Goal: Task Accomplishment & Management: Use online tool/utility

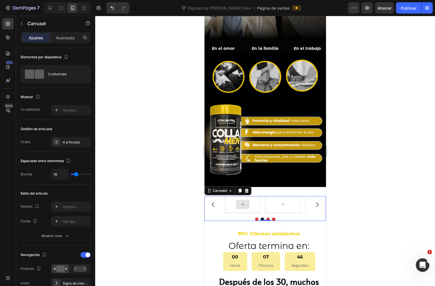
click at [246, 200] on div at bounding box center [243, 204] width 14 height 9
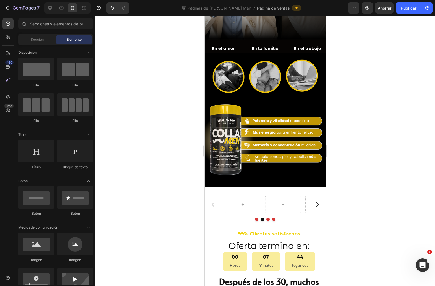
scroll to position [565, 0]
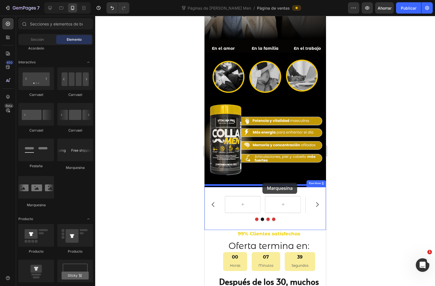
drag, startPoint x: 237, startPoint y: 201, endPoint x: 263, endPoint y: 183, distance: 31.8
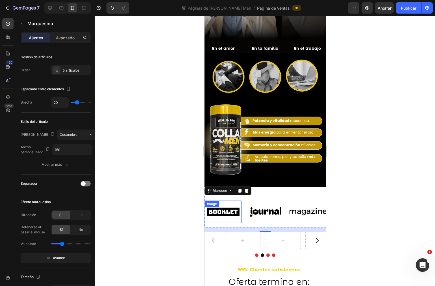
click at [219, 204] on img at bounding box center [223, 212] width 37 height 16
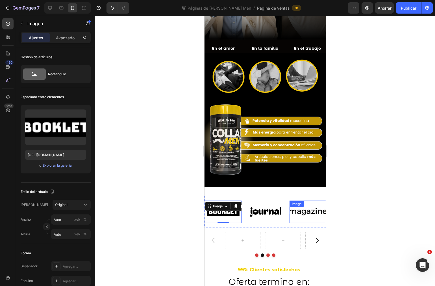
click at [311, 196] on div "Image 0 Image Image Image Image Image 0 Image Image Image Image Marquee" at bounding box center [265, 211] width 122 height 31
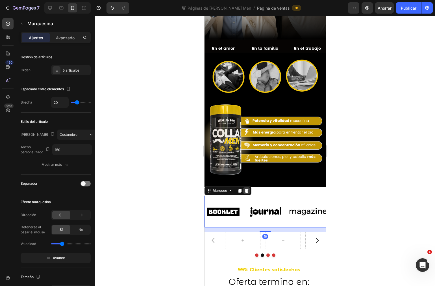
click at [245, 188] on icon at bounding box center [246, 190] width 5 height 5
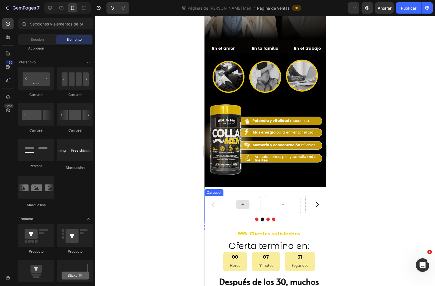
click at [251, 196] on div at bounding box center [243, 204] width 36 height 17
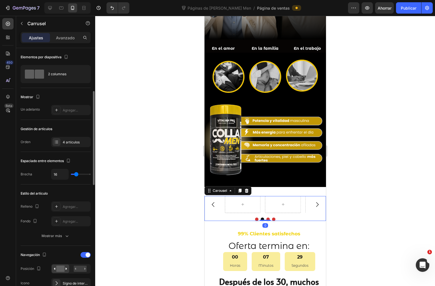
scroll to position [31, 0]
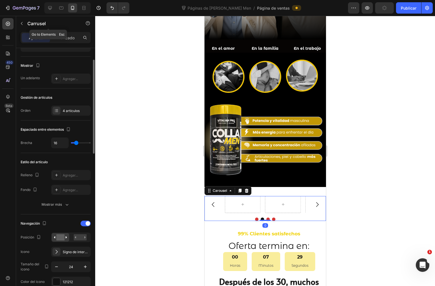
click at [21, 22] on icon "button" at bounding box center [21, 23] width 5 height 5
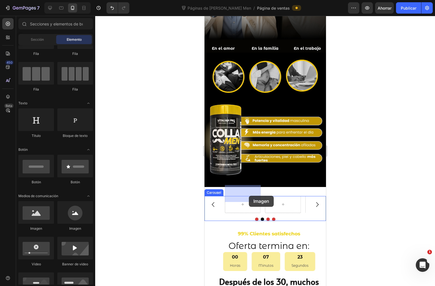
drag, startPoint x: 244, startPoint y: 235, endPoint x: 249, endPoint y: 196, distance: 39.8
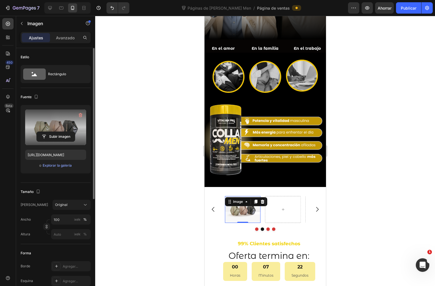
click at [58, 118] on label at bounding box center [55, 127] width 61 height 36
click at [58, 132] on input "file" at bounding box center [56, 137] width 38 height 10
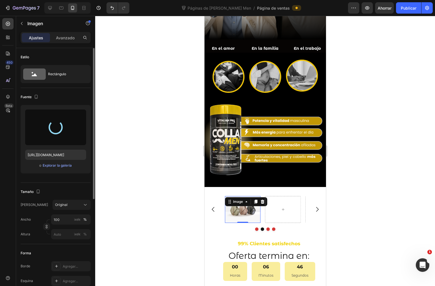
type input "https://cdn.shopify.com/s/files/1/0072/8026/3219/files/gempages_578658871954899…"
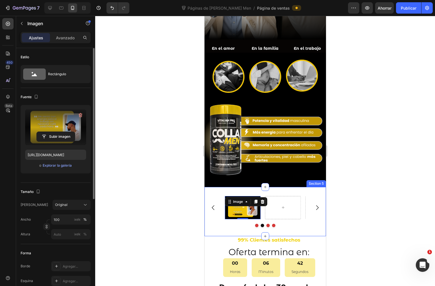
click at [247, 187] on div "Image 0 Carousel Section 5" at bounding box center [265, 211] width 122 height 49
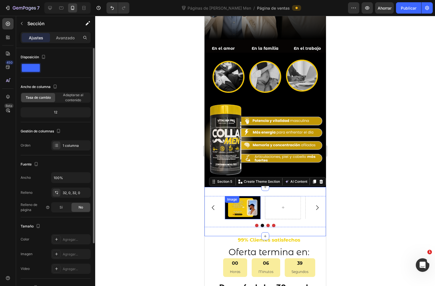
click at [235, 197] on div "Image" at bounding box center [232, 199] width 12 height 5
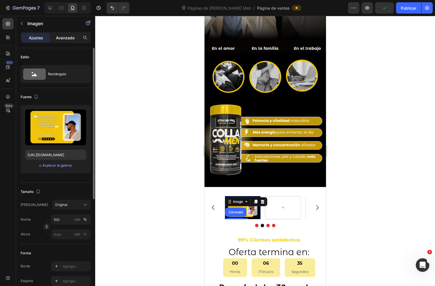
click at [55, 35] on div "Avanzado" at bounding box center [65, 37] width 28 height 9
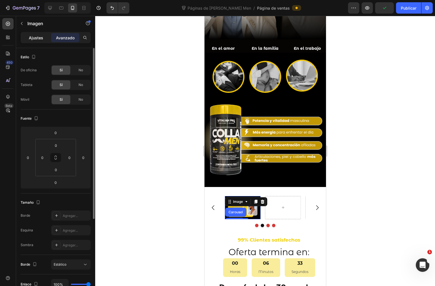
click at [36, 36] on font "Ajustes" at bounding box center [36, 37] width 14 height 5
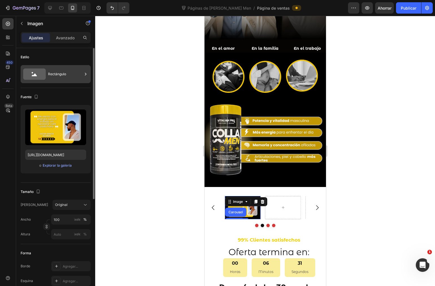
click at [54, 70] on div "Rectángulo" at bounding box center [65, 74] width 34 height 13
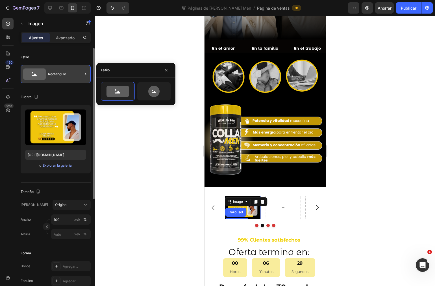
click at [55, 70] on div "Rectángulo" at bounding box center [65, 74] width 34 height 13
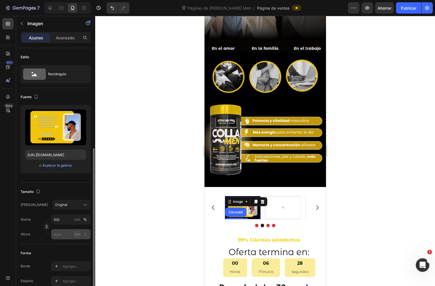
scroll to position [94, 0]
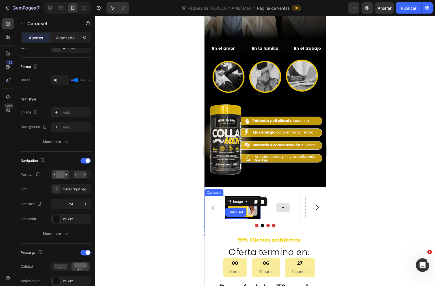
click at [309, 224] on div at bounding box center [265, 225] width 122 height 3
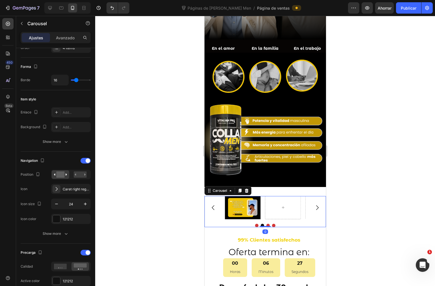
scroll to position [0, 0]
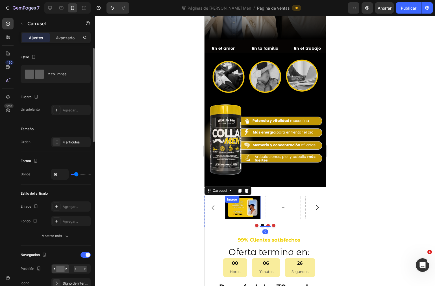
click at [232, 196] on div "Image" at bounding box center [243, 207] width 36 height 23
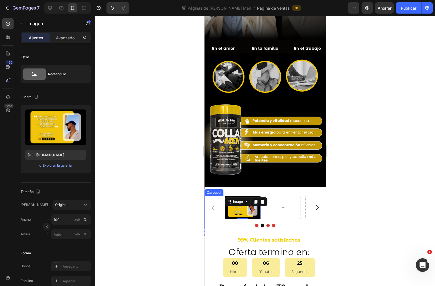
click at [216, 204] on icon "Carousel Back Arrow" at bounding box center [213, 207] width 7 height 7
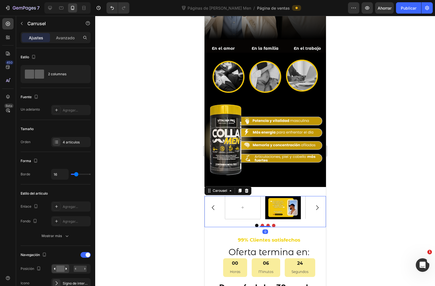
click at [212, 204] on icon "Carousel Back Arrow" at bounding box center [213, 207] width 7 height 7
click at [314, 204] on icon "Carousel Next Arrow" at bounding box center [317, 207] width 7 height 7
click at [255, 224] on button "Dot" at bounding box center [256, 225] width 3 height 3
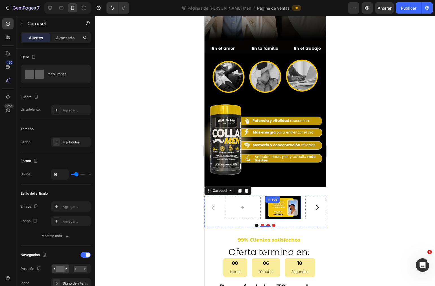
click at [297, 196] on img at bounding box center [283, 207] width 36 height 23
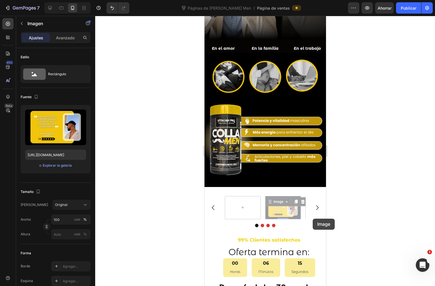
drag, startPoint x: 300, startPoint y: 205, endPoint x: 313, endPoint y: 218, distance: 18.2
click at [337, 208] on div at bounding box center [265, 151] width 340 height 270
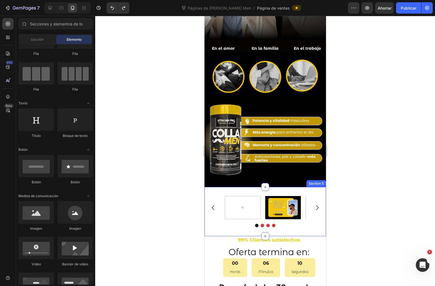
click at [296, 187] on div "Image Carousel Section 5" at bounding box center [265, 211] width 122 height 49
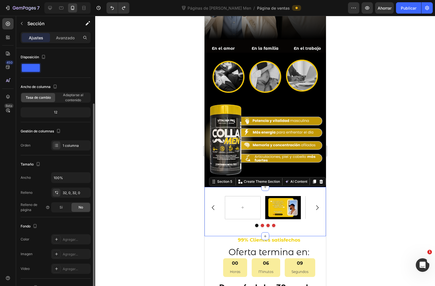
scroll to position [77, 0]
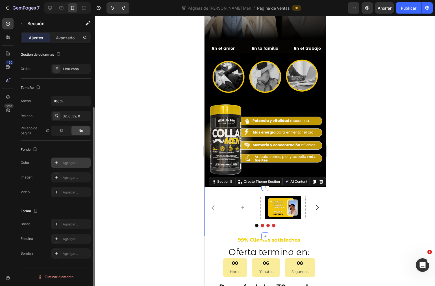
click at [61, 160] on div "Agregar..." at bounding box center [71, 162] width 40 height 10
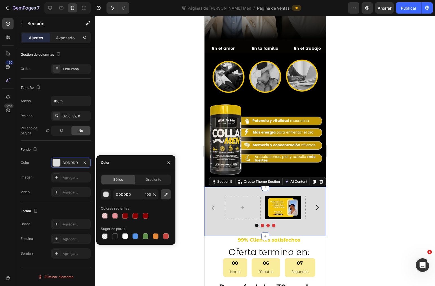
click at [167, 195] on icon "button" at bounding box center [166, 194] width 6 height 6
type input "000000"
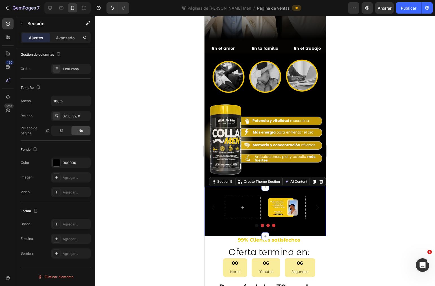
click at [380, 185] on div at bounding box center [265, 151] width 340 height 270
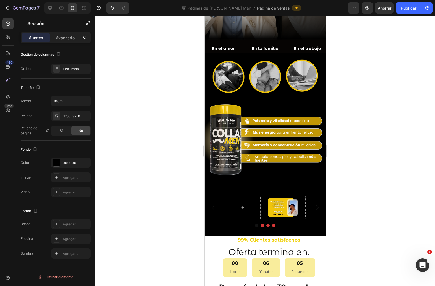
click at [380, 185] on div at bounding box center [265, 151] width 340 height 270
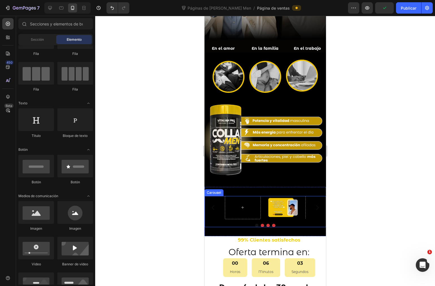
click at [309, 199] on button "Carousel Next Arrow" at bounding box center [317, 207] width 16 height 16
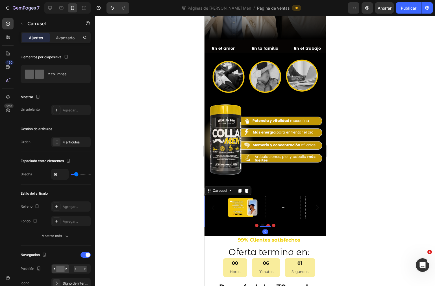
click at [314, 204] on icon "Carousel Next Arrow" at bounding box center [317, 207] width 7 height 7
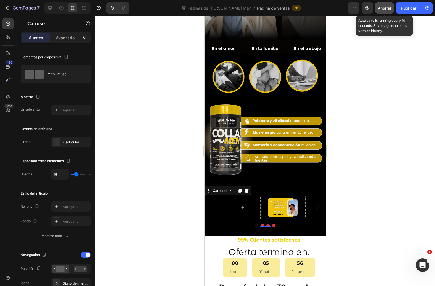
click at [387, 10] on div "Ahorrar" at bounding box center [385, 8] width 14 height 6
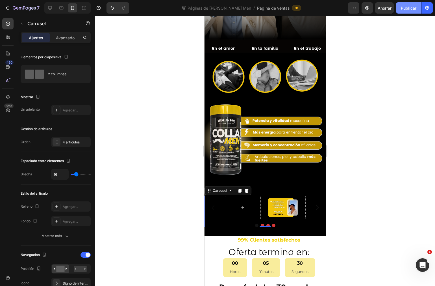
click at [408, 13] on button "Publicar" at bounding box center [408, 7] width 25 height 11
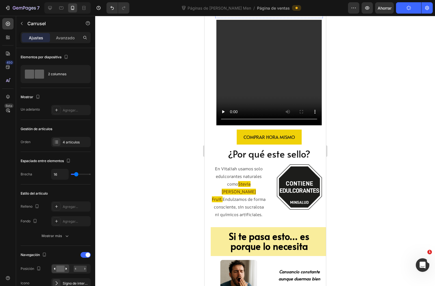
scroll to position [659, 0]
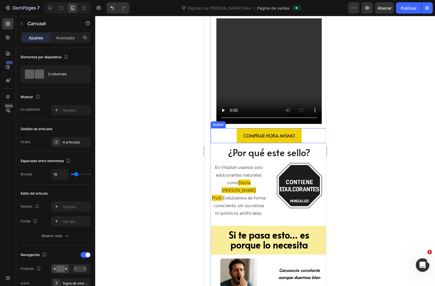
click at [311, 129] on div "COMPRAR HORA MISMO Button" at bounding box center [269, 135] width 117 height 15
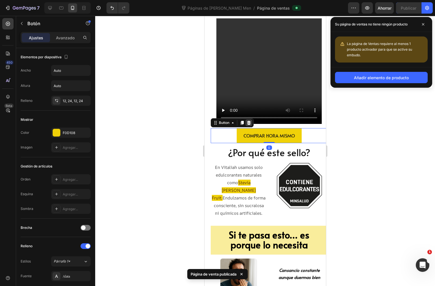
click at [249, 121] on icon at bounding box center [249, 123] width 4 height 4
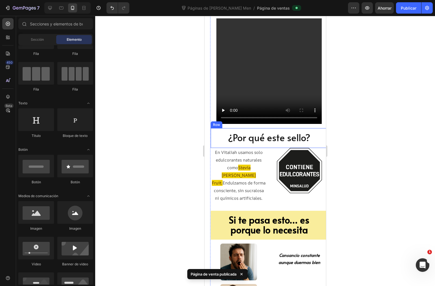
click at [298, 128] on div "¿Por qué este sello? Heading Row" at bounding box center [269, 138] width 117 height 20
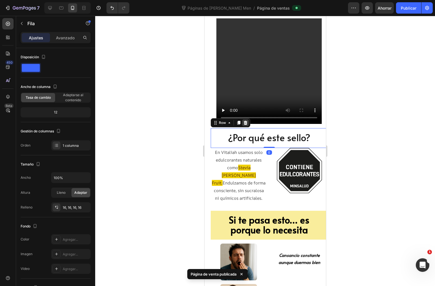
click at [244, 119] on div at bounding box center [245, 122] width 7 height 7
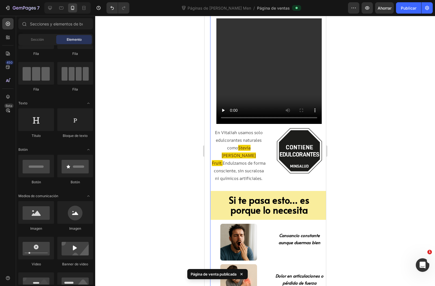
click at [257, 129] on p "En Vitaliah usamos solo edulcorantes naturales como Stevia o Monk Fruit. Endulz…" at bounding box center [238, 155] width 55 height 53
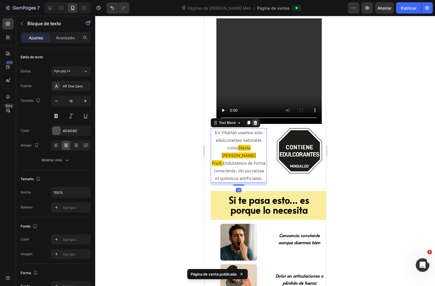
click at [255, 121] on icon at bounding box center [255, 123] width 4 height 4
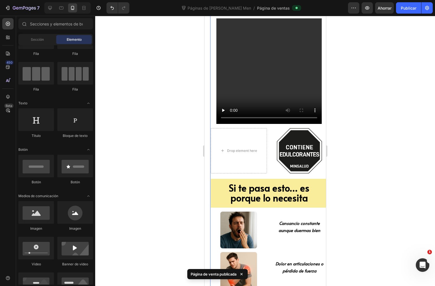
click at [271, 120] on div "99% Clientes satisfechos Text block Oferta termina en: Heading 00 Horas 05 Minu…" at bounding box center [269, 229] width 117 height 699
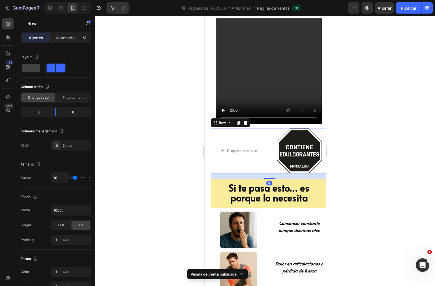
click at [267, 128] on div "Drop element here Image Row 19" at bounding box center [269, 150] width 117 height 45
click at [248, 119] on div at bounding box center [245, 122] width 7 height 7
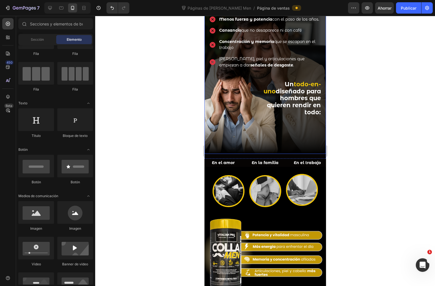
scroll to position [195, 0]
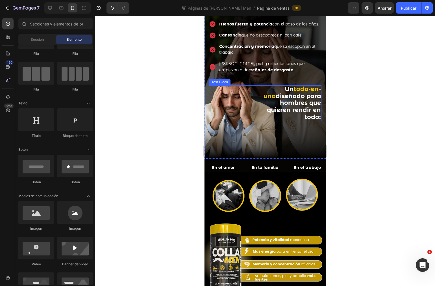
click at [295, 102] on strong "diseñado para hombres que quieren rendir en todo:" at bounding box center [294, 106] width 54 height 28
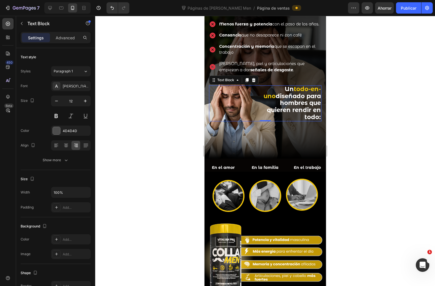
click at [295, 102] on strong "diseñado para hombres que quieren rendir en todo:" at bounding box center [294, 106] width 54 height 28
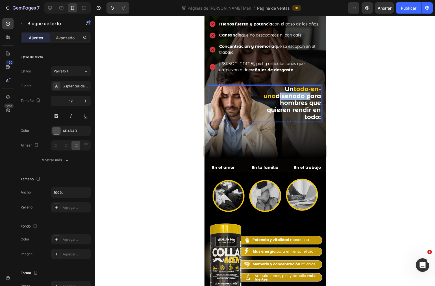
click at [295, 102] on strong "diseñado para hombres que quieren rendir en todo:" at bounding box center [294, 106] width 54 height 28
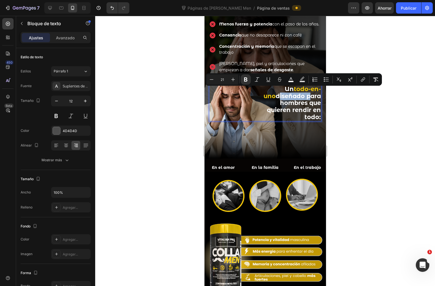
copy p "Un todo-en-uno diseñado para hombres que quieren rendir en todo:"
click at [338, 117] on div at bounding box center [265, 151] width 340 height 270
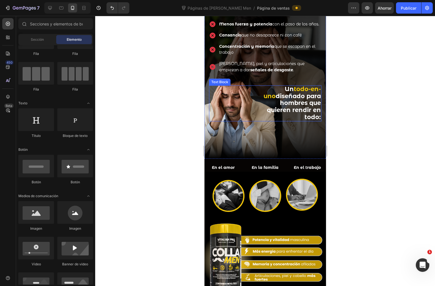
click at [307, 102] on strong "diseñado para hombres que quieren rendir en todo:" at bounding box center [294, 106] width 54 height 28
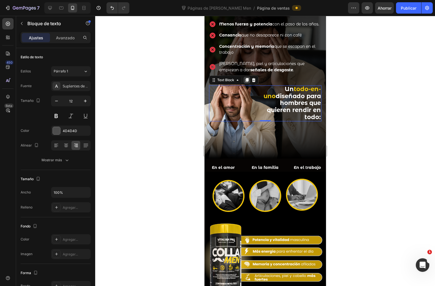
click at [248, 81] on icon at bounding box center [246, 80] width 3 height 4
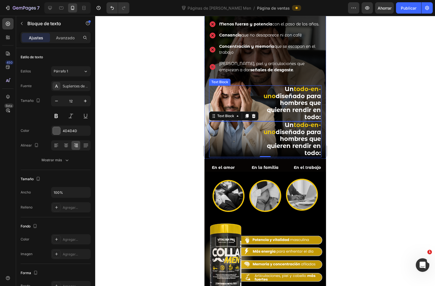
scroll to position [77, 0]
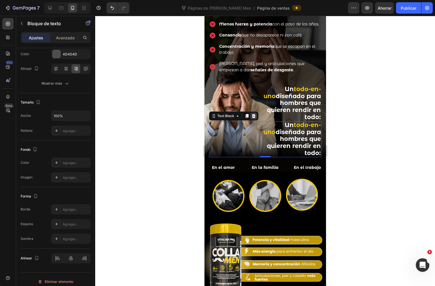
click at [253, 116] on icon at bounding box center [253, 116] width 5 height 5
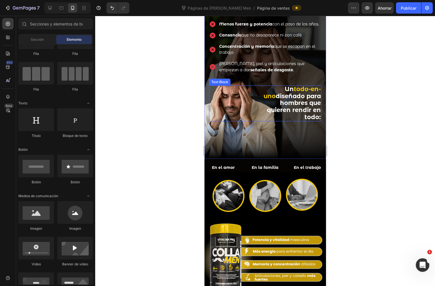
click at [294, 103] on strong "diseñado para hombres que quieren rendir en todo:" at bounding box center [294, 106] width 54 height 28
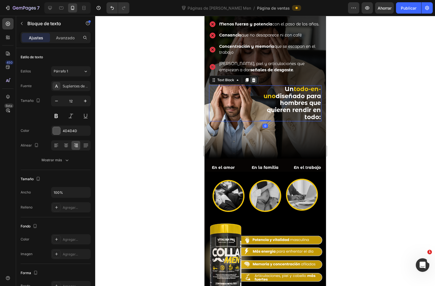
click at [253, 82] on icon at bounding box center [254, 80] width 4 height 4
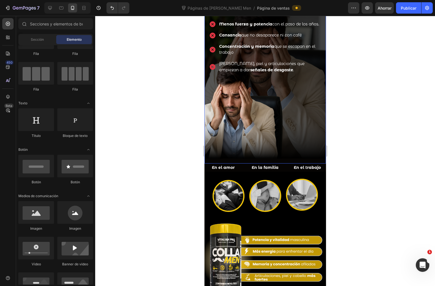
click at [294, 155] on div "¿Sientes que ya no rindes como antes? Heading Menos fuerza y potencia con el pa…" at bounding box center [265, 76] width 122 height 174
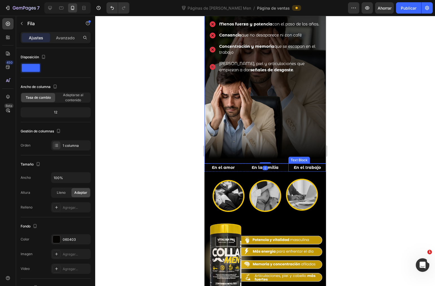
click at [289, 164] on p "En el trabajo" at bounding box center [307, 167] width 36 height 7
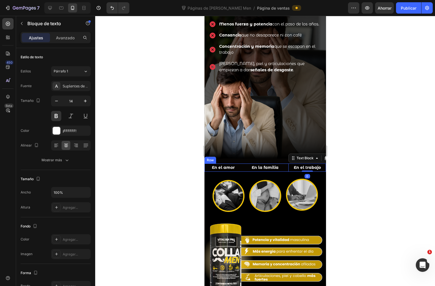
click at [281, 163] on div "En el amor Text Block En la familia Text Block En el trabajo Text Block 0 Row" at bounding box center [265, 167] width 122 height 8
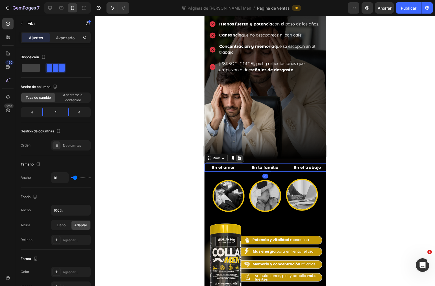
click at [238, 156] on icon at bounding box center [239, 158] width 4 height 4
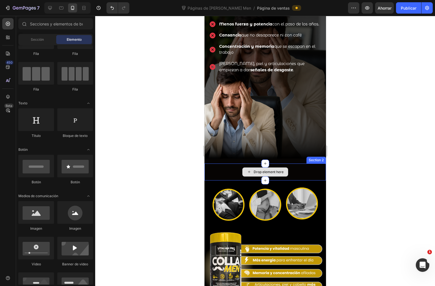
click at [296, 165] on div "Drop element here" at bounding box center [265, 171] width 122 height 17
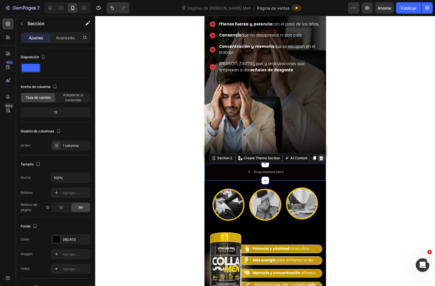
click at [319, 156] on icon at bounding box center [321, 158] width 5 height 5
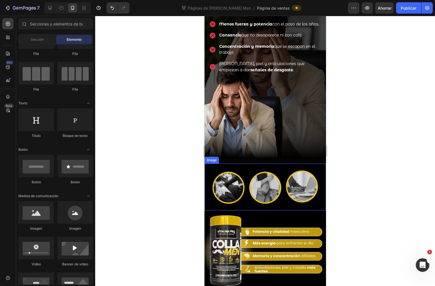
click at [283, 163] on img at bounding box center [265, 186] width 122 height 47
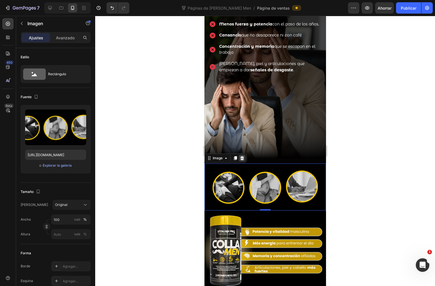
click at [243, 156] on icon at bounding box center [242, 158] width 5 height 5
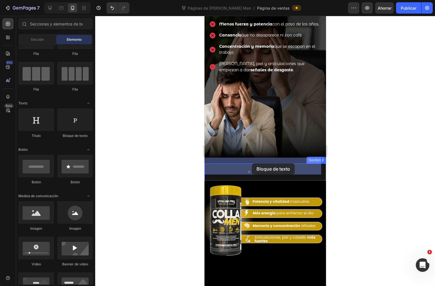
drag, startPoint x: 289, startPoint y: 144, endPoint x: 252, endPoint y: 163, distance: 42.1
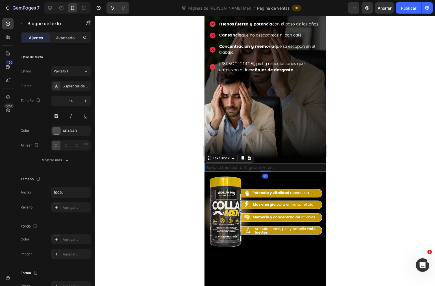
click at [226, 163] on div "Replace this text with your content" at bounding box center [265, 167] width 122 height 8
click at [226, 164] on p "Replace this text with your content" at bounding box center [265, 167] width 120 height 7
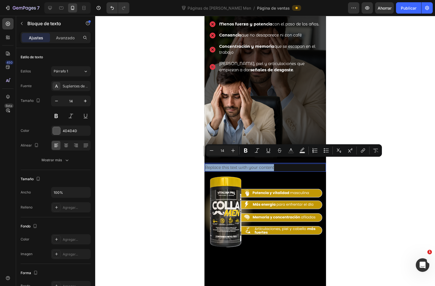
click at [226, 164] on p "Replace this text with your content" at bounding box center [265, 167] width 120 height 7
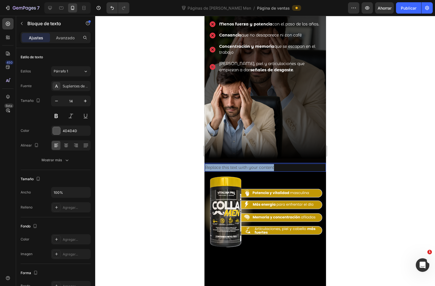
click at [226, 164] on p "Replace this text with your content" at bounding box center [265, 167] width 120 height 7
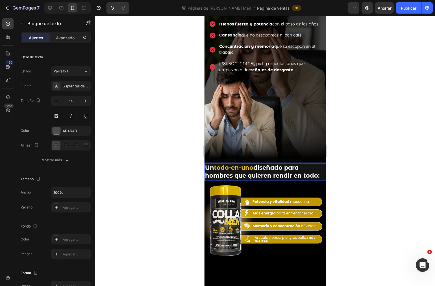
click at [265, 164] on strong "diseñado para hombres que quieren rendir en todo:" at bounding box center [262, 171] width 115 height 15
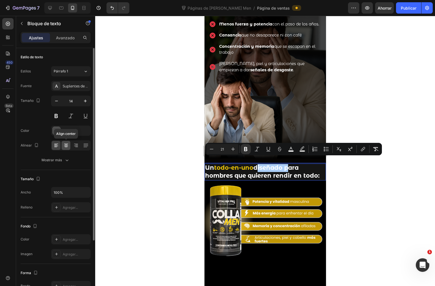
click at [68, 143] on icon at bounding box center [66, 145] width 6 height 6
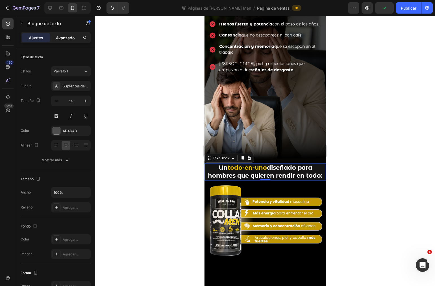
click at [62, 40] on p "Avanzado" at bounding box center [65, 38] width 19 height 6
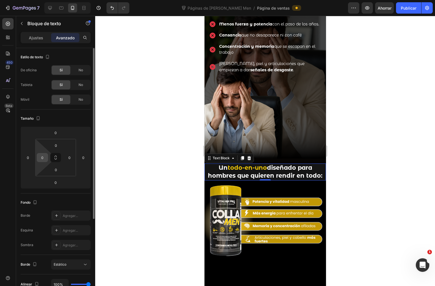
click at [42, 157] on input "0" at bounding box center [42, 157] width 8 height 8
type input "10"
click at [84, 158] on input "0" at bounding box center [83, 157] width 8 height 8
type input "10"
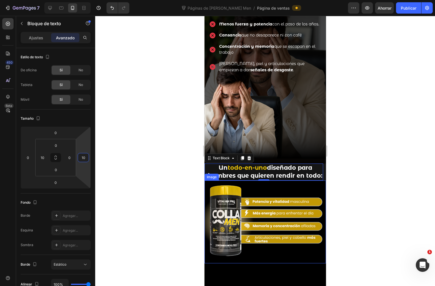
click at [362, 160] on div at bounding box center [265, 151] width 340 height 270
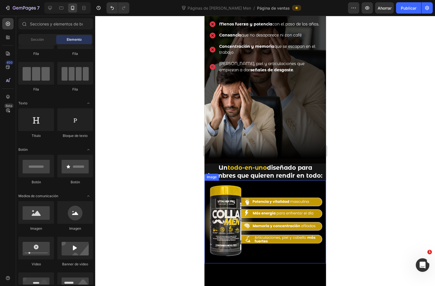
click at [362, 160] on div at bounding box center [265, 151] width 340 height 270
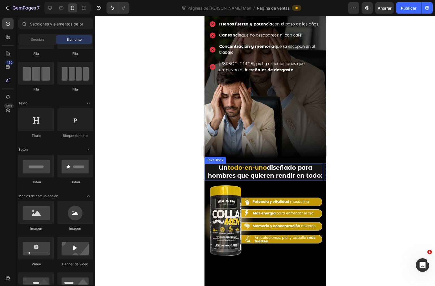
click at [270, 167] on strong "diseñado para hombres que quieren rendir en todo:" at bounding box center [265, 171] width 115 height 15
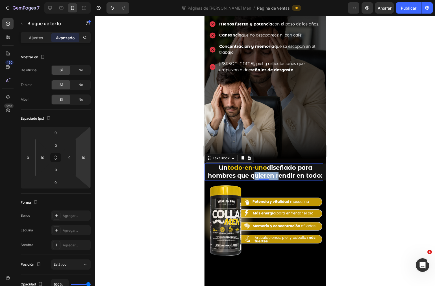
click at [269, 168] on strong "diseñado para hombres que quieren rendir en todo:" at bounding box center [265, 171] width 115 height 15
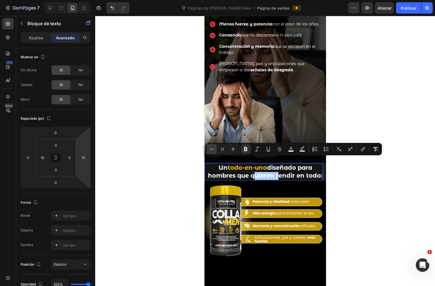
click at [209, 148] on icon "Editor contextual toolbar" at bounding box center [212, 149] width 6 height 6
type input "20"
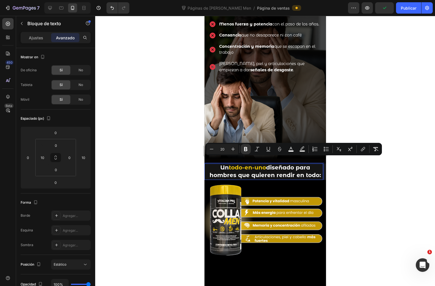
click at [367, 194] on div at bounding box center [265, 151] width 340 height 270
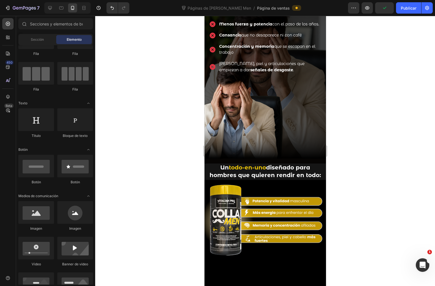
click at [367, 194] on div at bounding box center [265, 151] width 340 height 270
click at [374, 199] on div at bounding box center [265, 151] width 340 height 270
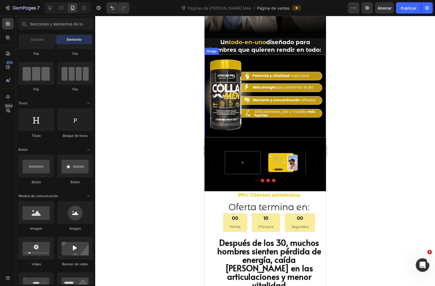
scroll to position [320, 0]
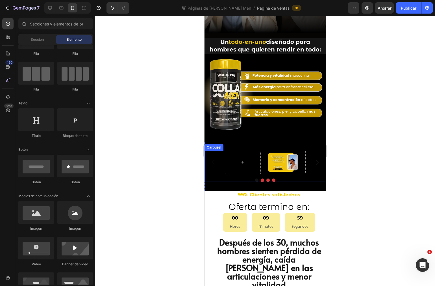
click at [309, 154] on button "Carousel Next Arrow" at bounding box center [317, 162] width 16 height 16
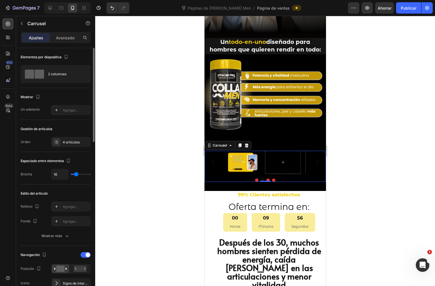
type input "0"
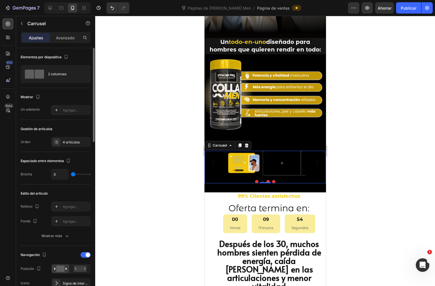
drag, startPoint x: 67, startPoint y: 176, endPoint x: 46, endPoint y: 177, distance: 20.7
type input "0"
click at [71, 175] on input "range" at bounding box center [81, 173] width 20 height 1
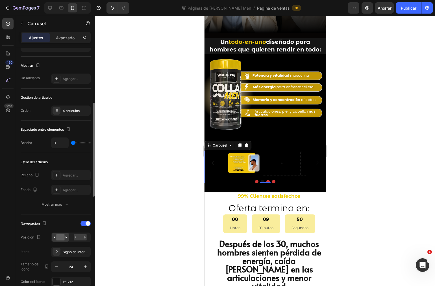
scroll to position [63, 0]
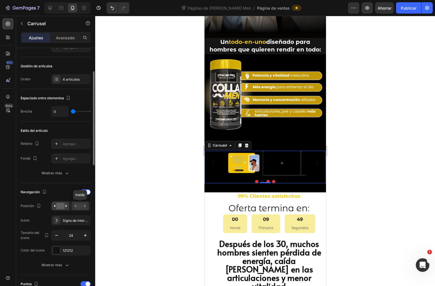
click at [79, 206] on rect at bounding box center [80, 206] width 13 height 6
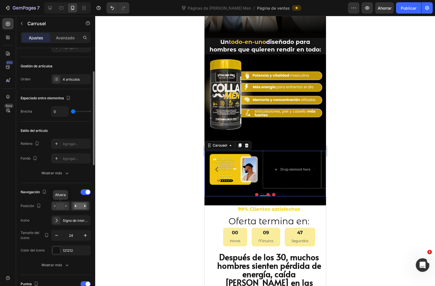
click at [59, 206] on rect at bounding box center [60, 206] width 8 height 6
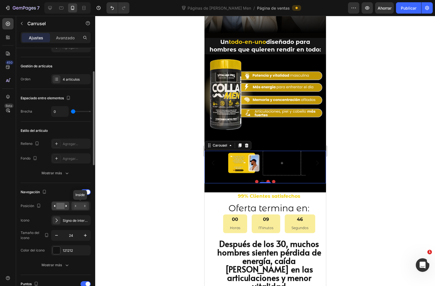
click at [80, 204] on rect at bounding box center [80, 206] width 13 height 6
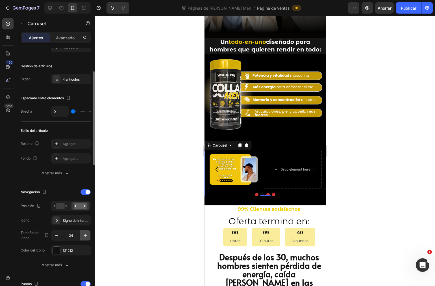
click at [85, 235] on icon "button" at bounding box center [85, 235] width 3 height 3
click at [59, 234] on icon "button" at bounding box center [57, 235] width 6 height 6
type input "26"
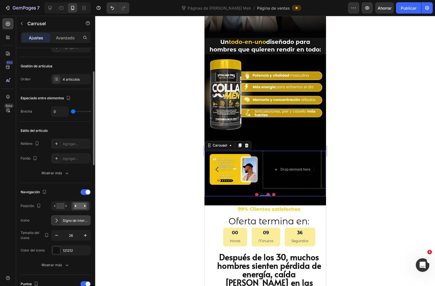
click at [57, 222] on icon at bounding box center [57, 220] width 6 height 6
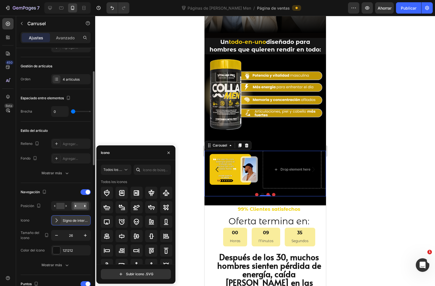
click at [57, 222] on icon at bounding box center [57, 220] width 6 height 6
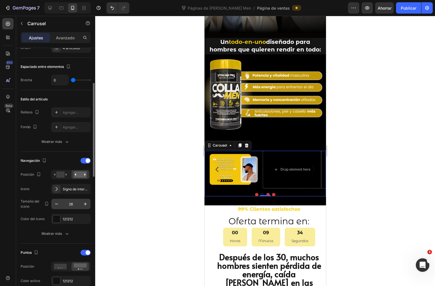
scroll to position [125, 0]
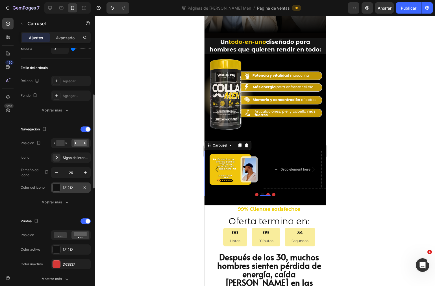
click at [57, 188] on div at bounding box center [56, 187] width 7 height 7
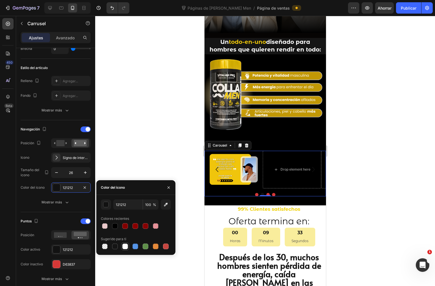
click at [122, 245] on div at bounding box center [125, 246] width 7 height 7
type input "FFFFFF"
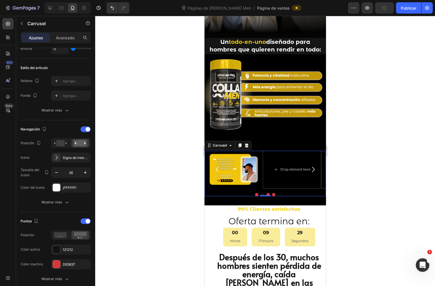
click at [150, 152] on div at bounding box center [265, 151] width 340 height 270
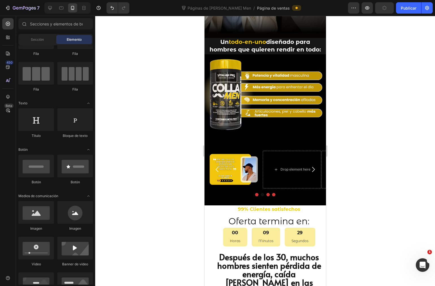
click at [150, 152] on div at bounding box center [265, 151] width 340 height 270
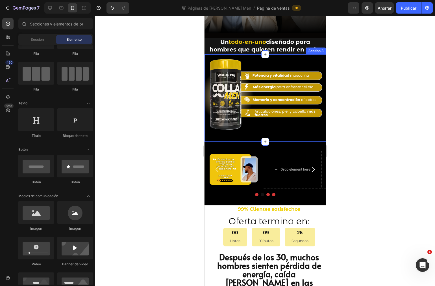
click at [293, 131] on div "Image Row" at bounding box center [265, 97] width 122 height 87
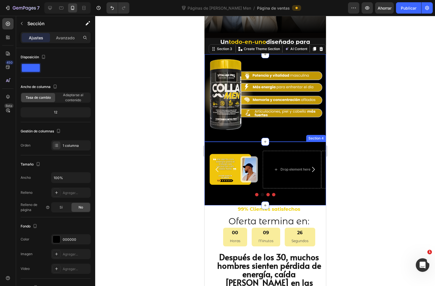
click at [279, 122] on img at bounding box center [265, 95] width 122 height 83
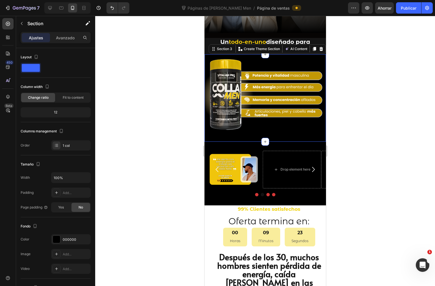
click at [273, 131] on div "Image Row" at bounding box center [265, 97] width 122 height 87
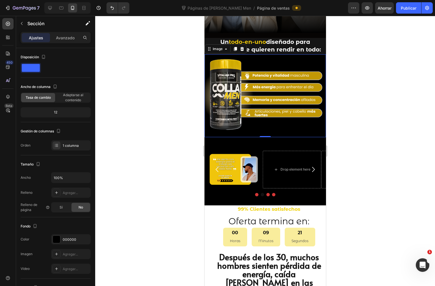
click at [273, 126] on img at bounding box center [265, 95] width 122 height 83
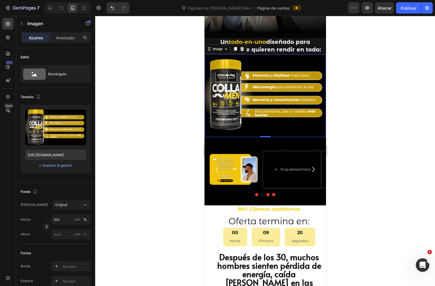
drag, startPoint x: 264, startPoint y: 126, endPoint x: 264, endPoint y: 122, distance: 4.5
click at [264, 122] on div "Image 0" at bounding box center [265, 95] width 122 height 83
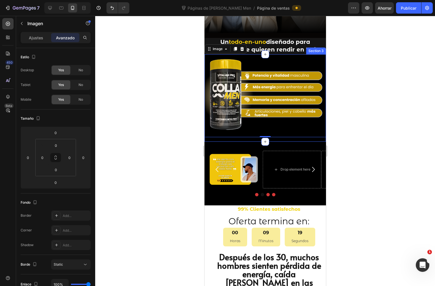
click at [274, 131] on div "Image 0 Row" at bounding box center [265, 97] width 122 height 87
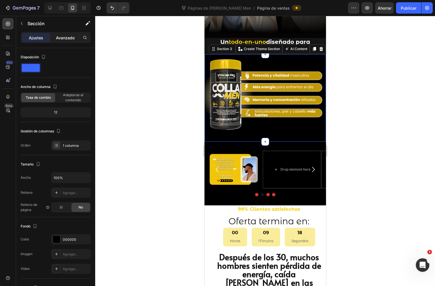
click at [63, 35] on font "Avanzado" at bounding box center [65, 37] width 19 height 5
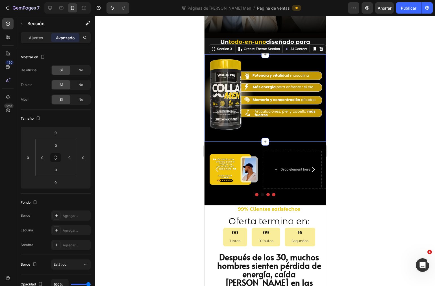
click at [287, 128] on div "Image Row" at bounding box center [265, 97] width 122 height 87
click at [280, 129] on div "Image Row" at bounding box center [265, 97] width 122 height 87
click at [274, 118] on img at bounding box center [265, 95] width 122 height 83
click at [274, 127] on img at bounding box center [265, 95] width 122 height 83
drag, startPoint x: 265, startPoint y: 127, endPoint x: 266, endPoint y: 115, distance: 12.2
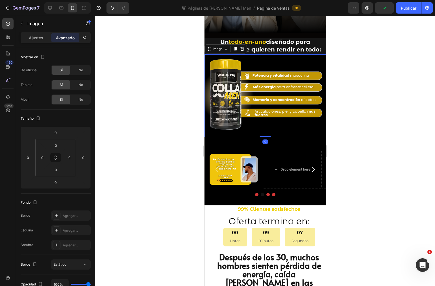
click at [266, 115] on div "Image 0" at bounding box center [265, 95] width 122 height 83
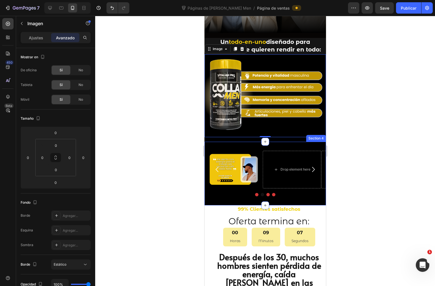
click at [278, 142] on div "Drop element here Image Drop element here Drop element here Carousel Section 4" at bounding box center [265, 174] width 122 height 64
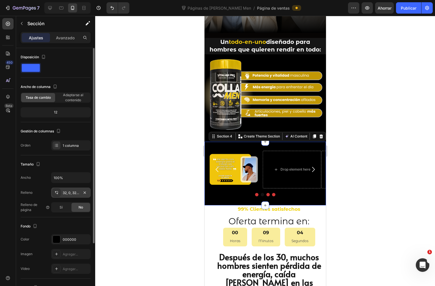
click at [78, 193] on font "32, 0, 32, 0" at bounding box center [72, 192] width 18 height 4
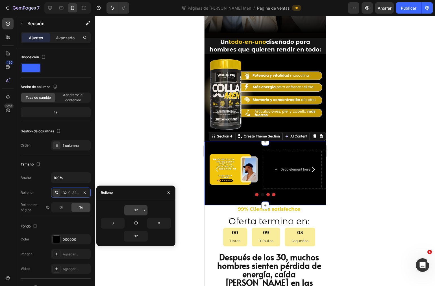
click at [139, 208] on input "32" at bounding box center [135, 210] width 23 height 10
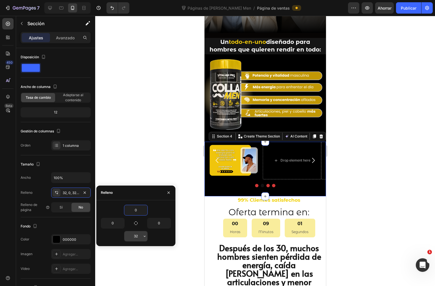
type input "0"
click at [136, 237] on input "32" at bounding box center [135, 236] width 23 height 10
type input "0"
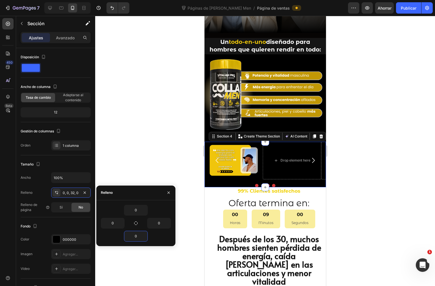
click at [367, 183] on div at bounding box center [265, 151] width 340 height 270
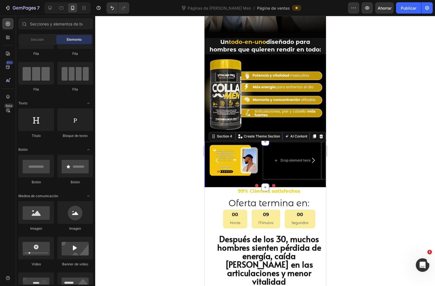
click at [367, 183] on div at bounding box center [265, 151] width 340 height 270
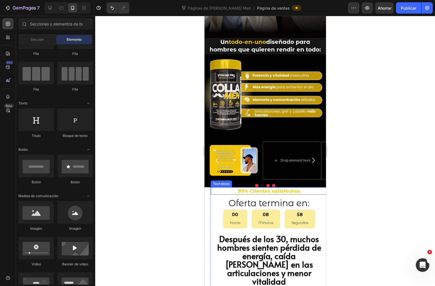
click at [228, 184] on div at bounding box center [265, 185] width 122 height 3
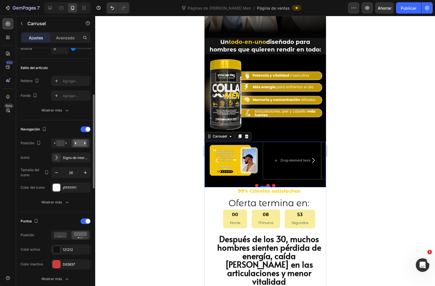
scroll to position [188, 0]
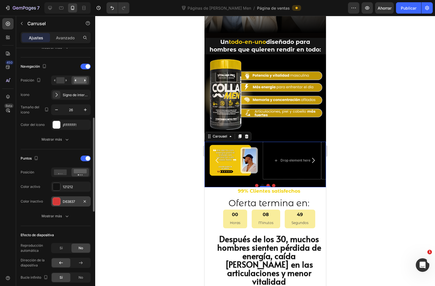
click at [57, 204] on div at bounding box center [56, 201] width 7 height 7
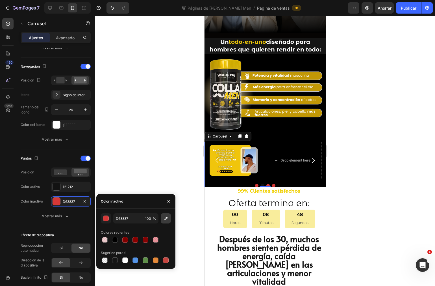
click at [168, 220] on icon "button" at bounding box center [166, 218] width 6 height 6
type input "F0C50B"
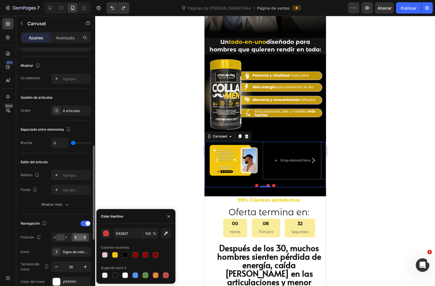
scroll to position [125, 0]
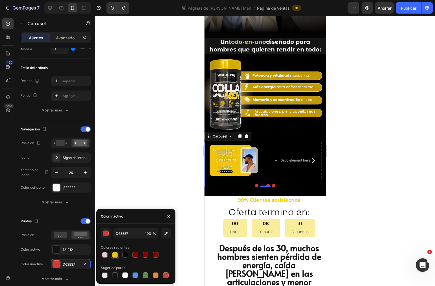
click at [115, 251] on div at bounding box center [115, 255] width 8 height 8
type input "F0C50B"
click at [151, 178] on div at bounding box center [265, 151] width 340 height 270
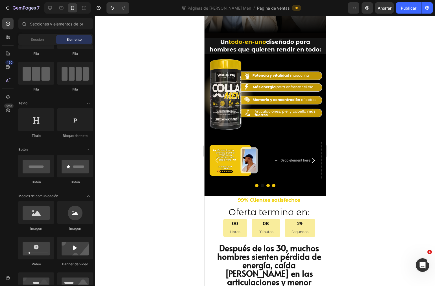
click at [151, 177] on div at bounding box center [265, 151] width 340 height 270
click at [359, 195] on div at bounding box center [265, 151] width 340 height 270
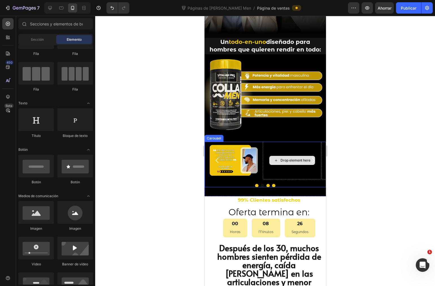
click at [285, 158] on div "Drop element here" at bounding box center [295, 160] width 30 height 5
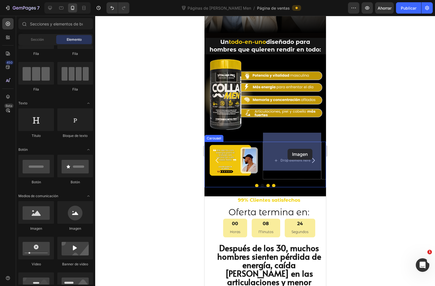
drag, startPoint x: 275, startPoint y: 221, endPoint x: 287, endPoint y: 149, distance: 73.4
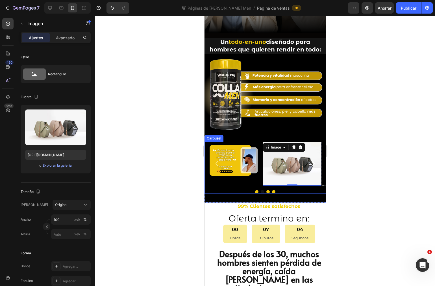
click at [238, 153] on img at bounding box center [233, 161] width 58 height 38
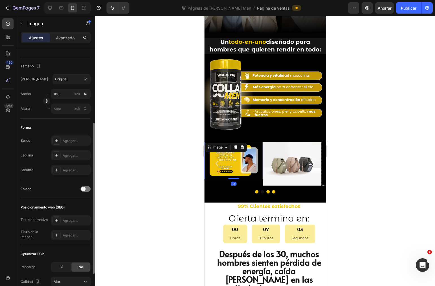
scroll to position [31, 0]
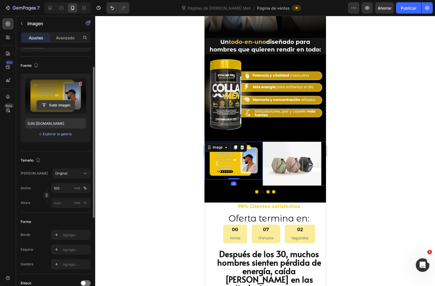
click at [52, 106] on input "file" at bounding box center [56, 105] width 38 height 10
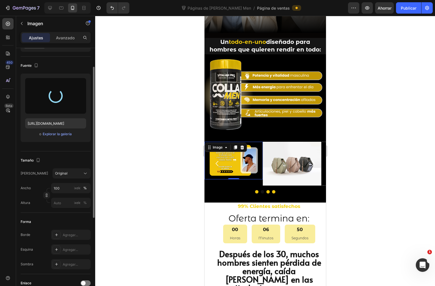
type input "https://cdn.shopify.com/s/files/1/0072/8026/3219/files/gempages_578658871954899…"
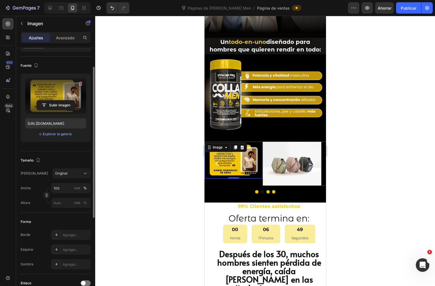
click at [376, 211] on div at bounding box center [265, 151] width 340 height 270
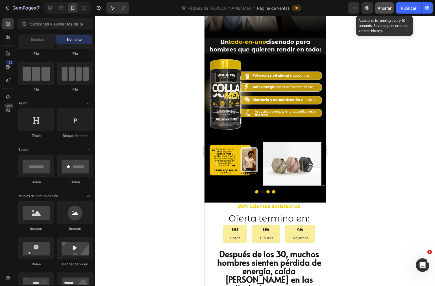
click at [389, 6] on font "Ahorrar" at bounding box center [385, 8] width 14 height 5
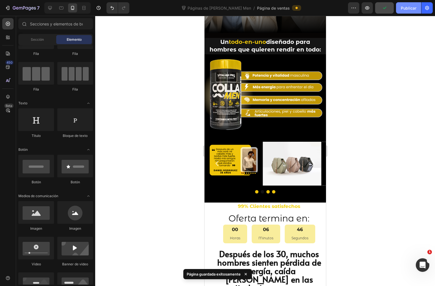
click at [408, 9] on font "Publicar" at bounding box center [409, 8] width 16 height 5
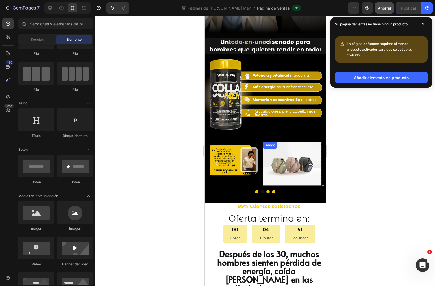
click at [290, 155] on img at bounding box center [292, 164] width 58 height 44
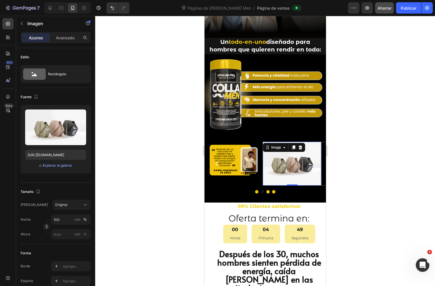
click at [139, 144] on div at bounding box center [265, 151] width 340 height 270
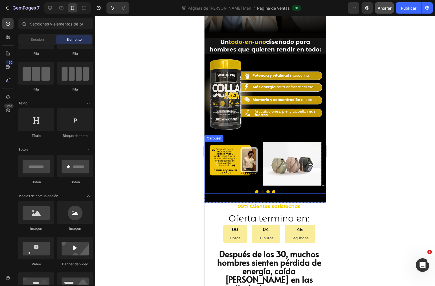
click at [227, 149] on img at bounding box center [233, 160] width 58 height 37
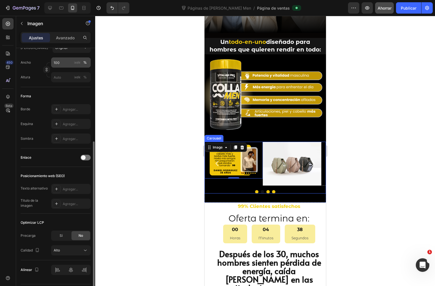
scroll to position [173, 0]
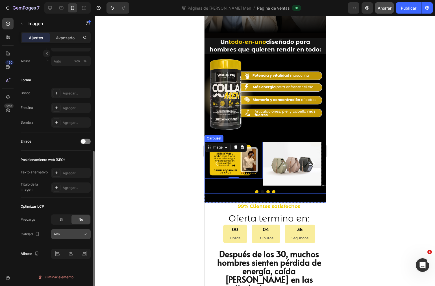
click at [76, 231] on div "Alto" at bounding box center [71, 234] width 34 height 6
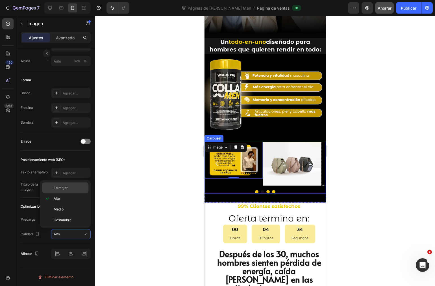
click at [58, 187] on font "Lo mejor" at bounding box center [61, 187] width 14 height 4
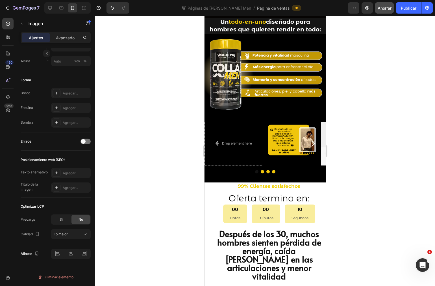
scroll to position [309, 0]
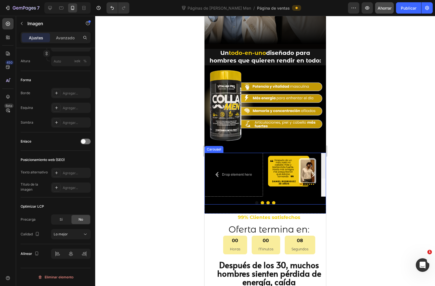
click at [307, 166] on button "Carousel Next Arrow" at bounding box center [313, 174] width 16 height 16
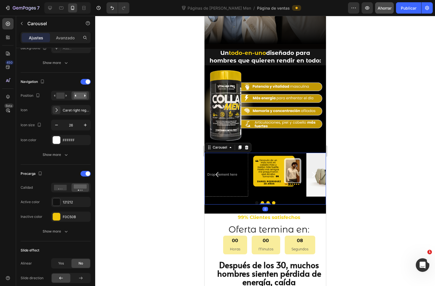
scroll to position [0, 0]
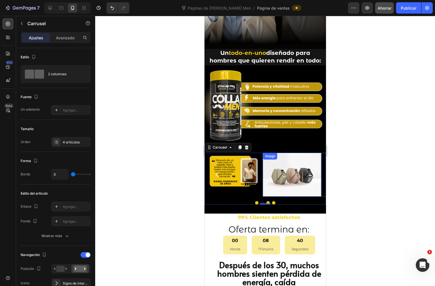
click at [292, 160] on img at bounding box center [292, 175] width 58 height 44
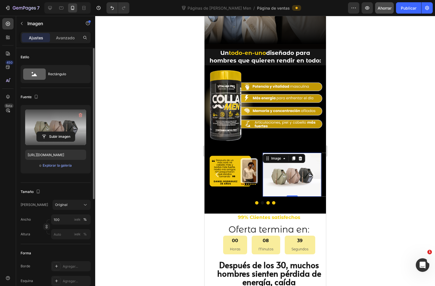
click at [50, 125] on label at bounding box center [55, 127] width 61 height 36
click at [50, 132] on input "file" at bounding box center [56, 137] width 38 height 10
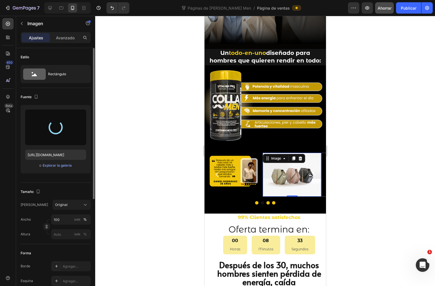
type input "https://cdn.shopify.com/s/files/1/0072/8026/3219/files/gempages_578658871954899…"
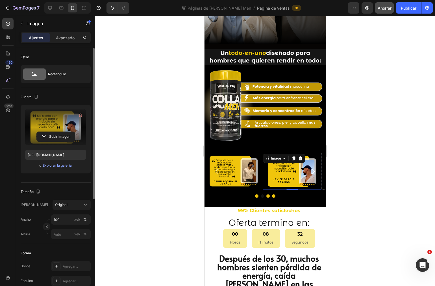
click at [357, 177] on div at bounding box center [265, 151] width 340 height 270
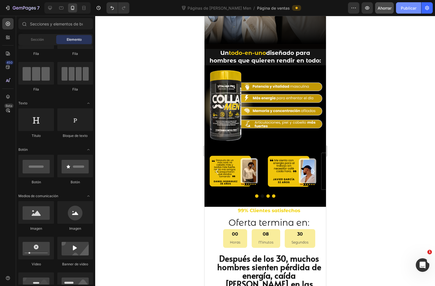
click at [406, 7] on font "Publicar" at bounding box center [409, 8] width 16 height 5
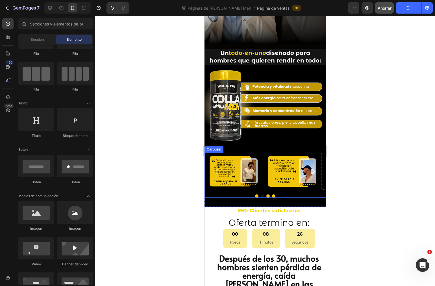
click at [310, 168] on icon "Carousel Next Arrow" at bounding box center [312, 171] width 7 height 7
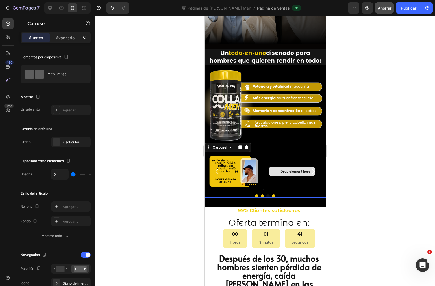
click at [305, 170] on button "Carousel Next Arrow" at bounding box center [313, 171] width 16 height 16
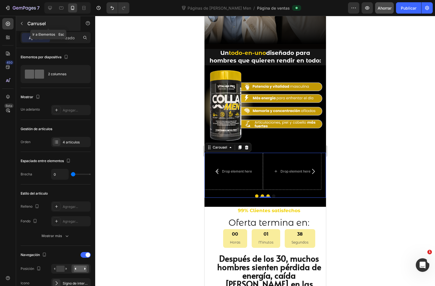
click at [22, 24] on icon "button" at bounding box center [21, 23] width 5 height 5
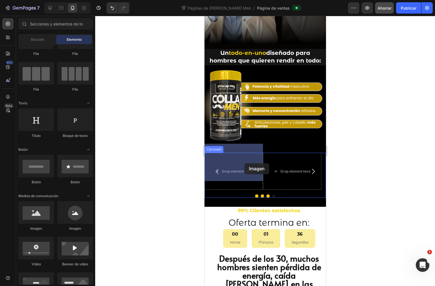
drag, startPoint x: 252, startPoint y: 229, endPoint x: 244, endPoint y: 163, distance: 66.7
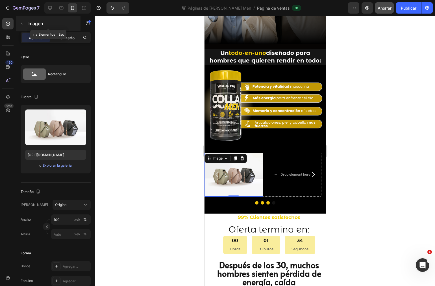
click at [23, 18] on div "Imagen" at bounding box center [48, 23] width 64 height 15
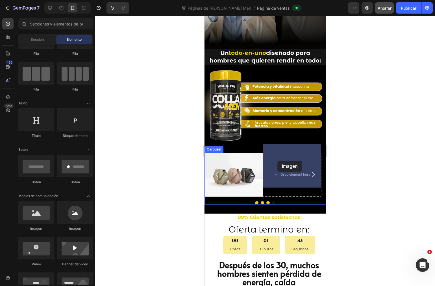
drag, startPoint x: 241, startPoint y: 225, endPoint x: 280, endPoint y: 160, distance: 75.5
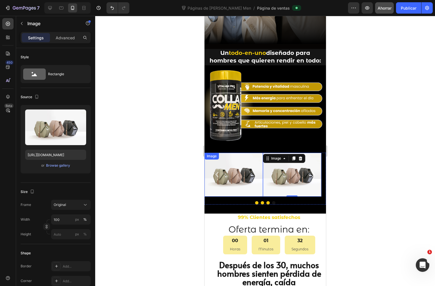
click at [232, 168] on img at bounding box center [233, 175] width 58 height 44
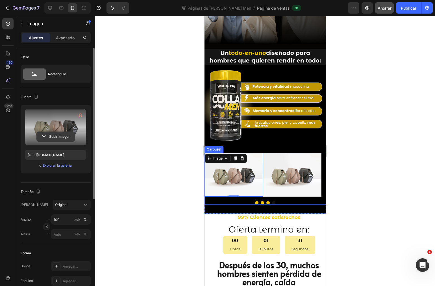
click at [57, 132] on input "file" at bounding box center [56, 137] width 38 height 10
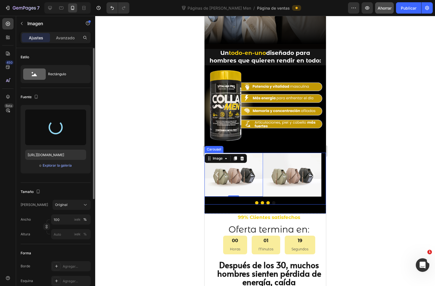
type input "https://cdn.shopify.com/s/files/1/0072/8026/3219/files/gempages_578658871954899…"
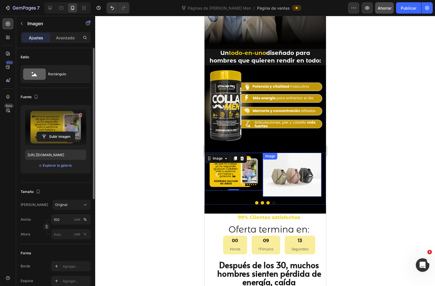
click at [292, 156] on img at bounding box center [292, 175] width 58 height 44
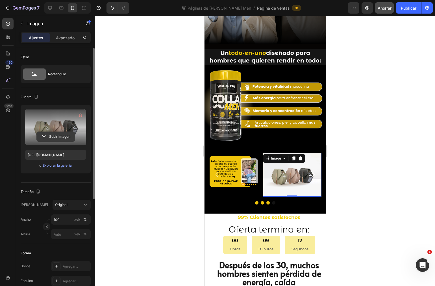
click at [62, 133] on input "file" at bounding box center [56, 137] width 38 height 10
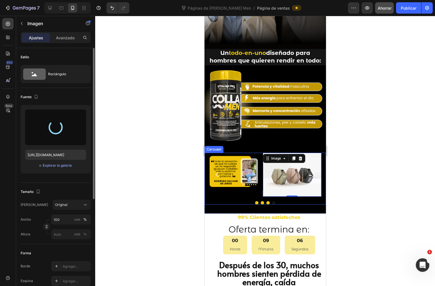
type input "https://cdn.shopify.com/s/files/1/0072/8026/3219/files/gempages_578658871954899…"
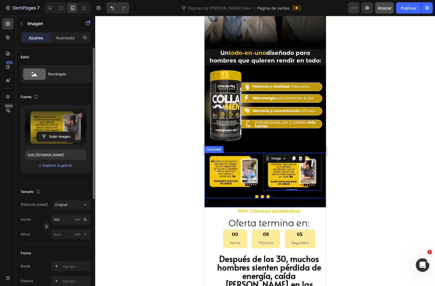
click at [310, 168] on icon "Carousel Next Arrow" at bounding box center [312, 171] width 7 height 7
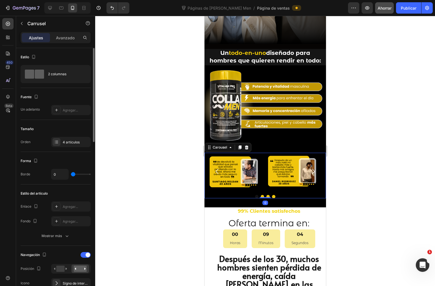
click at [310, 168] on icon "Carousel Next Arrow" at bounding box center [312, 171] width 7 height 7
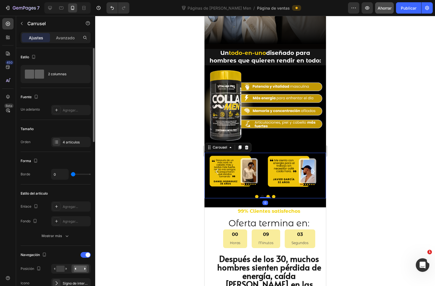
click at [310, 168] on icon "Carousel Next Arrow" at bounding box center [312, 171] width 7 height 7
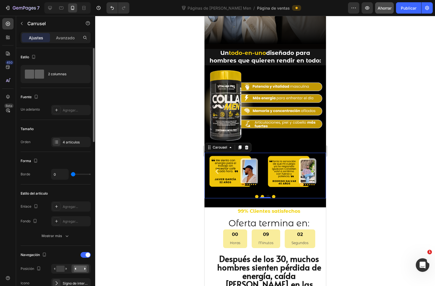
click at [310, 168] on icon "Carousel Next Arrow" at bounding box center [312, 171] width 7 height 7
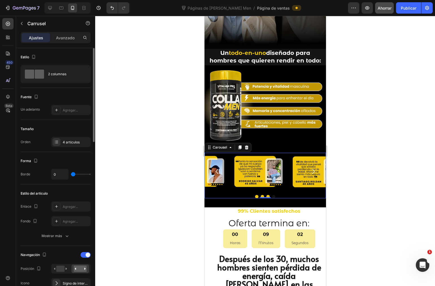
click at [350, 168] on div at bounding box center [265, 151] width 340 height 270
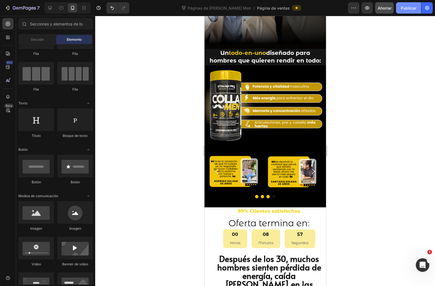
click at [415, 6] on font "Publicar" at bounding box center [409, 8] width 16 height 5
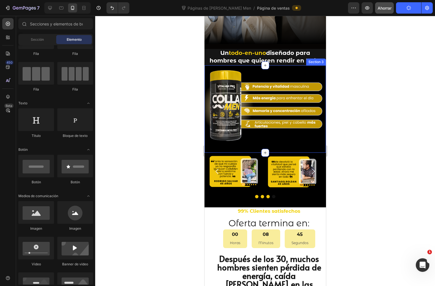
click at [263, 149] on div at bounding box center [265, 153] width 8 height 8
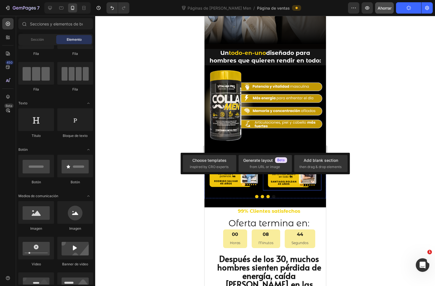
click at [263, 153] on div "Image" at bounding box center [292, 172] width 58 height 38
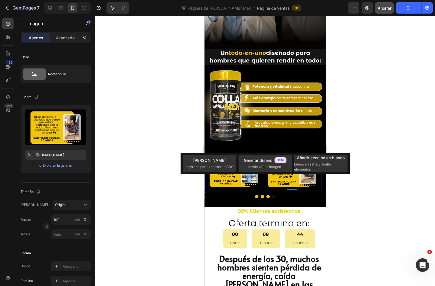
click at [259, 153] on img at bounding box center [233, 172] width 58 height 38
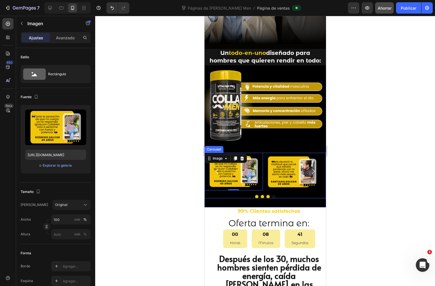
click at [335, 158] on div at bounding box center [265, 151] width 340 height 270
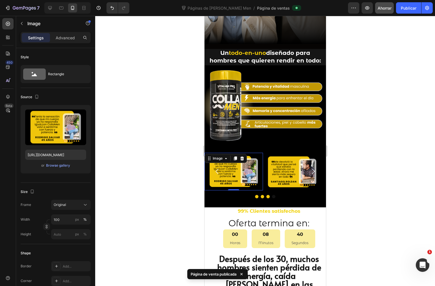
click at [263, 153] on img at bounding box center [233, 172] width 58 height 38
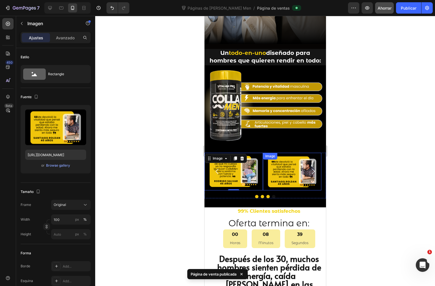
click at [263, 153] on div "Image" at bounding box center [292, 172] width 58 height 38
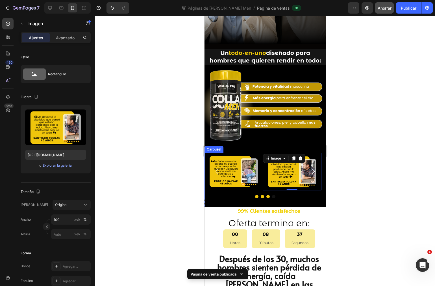
click at [269, 185] on div "Image 0 Image Image Image Carousel" at bounding box center [265, 175] width 122 height 45
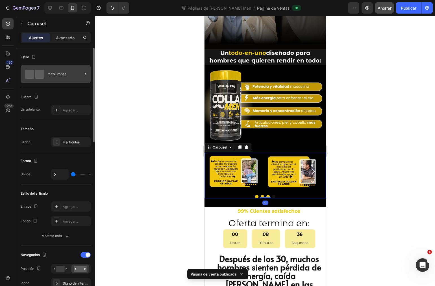
click at [42, 81] on div "2 columnas" at bounding box center [56, 74] width 70 height 18
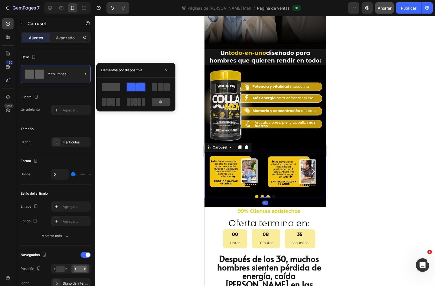
click at [111, 86] on span at bounding box center [111, 87] width 18 height 8
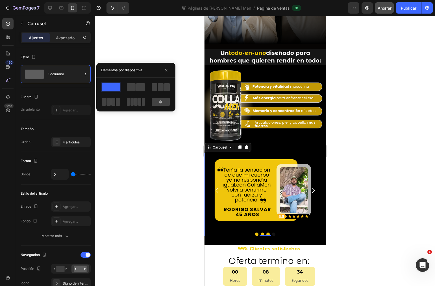
click at [347, 157] on div at bounding box center [265, 151] width 340 height 270
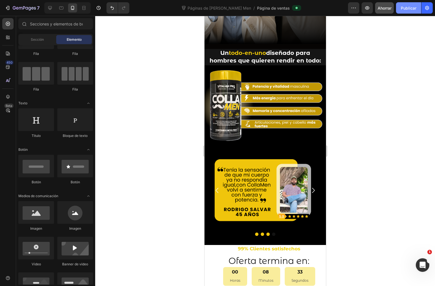
click at [407, 8] on font "Publicar" at bounding box center [409, 8] width 16 height 5
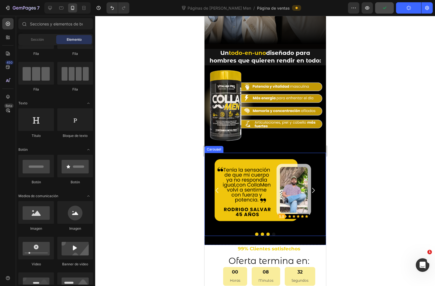
click at [310, 186] on icon "Carousel Next Arrow" at bounding box center [312, 189] width 7 height 7
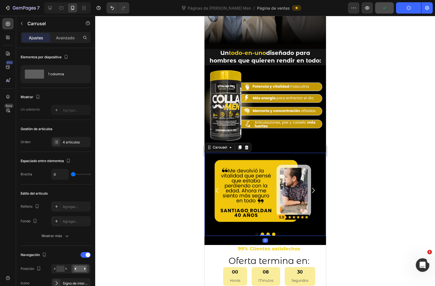
click at [310, 186] on icon "Carousel Next Arrow" at bounding box center [312, 189] width 7 height 7
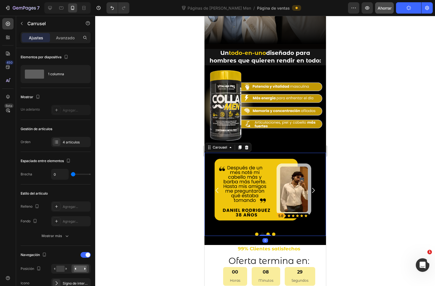
click at [310, 186] on icon "Carousel Next Arrow" at bounding box center [312, 189] width 7 height 7
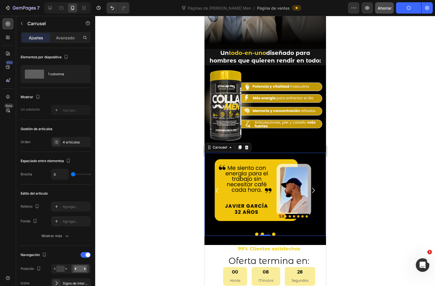
click at [310, 186] on icon "Carousel Next Arrow" at bounding box center [312, 189] width 7 height 7
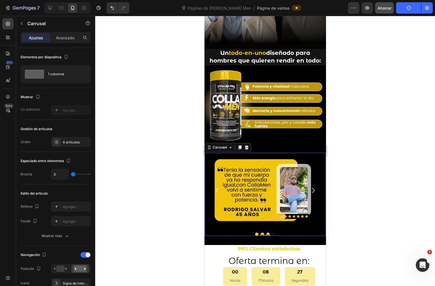
click at [310, 186] on icon "Carousel Next Arrow" at bounding box center [312, 189] width 7 height 7
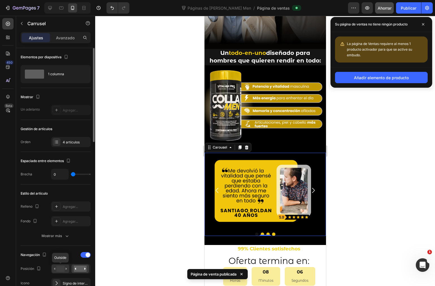
click at [59, 267] on rect at bounding box center [60, 268] width 8 height 6
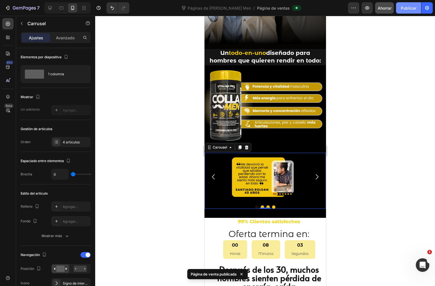
click at [408, 8] on font "Publicar" at bounding box center [409, 8] width 16 height 5
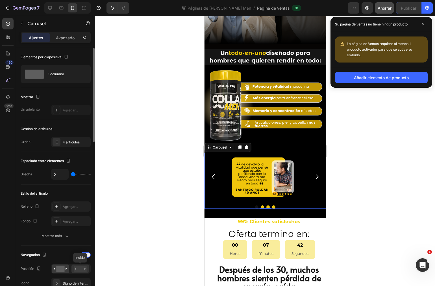
click at [79, 266] on rect at bounding box center [80, 268] width 13 height 6
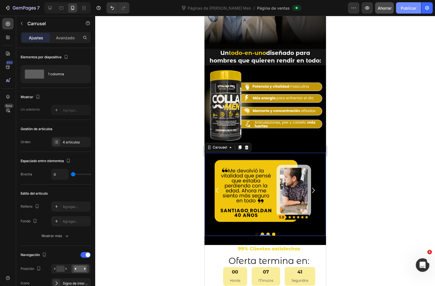
click at [411, 6] on font "Publicar" at bounding box center [409, 8] width 16 height 5
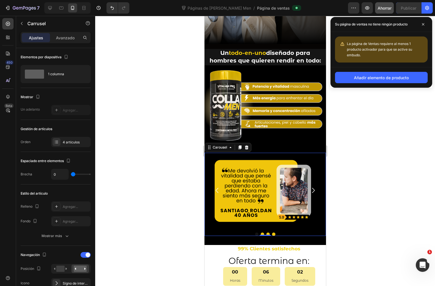
click at [309, 186] on icon "Carousel Next Arrow" at bounding box center [312, 189] width 7 height 7
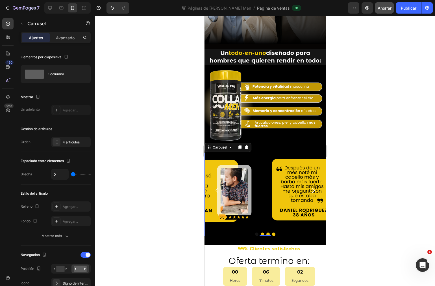
click at [309, 186] on icon "Carousel Next Arrow" at bounding box center [312, 189] width 7 height 7
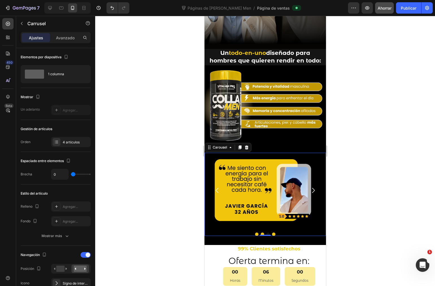
click at [216, 186] on icon "Carousel Back Arrow" at bounding box center [216, 189] width 7 height 7
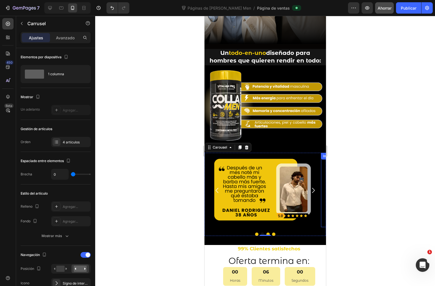
click at [257, 183] on img at bounding box center [262, 190] width 117 height 74
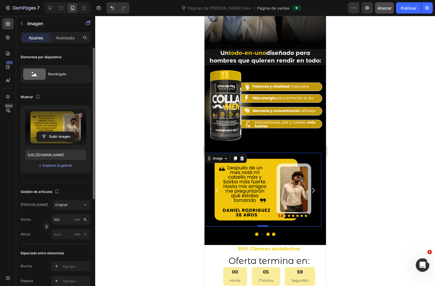
click at [61, 125] on label at bounding box center [55, 127] width 61 height 36
click at [61, 132] on input "file" at bounding box center [56, 137] width 38 height 10
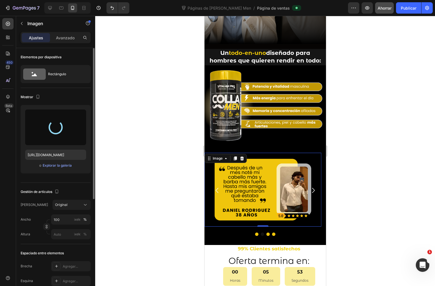
type input "https://cdn.shopify.com/s/files/1/0072/8026/3219/files/gempages_578658871954899…"
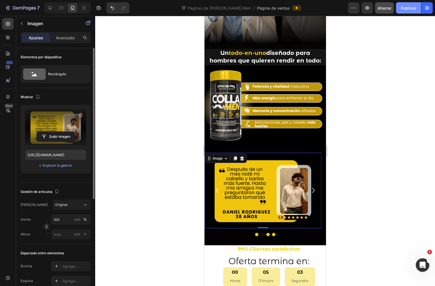
click at [414, 6] on font "Publicar" at bounding box center [409, 8] width 16 height 5
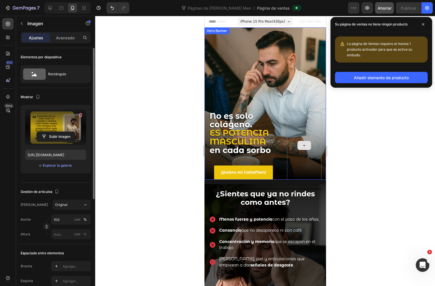
click at [294, 133] on div at bounding box center [304, 145] width 34 height 68
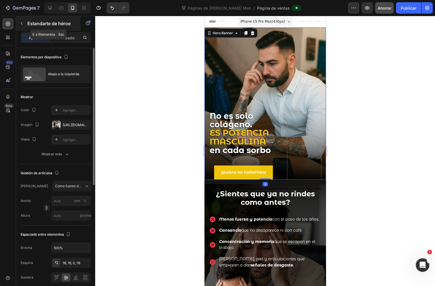
click at [21, 24] on icon "button" at bounding box center [21, 23] width 5 height 5
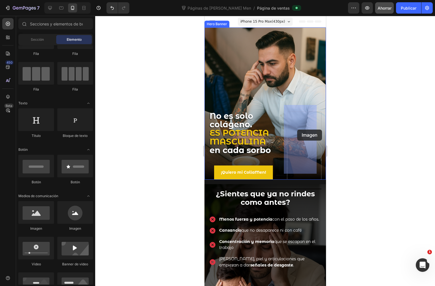
drag, startPoint x: 244, startPoint y: 228, endPoint x: 297, endPoint y: 129, distance: 112.1
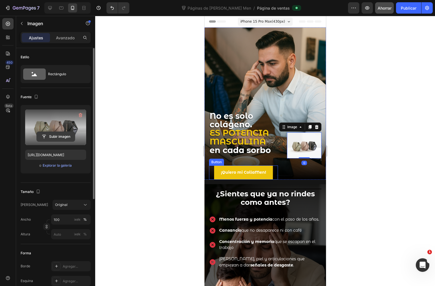
click at [55, 136] on input "file" at bounding box center [56, 137] width 38 height 10
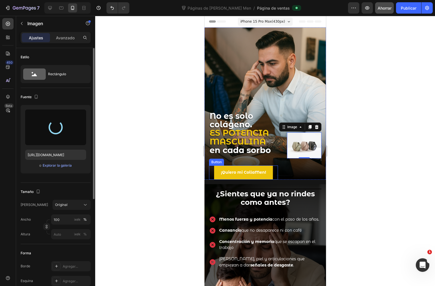
type input "[URL][DOMAIN_NAME]"
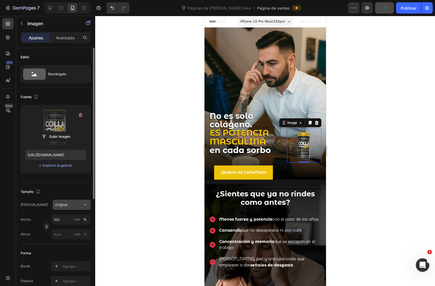
click at [72, 205] on div "Original" at bounding box center [68, 204] width 26 height 5
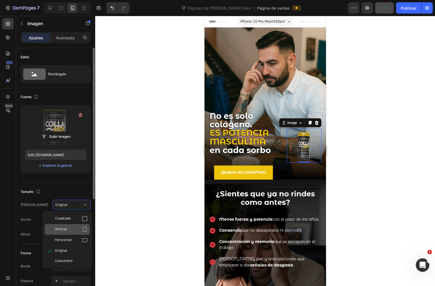
click at [83, 228] on icon at bounding box center [85, 229] width 4 height 5
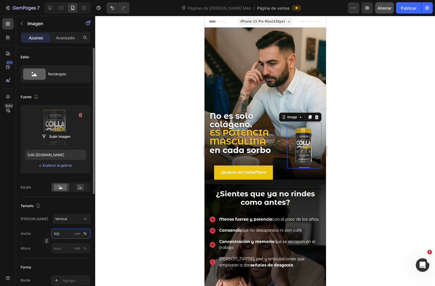
click at [65, 234] on input "100" at bounding box center [71, 233] width 40 height 10
click at [64, 231] on input "150" at bounding box center [71, 233] width 40 height 10
click at [76, 242] on div "Lleno 100%" at bounding box center [65, 247] width 46 height 10
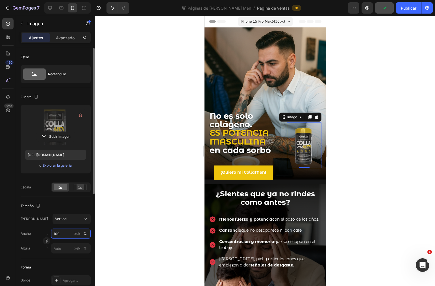
click at [66, 233] on input "100" at bounding box center [71, 233] width 40 height 10
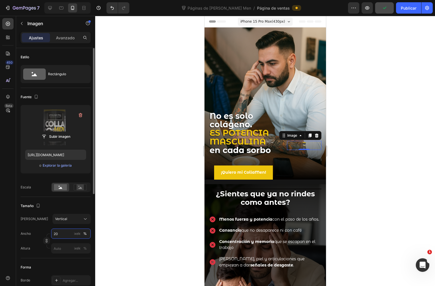
type input "200"
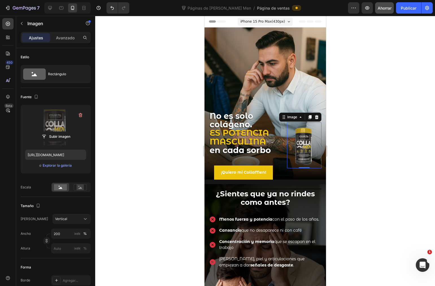
click at [348, 126] on div at bounding box center [265, 151] width 340 height 270
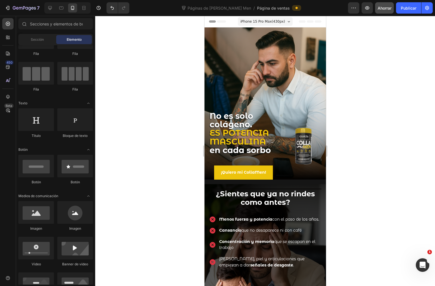
click at [348, 126] on div at bounding box center [265, 151] width 340 height 270
click at [309, 135] on img at bounding box center [304, 145] width 34 height 46
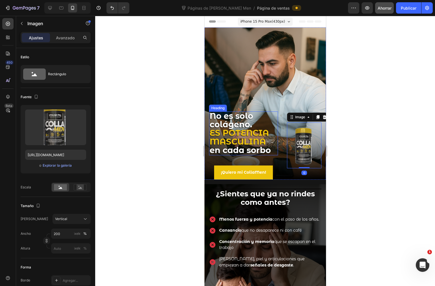
click at [242, 91] on div "Background Image" at bounding box center [265, 103] width 122 height 152
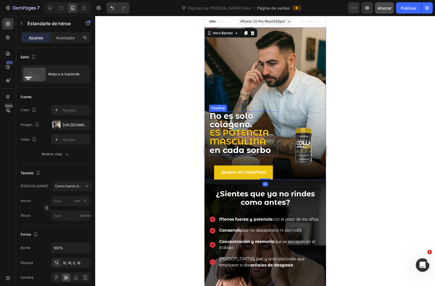
click at [241, 111] on strong "No es solo colágeno." at bounding box center [231, 120] width 44 height 18
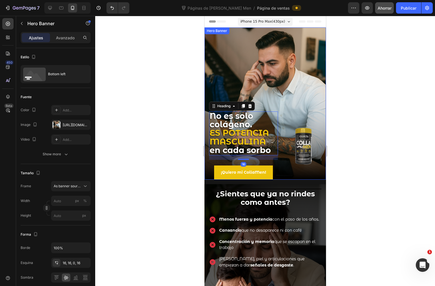
click at [269, 107] on div "No es solo colágeno. ES POTENCIA MASCULINA en cada sorbo Heading 16 Text Block …" at bounding box center [265, 143] width 122 height 73
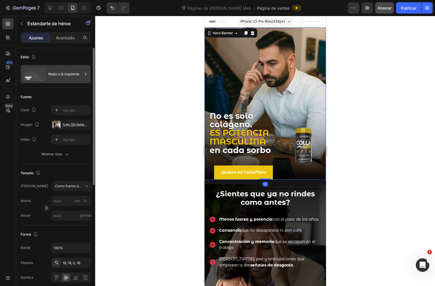
click at [62, 73] on font "Abajo a la izquierda" at bounding box center [63, 74] width 31 height 4
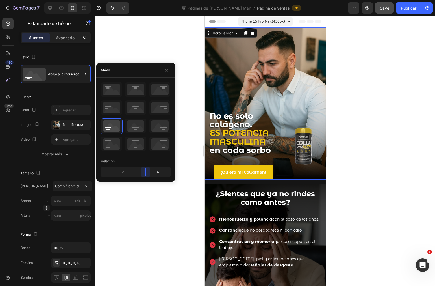
drag, startPoint x: 145, startPoint y: 173, endPoint x: 151, endPoint y: 171, distance: 6.5
click at [151, 0] on body "7 Version history Páginas de gemas de Colla Men / Página de ventas Avance Save …" at bounding box center [217, 0] width 435 height 0
click at [146, 0] on body "7 Version history Páginas de gemas de Colla Men / Página de ventas Avance Ahorr…" at bounding box center [217, 0] width 435 height 0
click at [289, 131] on img at bounding box center [304, 145] width 34 height 46
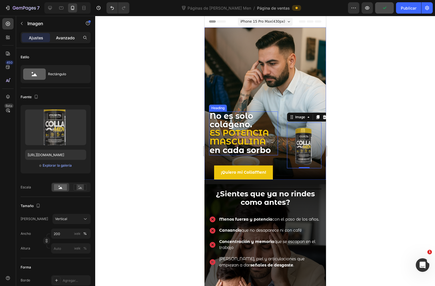
click at [65, 37] on font "Avanzado" at bounding box center [65, 37] width 19 height 5
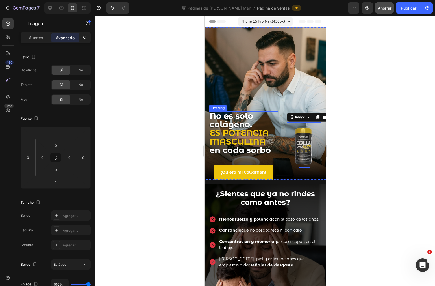
click at [165, 144] on div at bounding box center [265, 151] width 340 height 270
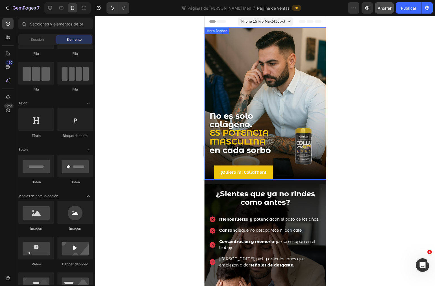
click at [298, 86] on div "Background Image" at bounding box center [265, 103] width 122 height 152
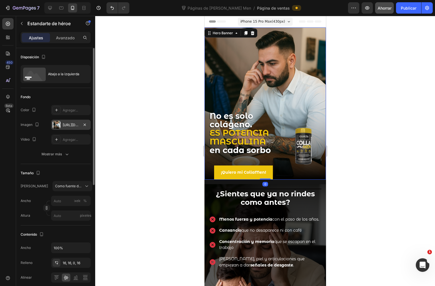
click at [63, 122] on div "https://cdn.shopify.com/s/files/1/0072/8026/3219/files/gempages_578658871954899…" at bounding box center [71, 124] width 16 height 5
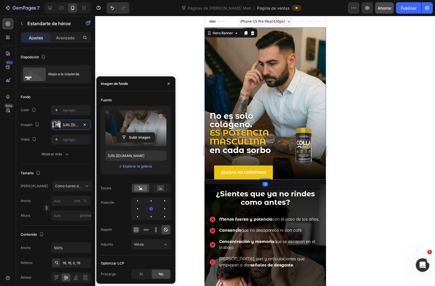
click at [132, 129] on label at bounding box center [135, 128] width 61 height 36
click at [132, 133] on input "file" at bounding box center [136, 138] width 38 height 10
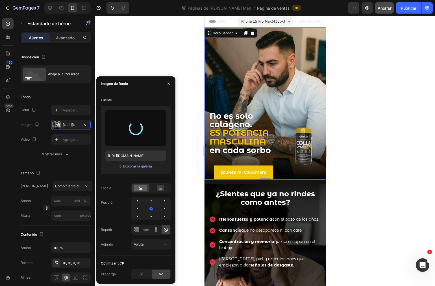
type input "https://cdn.shopify.com/s/files/1/0072/8026/3219/files/gempages_578658871954899…"
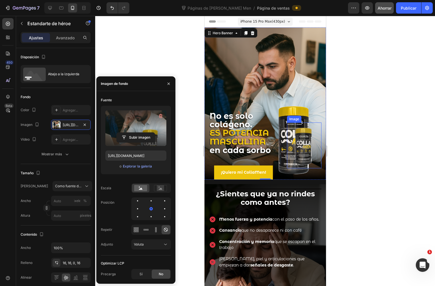
click at [300, 142] on img at bounding box center [304, 145] width 34 height 46
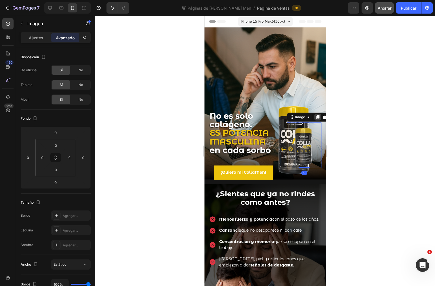
click at [316, 115] on icon at bounding box center [317, 117] width 3 height 4
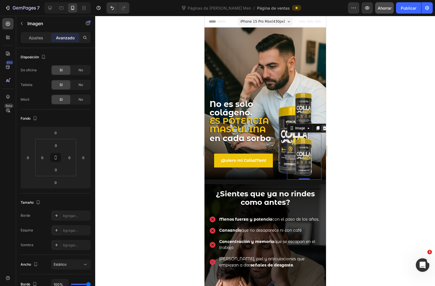
click at [323, 126] on icon at bounding box center [325, 128] width 4 height 4
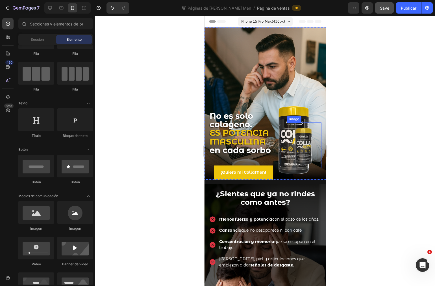
drag, startPoint x: 300, startPoint y: 129, endPoint x: 307, endPoint y: 121, distance: 11.4
click at [300, 129] on img at bounding box center [304, 145] width 34 height 46
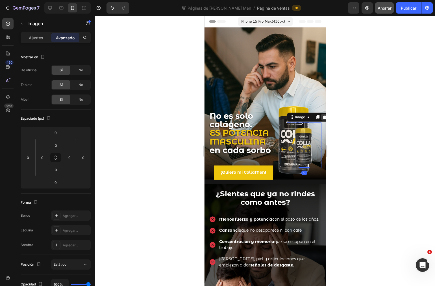
click at [323, 115] on icon at bounding box center [325, 117] width 4 height 4
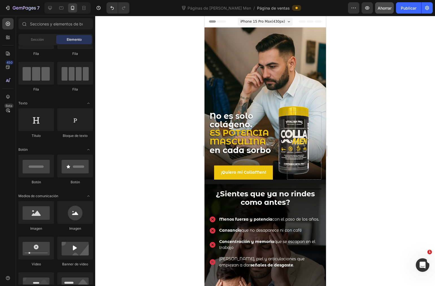
click at [343, 134] on div at bounding box center [265, 151] width 340 height 270
drag, startPoint x: 345, startPoint y: 153, endPoint x: 345, endPoint y: 156, distance: 2.8
click at [345, 153] on div at bounding box center [265, 151] width 340 height 270
click at [407, 9] on font "Publicar" at bounding box center [409, 8] width 16 height 5
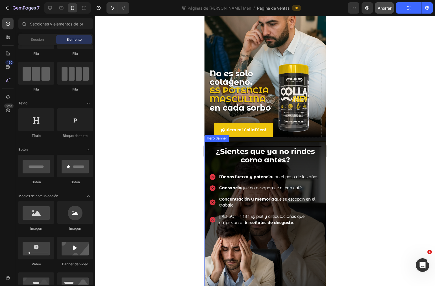
scroll to position [125, 0]
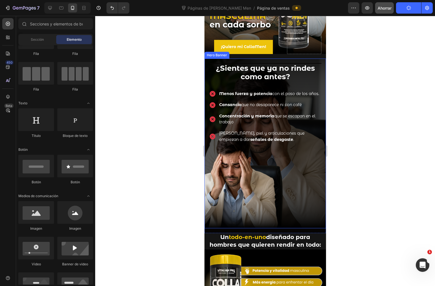
click at [295, 196] on div "Background Image" at bounding box center [265, 143] width 122 height 170
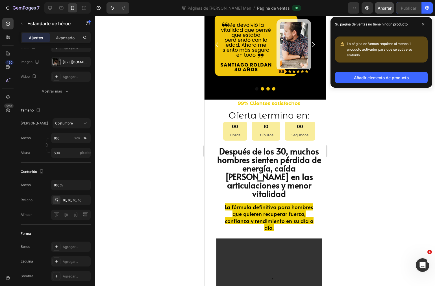
scroll to position [471, 0]
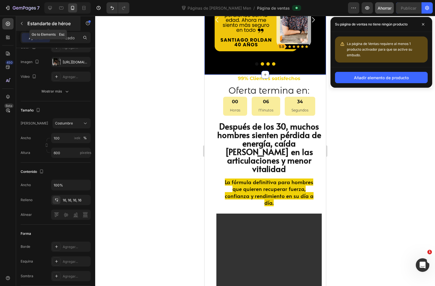
click at [21, 23] on icon "button" at bounding box center [21, 23] width 5 height 5
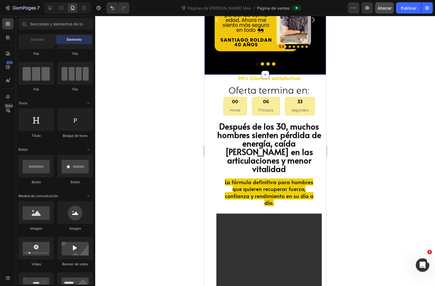
scroll to position [0, 0]
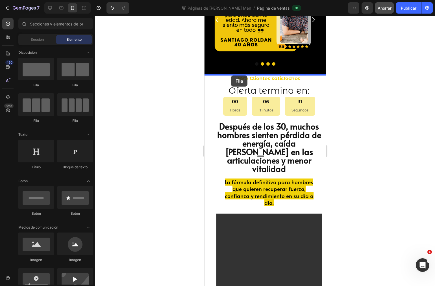
drag, startPoint x: 245, startPoint y: 92, endPoint x: 409, endPoint y: 101, distance: 164.1
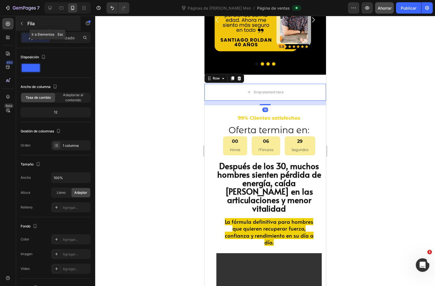
click at [23, 23] on icon "button" at bounding box center [21, 23] width 5 height 5
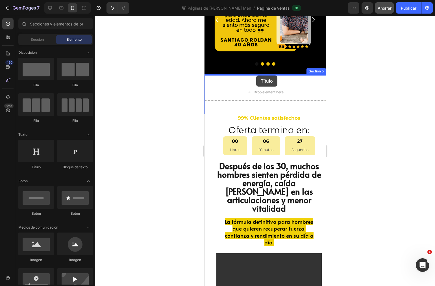
drag, startPoint x: 244, startPoint y: 171, endPoint x: 256, endPoint y: 75, distance: 96.5
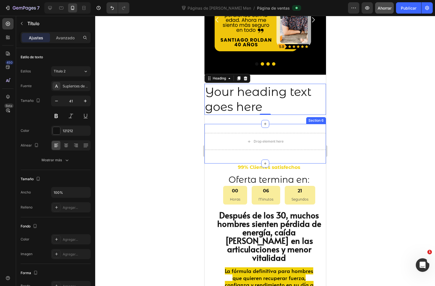
click at [246, 126] on div "Drop element here Row Section 6" at bounding box center [265, 144] width 122 height 40
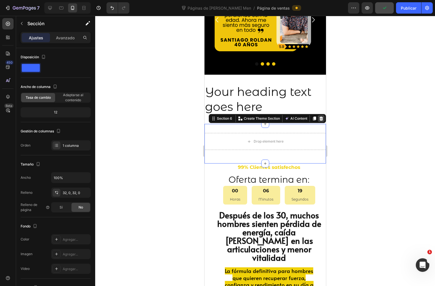
click at [318, 121] on div at bounding box center [321, 118] width 7 height 7
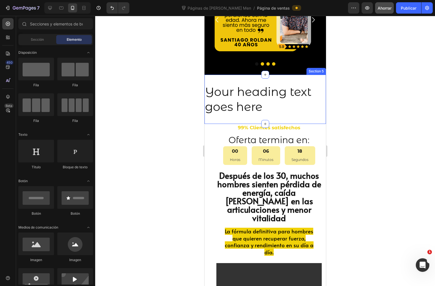
click at [226, 118] on div "Your heading text goes here Heading Section 5" at bounding box center [265, 99] width 122 height 49
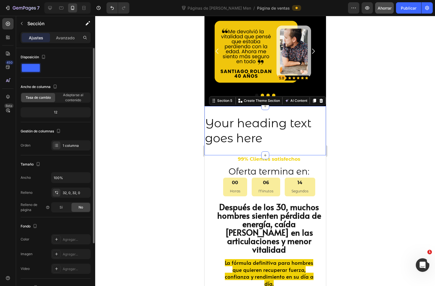
scroll to position [31, 0]
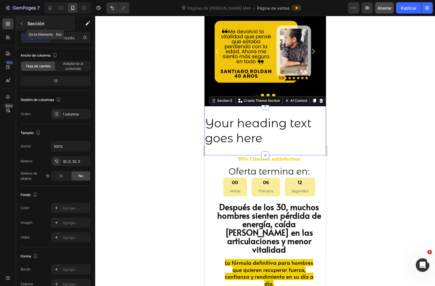
click at [23, 23] on icon "button" at bounding box center [21, 23] width 5 height 5
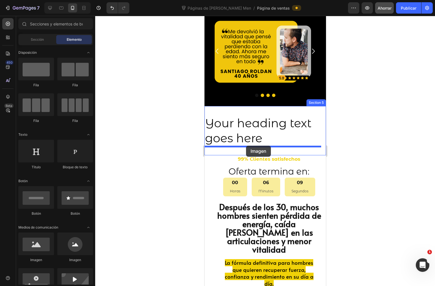
drag, startPoint x: 242, startPoint y: 257, endPoint x: 246, endPoint y: 146, distance: 112.0
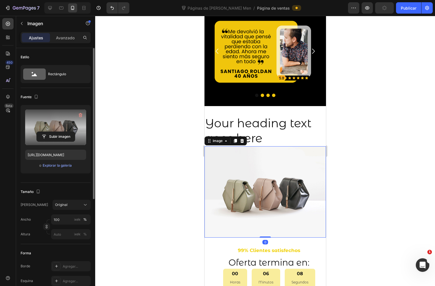
click at [33, 128] on label at bounding box center [55, 127] width 61 height 36
click at [37, 132] on input "file" at bounding box center [56, 137] width 38 height 10
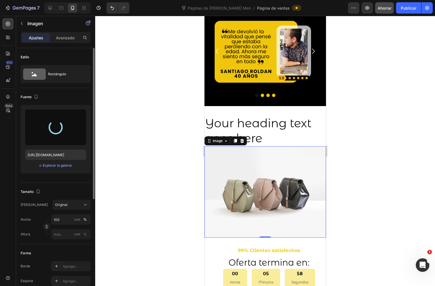
type input "https://cdn.shopify.com/s/files/1/0072/8026/3219/files/gempages_578658871954899…"
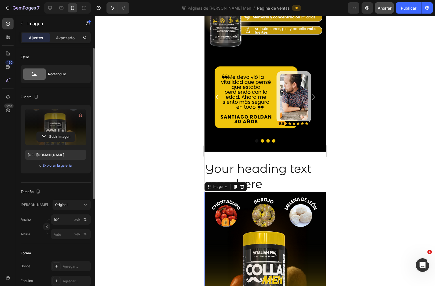
scroll to position [415, 0]
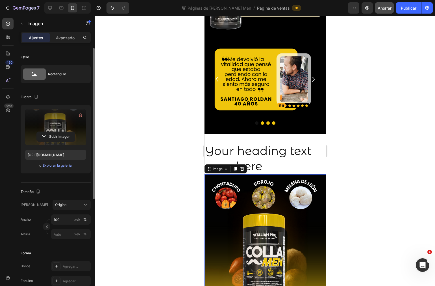
click at [279, 143] on h2 "Your heading text goes here" at bounding box center [265, 158] width 122 height 31
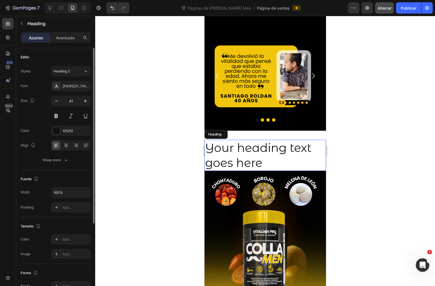
scroll to position [460, 0]
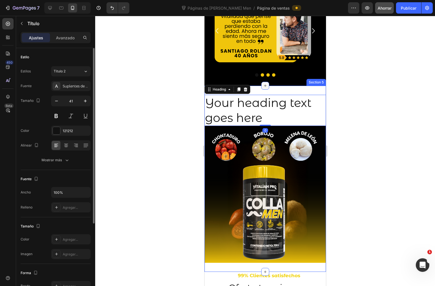
click at [261, 88] on div at bounding box center [265, 86] width 8 height 8
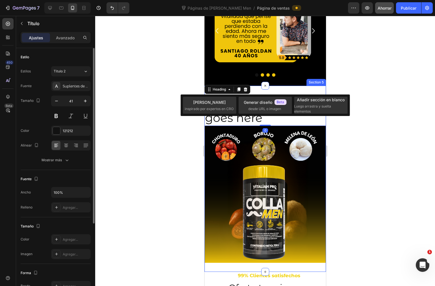
click at [281, 87] on div "Your heading text goes here Heading 0 Image Section 5" at bounding box center [265, 179] width 122 height 186
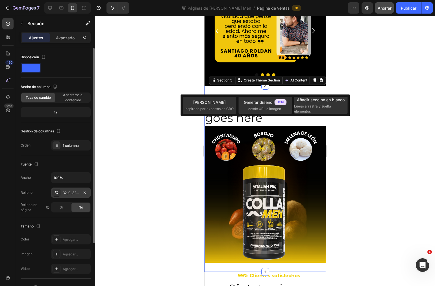
click at [73, 193] on font "32, 0, 32, 0" at bounding box center [72, 192] width 18 height 4
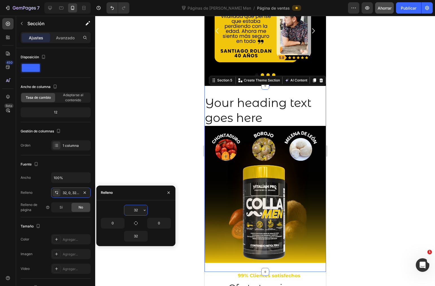
click at [139, 208] on input "32" at bounding box center [135, 210] width 23 height 10
type input "0"
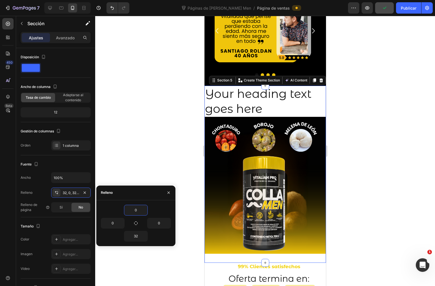
click at [370, 154] on div at bounding box center [265, 151] width 340 height 270
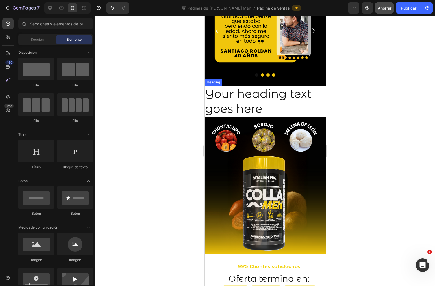
click at [253, 110] on h2 "Your heading text goes here" at bounding box center [265, 101] width 122 height 31
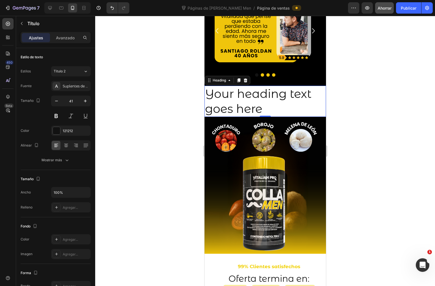
click at [245, 94] on h2 "Your heading text goes here" at bounding box center [265, 101] width 122 height 31
click at [245, 94] on p "Your heading text goes here" at bounding box center [265, 101] width 120 height 30
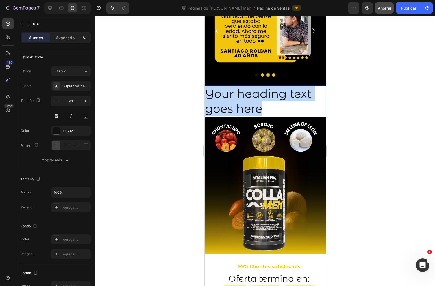
click at [245, 94] on p "Your heading text goes here" at bounding box center [265, 101] width 120 height 30
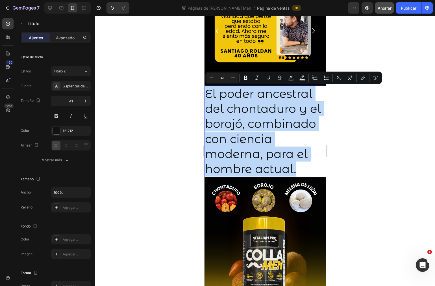
drag, startPoint x: 300, startPoint y: 173, endPoint x: 207, endPoint y: 94, distance: 122.5
click at [207, 94] on p "El poder ancestral del chontaduro y el borojó, combinado con ciencia moderna, p…" at bounding box center [265, 131] width 120 height 90
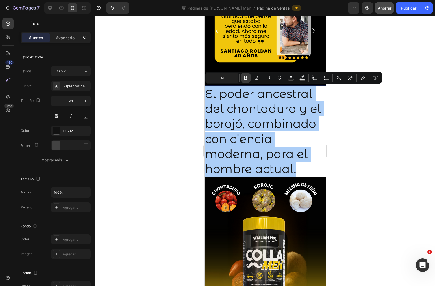
click at [245, 78] on icon "Barra de herramientas contextual del editor" at bounding box center [245, 78] width 3 height 4
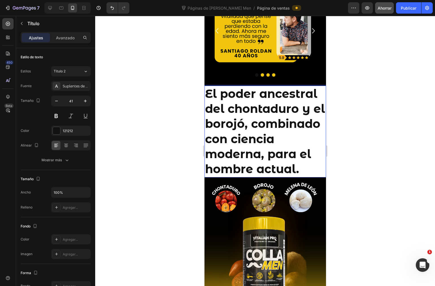
click at [230, 103] on strong "El poder ancestral del chontaduro y el borojó, combinado con ciencia moderna, p…" at bounding box center [265, 130] width 120 height 89
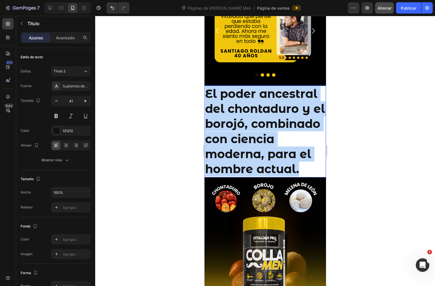
click at [230, 103] on strong "El poder ancestral del chontaduro y el borojó, combinado con ciencia moderna, p…" at bounding box center [265, 130] width 120 height 89
click at [247, 160] on strong "El poder ancestral del chontaduro y el borojó, combinado con ciencia moderna, p…" at bounding box center [265, 130] width 120 height 89
drag, startPoint x: 253, startPoint y: 183, endPoint x: 205, endPoint y: 93, distance: 101.9
click at [205, 93] on p "El poder ancestral del chontaduro y el borojó, combinado con ciencia moderna, p…" at bounding box center [265, 131] width 120 height 90
click at [215, 104] on strong "El poder ancestral del chontaduro y el borojó, combinado con ciencia moderna, p…" at bounding box center [265, 130] width 120 height 89
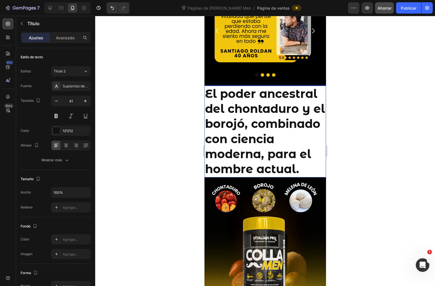
click at [390, 160] on div at bounding box center [265, 151] width 340 height 270
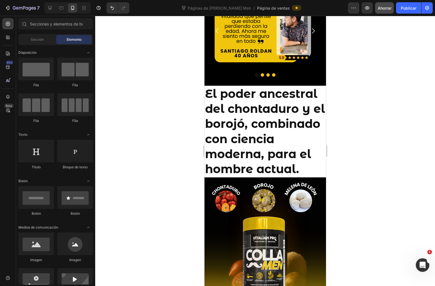
click at [282, 166] on strong "El poder ancestral del chontaduro y el borojó, combinado con ciencia moderna, p…" at bounding box center [265, 130] width 120 height 89
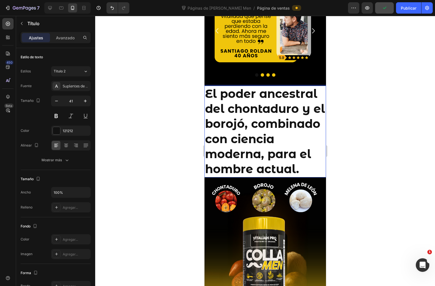
click at [225, 113] on strong "El poder ancestral del chontaduro y el borojó, combinado con ciencia moderna, p…" at bounding box center [265, 130] width 120 height 89
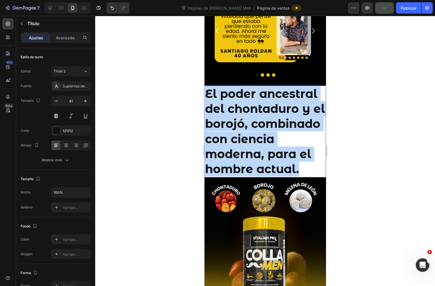
click at [225, 113] on strong "El poder ancestral del chontaduro y el borojó, combinado con ciencia moderna, p…" at bounding box center [265, 130] width 120 height 89
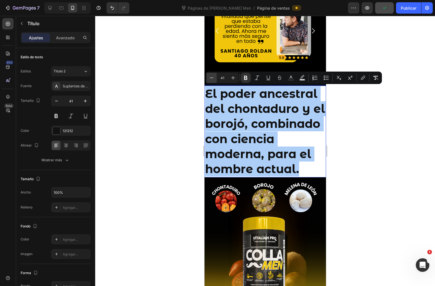
click at [213, 75] on icon "Editor contextual toolbar" at bounding box center [212, 78] width 6 height 6
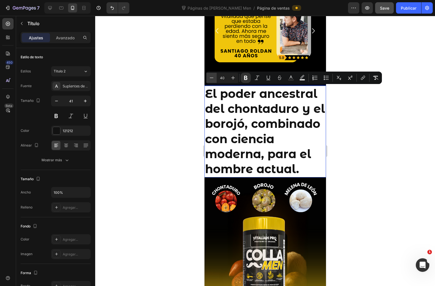
click at [213, 75] on icon "Editor contextual toolbar" at bounding box center [212, 78] width 6 height 6
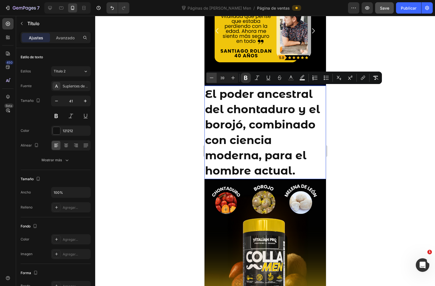
click at [213, 75] on icon "Editor contextual toolbar" at bounding box center [212, 78] width 6 height 6
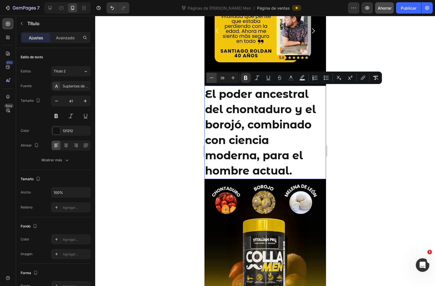
click at [213, 75] on icon "Barra de herramientas contextual del editor" at bounding box center [212, 78] width 6 height 6
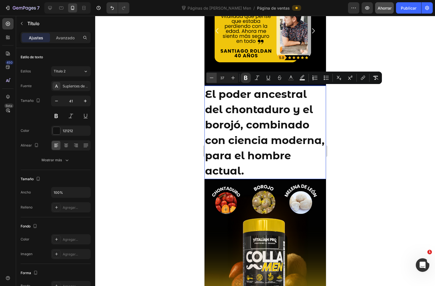
click at [213, 75] on icon "Barra de herramientas contextual del editor" at bounding box center [212, 78] width 6 height 6
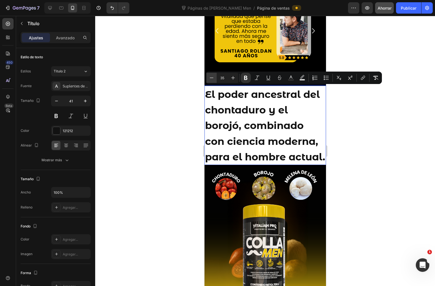
click at [213, 75] on icon "Barra de herramientas contextual del editor" at bounding box center [212, 78] width 6 height 6
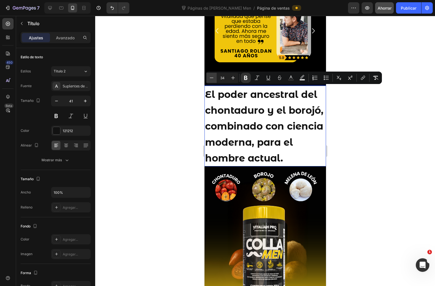
click at [213, 75] on icon "Barra de herramientas contextual del editor" at bounding box center [212, 78] width 6 height 6
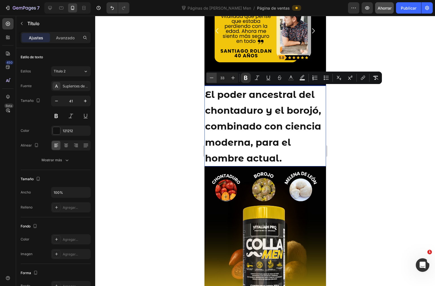
click at [213, 75] on icon "Barra de herramientas contextual del editor" at bounding box center [212, 78] width 6 height 6
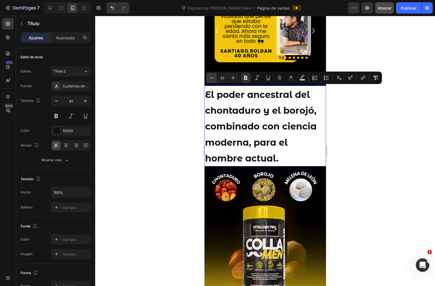
click at [213, 75] on icon "Barra de herramientas contextual del editor" at bounding box center [212, 78] width 6 height 6
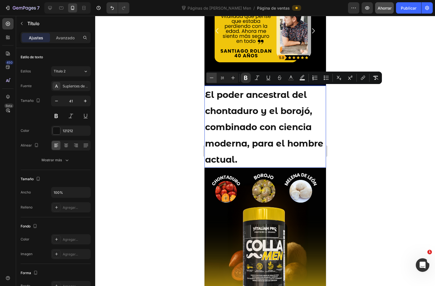
click at [213, 75] on icon "Barra de herramientas contextual del editor" at bounding box center [212, 78] width 6 height 6
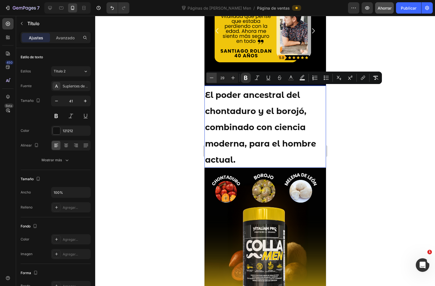
click at [213, 75] on icon "Barra de herramientas contextual del editor" at bounding box center [212, 78] width 6 height 6
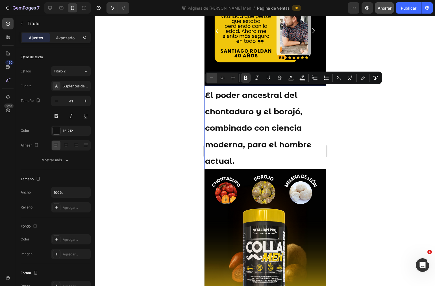
click at [213, 75] on icon "Barra de herramientas contextual del editor" at bounding box center [212, 78] width 6 height 6
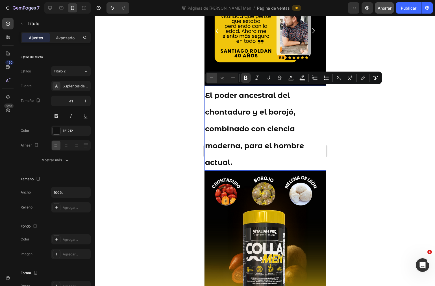
click at [213, 75] on icon "Barra de herramientas contextual del editor" at bounding box center [212, 78] width 6 height 6
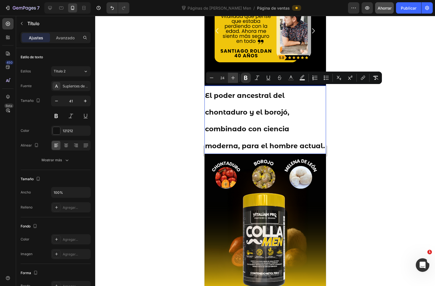
click at [234, 78] on icon "Barra de herramientas contextual del editor" at bounding box center [233, 78] width 6 height 6
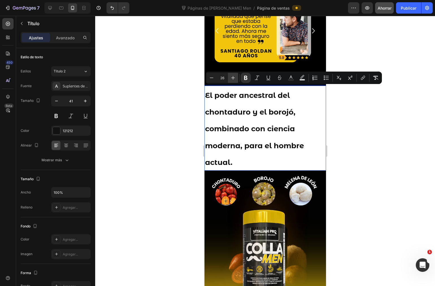
click at [234, 78] on icon "Barra de herramientas contextual del editor" at bounding box center [233, 78] width 6 height 6
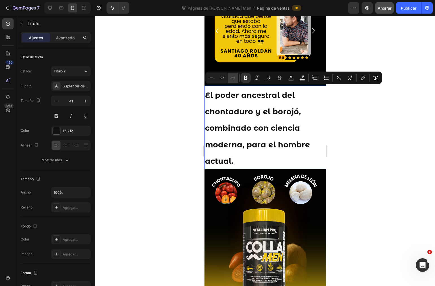
click at [234, 78] on icon "Barra de herramientas contextual del editor" at bounding box center [233, 78] width 6 height 6
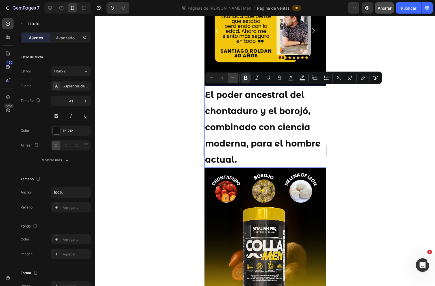
click at [234, 78] on icon "Barra de herramientas contextual del editor" at bounding box center [233, 78] width 6 height 6
type input "31"
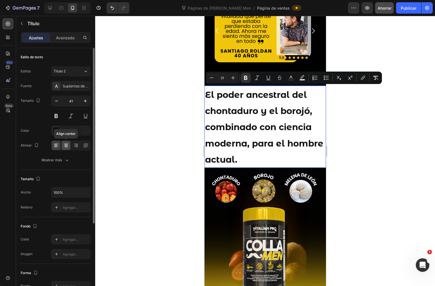
click at [68, 145] on icon at bounding box center [66, 145] width 6 height 6
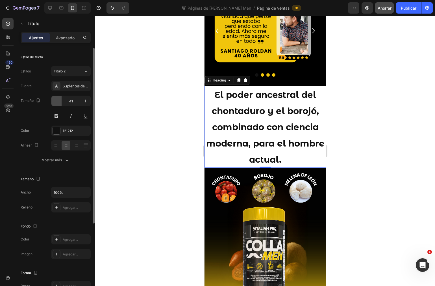
click at [55, 101] on icon "button" at bounding box center [56, 101] width 3 height 1
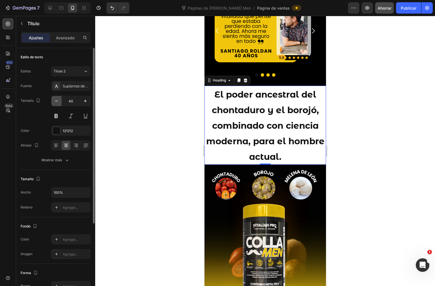
click at [55, 101] on icon "button" at bounding box center [56, 101] width 3 height 1
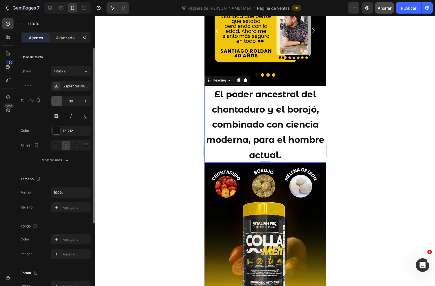
click at [55, 101] on icon "button" at bounding box center [56, 101] width 3 height 1
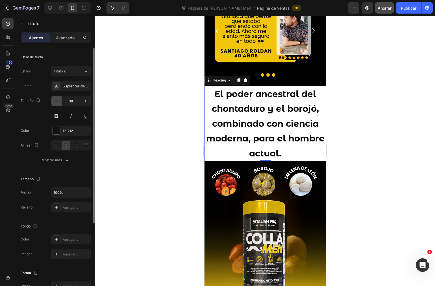
click at [55, 101] on icon "button" at bounding box center [56, 101] width 3 height 1
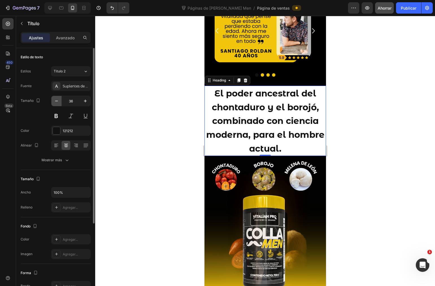
click at [55, 101] on icon "button" at bounding box center [56, 101] width 3 height 1
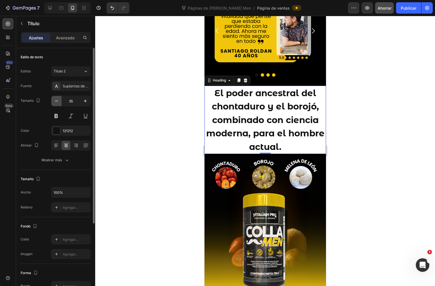
click at [55, 101] on icon "button" at bounding box center [56, 101] width 3 height 1
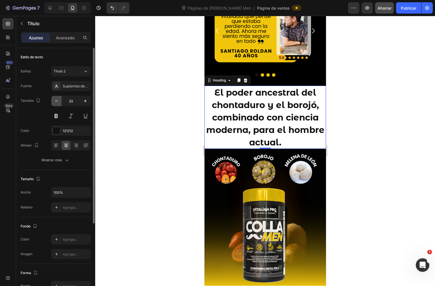
click at [55, 101] on icon "button" at bounding box center [56, 101] width 3 height 1
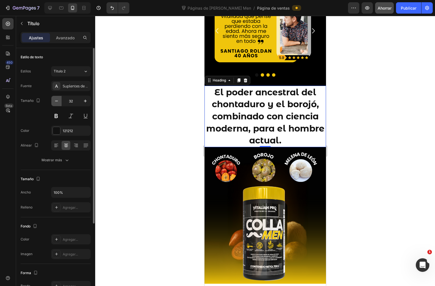
click at [55, 101] on icon "button" at bounding box center [56, 101] width 3 height 1
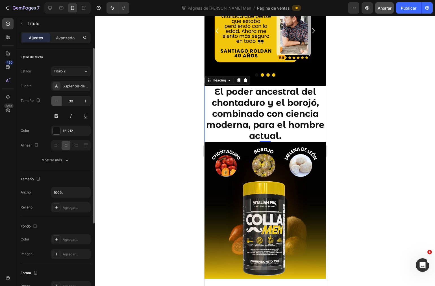
click at [55, 101] on icon "button" at bounding box center [56, 101] width 3 height 1
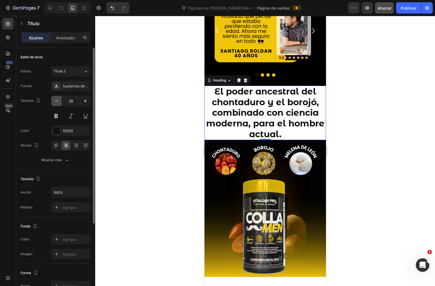
click at [55, 101] on icon "button" at bounding box center [56, 101] width 3 height 1
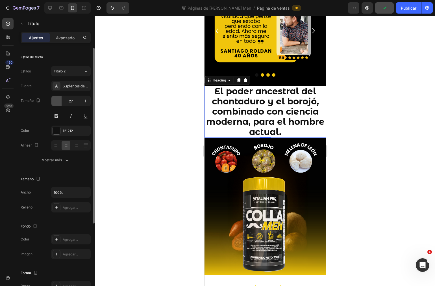
click at [55, 101] on icon "button" at bounding box center [56, 101] width 3 height 1
type input "26"
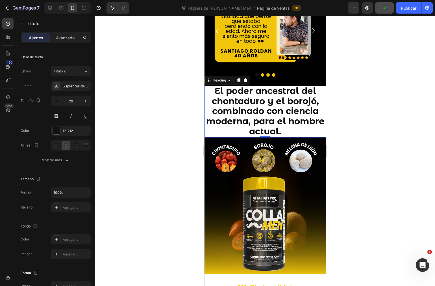
click at [237, 131] on strong "El poder ancestral del chontaduro y el borojó, combinado con ciencia moderna, p…" at bounding box center [265, 110] width 118 height 51
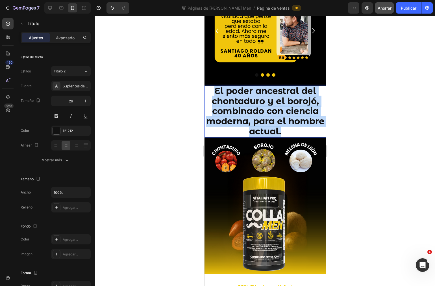
click at [237, 131] on strong "El poder ancestral del chontaduro y el borojó, combinado con ciencia moderna, p…" at bounding box center [265, 110] width 118 height 51
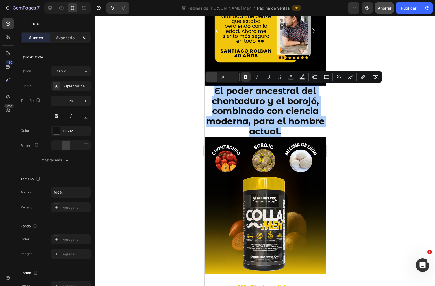
click at [209, 77] on icon "Editor contextual toolbar" at bounding box center [212, 77] width 6 height 6
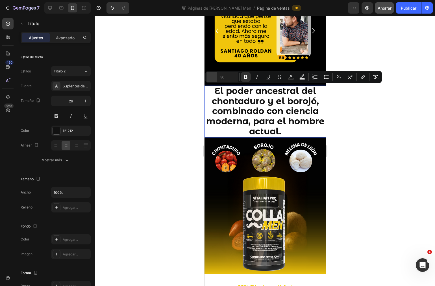
click at [209, 77] on icon "Editor contextual toolbar" at bounding box center [212, 77] width 6 height 6
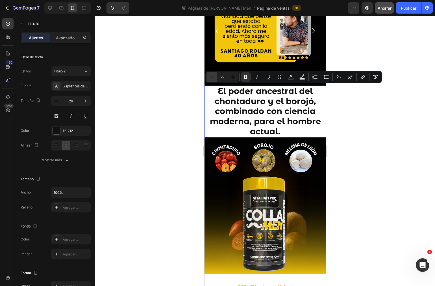
click at [209, 77] on icon "Editor contextual toolbar" at bounding box center [212, 77] width 6 height 6
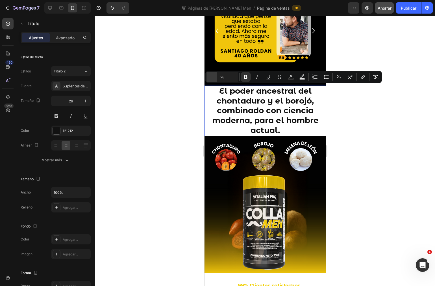
click at [209, 77] on icon "Editor contextual toolbar" at bounding box center [212, 77] width 6 height 6
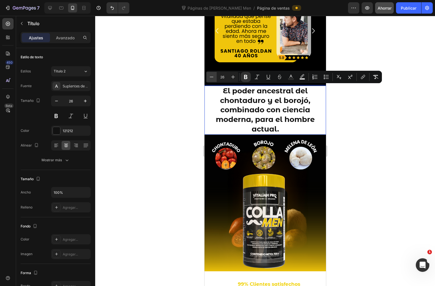
click at [209, 77] on icon "Editor contextual toolbar" at bounding box center [212, 77] width 6 height 6
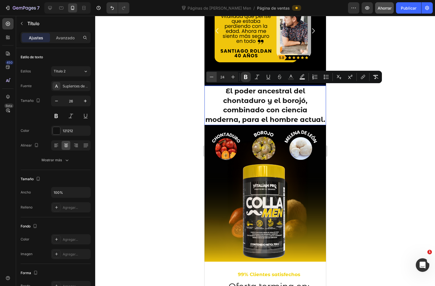
click at [209, 77] on icon "Editor contextual toolbar" at bounding box center [212, 77] width 6 height 6
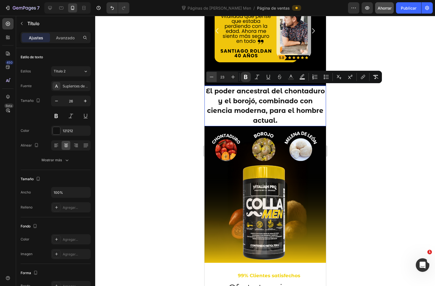
click at [209, 77] on icon "Editor contextual toolbar" at bounding box center [212, 77] width 6 height 6
type input "22"
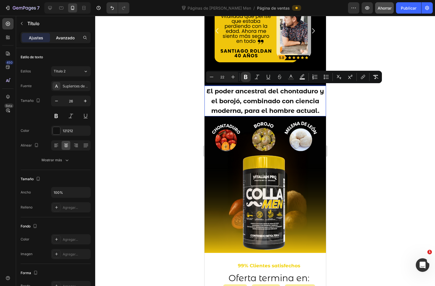
click at [68, 41] on div "Avanzado" at bounding box center [65, 37] width 28 height 9
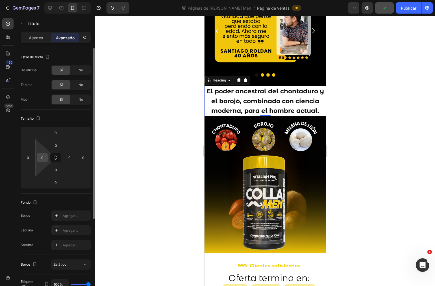
click at [45, 156] on input "0" at bounding box center [42, 157] width 8 height 8
type input "10"
click at [72, 157] on input "0" at bounding box center [69, 157] width 8 height 8
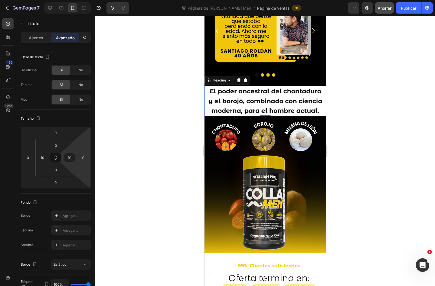
type input "10"
click at [218, 108] on strong "El poder ancestral del chontaduro y el borojó, combinado con ciencia moderna, p…" at bounding box center [265, 100] width 114 height 27
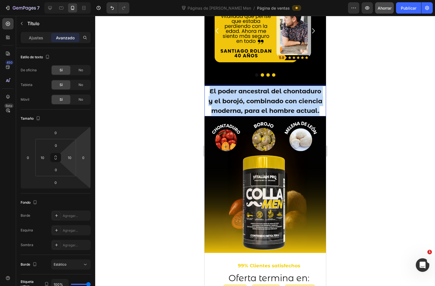
click at [218, 108] on strong "El poder ancestral del chontaduro y el borojó, combinado con ciencia moderna, p…" at bounding box center [265, 100] width 114 height 27
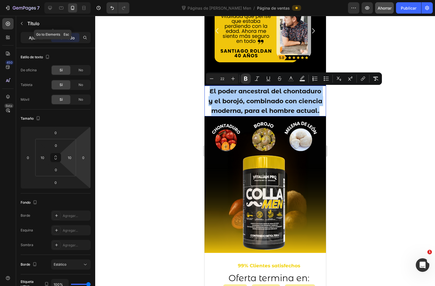
click at [38, 35] on p "Ajustes" at bounding box center [36, 38] width 14 height 6
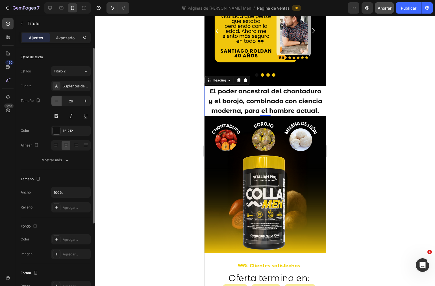
click at [55, 103] on icon "button" at bounding box center [57, 101] width 6 height 6
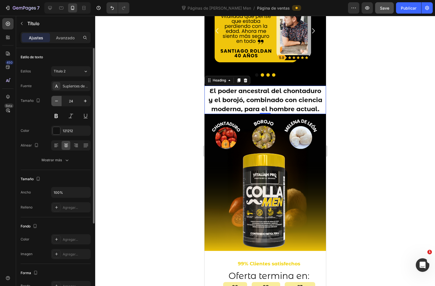
click at [55, 103] on icon "button" at bounding box center [57, 101] width 6 height 6
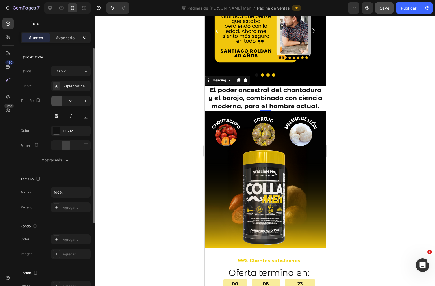
click at [55, 103] on icon "button" at bounding box center [57, 101] width 6 height 6
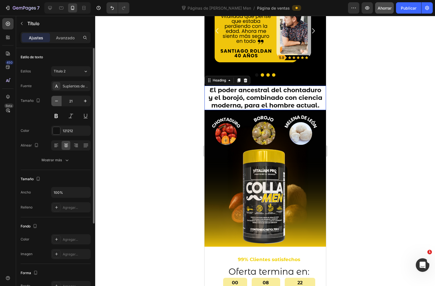
type input "20"
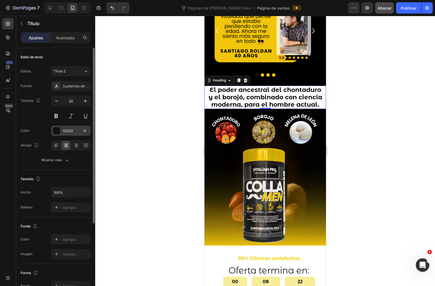
click at [57, 126] on div "121212" at bounding box center [71, 130] width 40 height 10
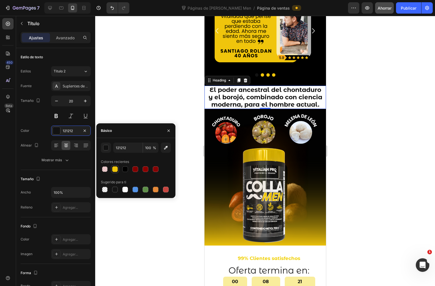
click at [113, 170] on div at bounding box center [115, 169] width 6 height 6
type input "F0C50B"
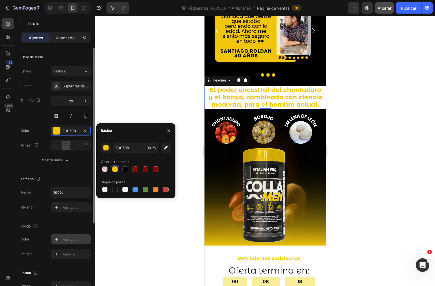
click at [56, 238] on icon at bounding box center [56, 239] width 5 height 5
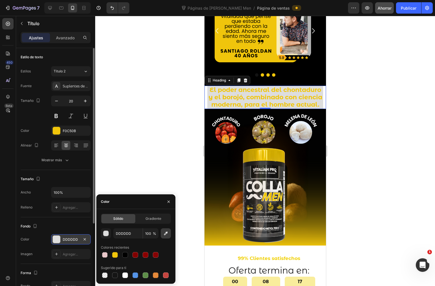
click at [168, 234] on icon "button" at bounding box center [166, 233] width 6 height 6
type input "000000"
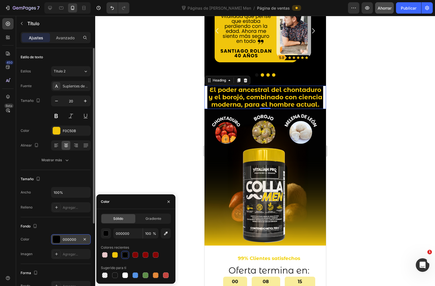
click at [370, 119] on div at bounding box center [265, 151] width 340 height 270
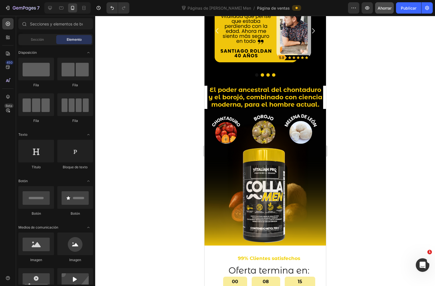
click at [370, 119] on div at bounding box center [265, 151] width 340 height 270
click at [205, 91] on div "⁠⁠⁠⁠⁠⁠⁠ El poder ancestral del chontaduro y el borojó, combinado con ciencia mo…" at bounding box center [265, 97] width 122 height 23
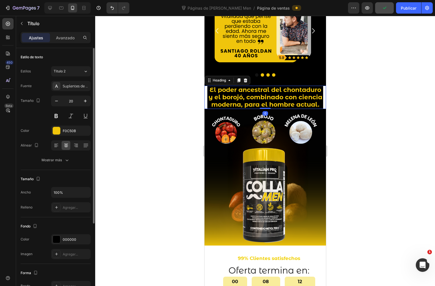
click at [64, 40] on p "Avanzado" at bounding box center [65, 38] width 19 height 6
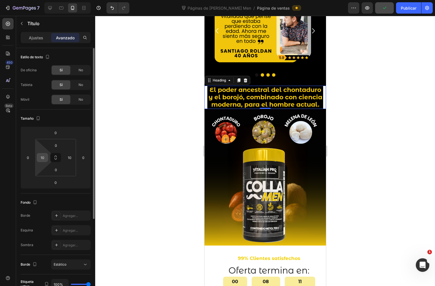
click at [44, 160] on input "10" at bounding box center [42, 157] width 8 height 8
type input "0"
click at [71, 157] on input "10" at bounding box center [69, 157] width 8 height 8
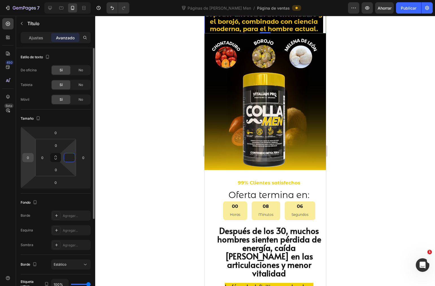
type input "0"
click at [31, 156] on input "0" at bounding box center [28, 157] width 8 height 8
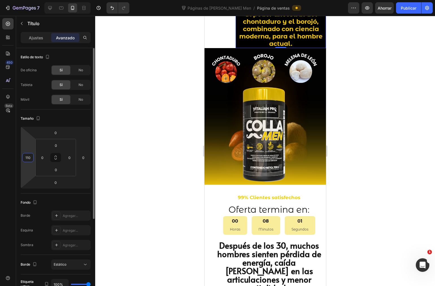
type input "0"
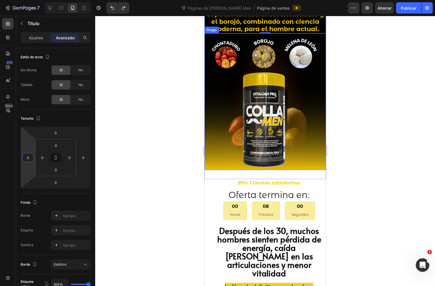
click at [334, 129] on div at bounding box center [265, 151] width 340 height 270
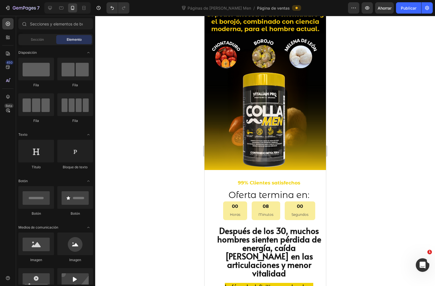
click at [334, 129] on div at bounding box center [265, 151] width 340 height 270
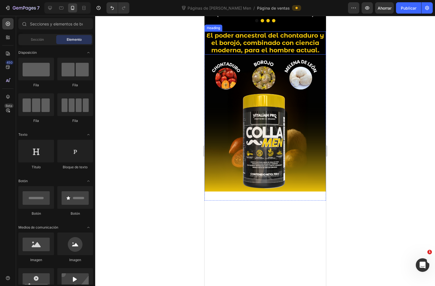
scroll to position [344, 0]
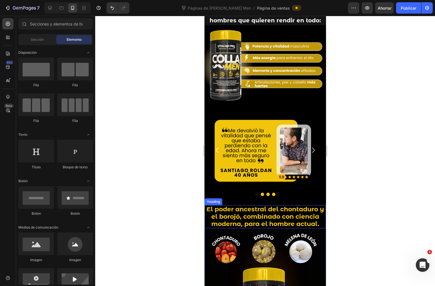
click at [300, 207] on strong "El poder ancestral del chontaduro y el borojó, combinado con ciencia moderna, p…" at bounding box center [265, 216] width 118 height 22
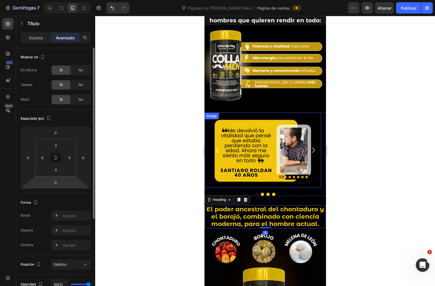
scroll to position [31, 0]
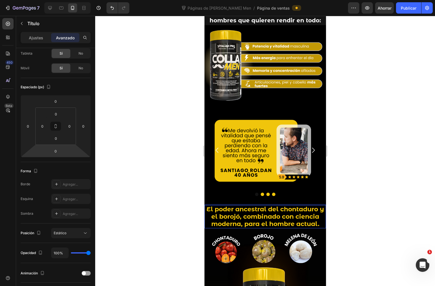
click at [222, 212] on strong "El poder ancestral del chontaduro y el borojó, combinado con ciencia moderna, p…" at bounding box center [265, 216] width 118 height 22
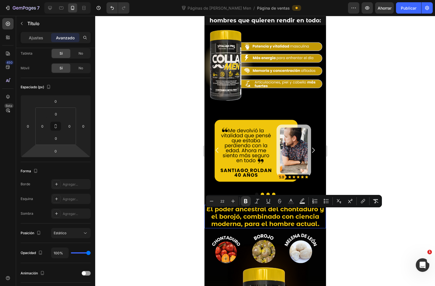
click at [211, 211] on strong "El poder ancestral del chontaduro y el borojó, combinado con ciencia moderna, p…" at bounding box center [265, 216] width 118 height 22
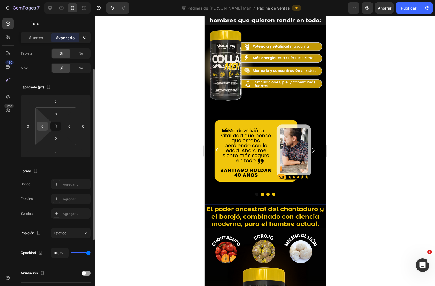
click at [43, 124] on input "0" at bounding box center [42, 126] width 8 height 8
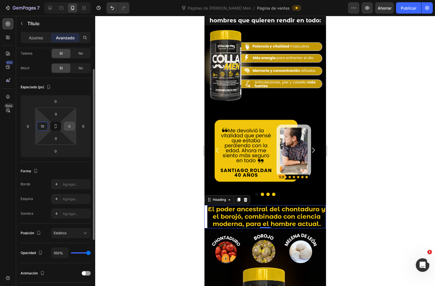
type input "10"
click at [70, 127] on input "0" at bounding box center [69, 126] width 8 height 8
type input "10"
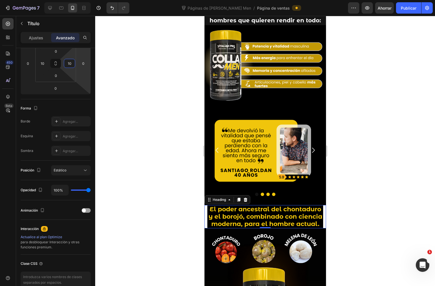
click at [139, 176] on div at bounding box center [265, 151] width 340 height 270
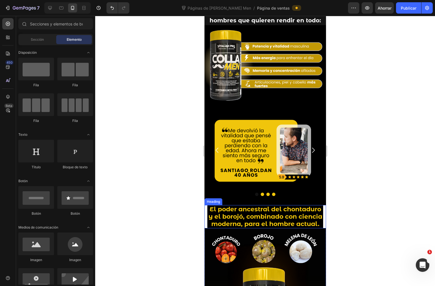
click at [206, 207] on div "⁠⁠⁠⁠⁠⁠⁠ El poder ancestral del chontaduro y el borojó, combinado con ciencia mo…" at bounding box center [265, 216] width 122 height 23
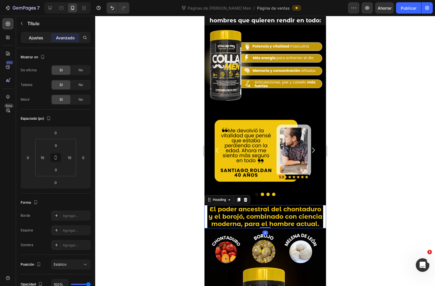
click at [38, 40] on p "Ajustes" at bounding box center [36, 38] width 14 height 6
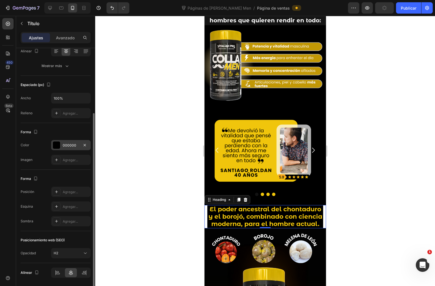
scroll to position [113, 0]
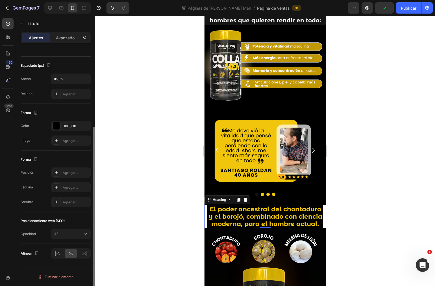
click at [153, 198] on div at bounding box center [265, 151] width 340 height 270
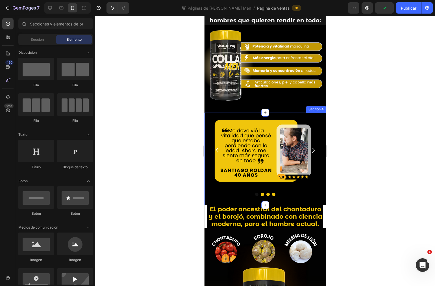
click at [320, 201] on div "Image Image Image Image Carousel Section 4" at bounding box center [265, 158] width 122 height 92
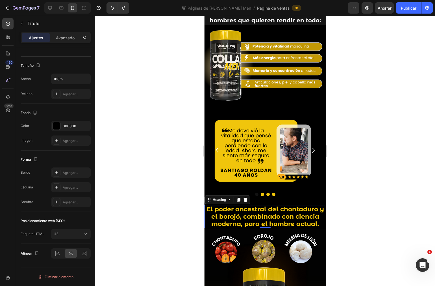
click at [351, 213] on div at bounding box center [265, 151] width 340 height 270
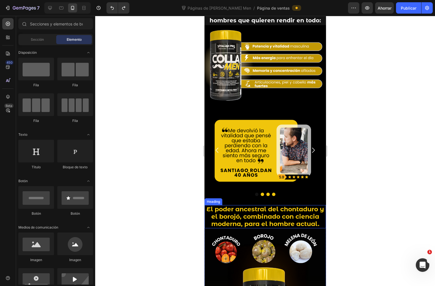
click at [296, 214] on strong "El poder ancestral del chontaduro y el borojó, combinado con ciencia moderna, p…" at bounding box center [265, 216] width 118 height 22
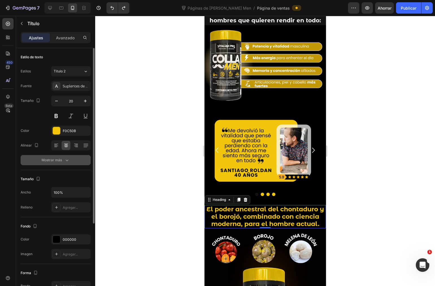
click at [65, 159] on icon "button" at bounding box center [67, 160] width 6 height 6
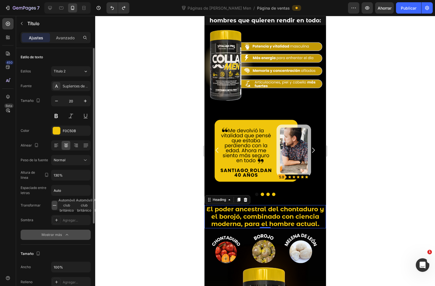
click at [65, 159] on font "Normal" at bounding box center [60, 160] width 12 height 4
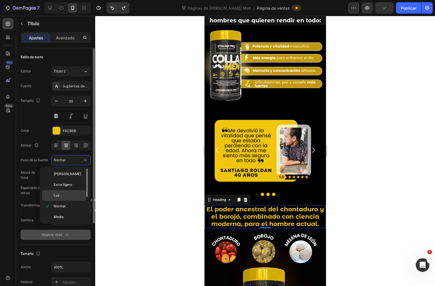
click at [59, 193] on font "Luz" at bounding box center [57, 195] width 6 height 4
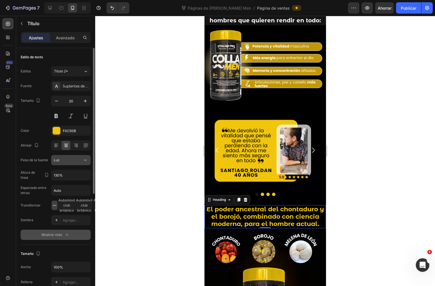
click at [67, 157] on button "Luz" at bounding box center [71, 160] width 40 height 10
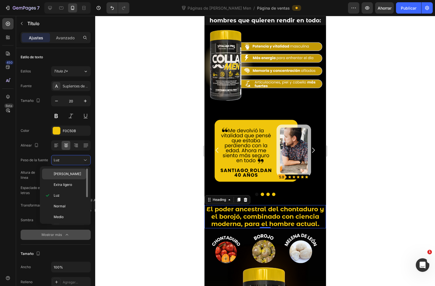
click at [67, 179] on div "[PERSON_NAME]" at bounding box center [64, 184] width 44 height 11
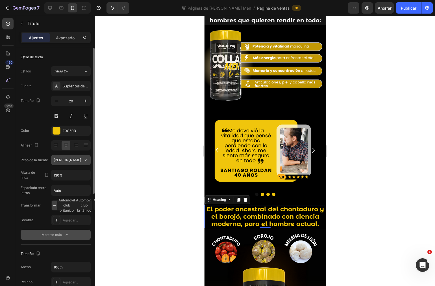
click at [66, 162] on span "[PERSON_NAME]" at bounding box center [67, 159] width 27 height 5
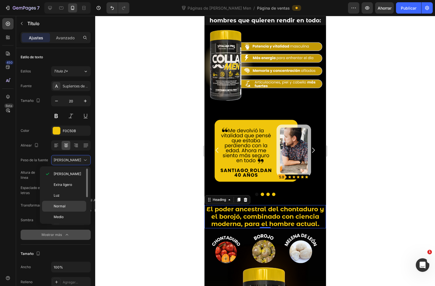
click at [66, 207] on p "Normal" at bounding box center [69, 205] width 30 height 5
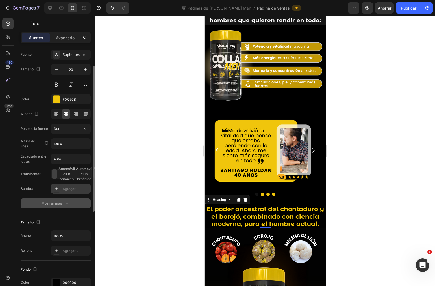
scroll to position [63, 0]
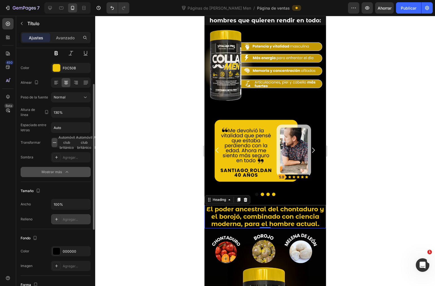
click at [71, 220] on font "Agregar..." at bounding box center [70, 219] width 15 height 4
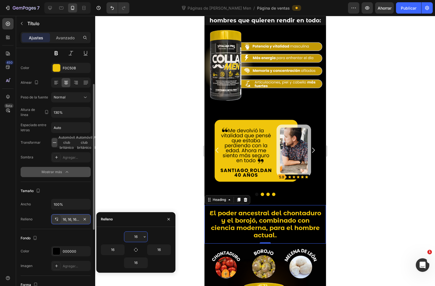
click at [134, 234] on input "16" at bounding box center [135, 236] width 23 height 10
click at [136, 235] on input "16" at bounding box center [135, 236] width 23 height 10
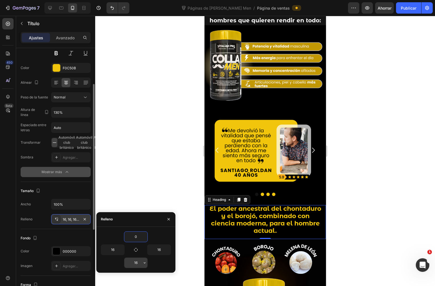
type input "0"
click at [135, 263] on input "16" at bounding box center [135, 262] width 23 height 10
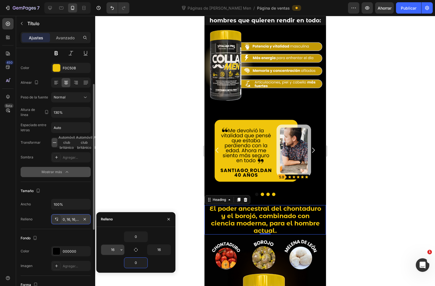
type input "0"
click at [111, 249] on input "16" at bounding box center [112, 249] width 23 height 10
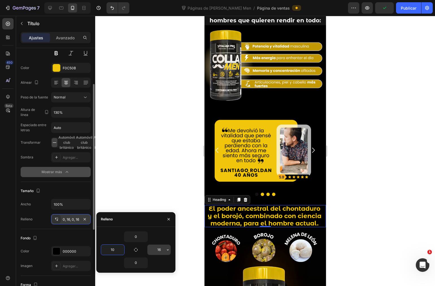
type input "10"
click at [158, 249] on input "16" at bounding box center [159, 249] width 23 height 10
type input "10"
click at [120, 251] on icon "button" at bounding box center [121, 249] width 5 height 5
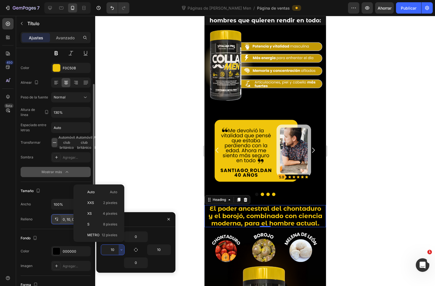
click at [115, 250] on input "10" at bounding box center [112, 249] width 23 height 10
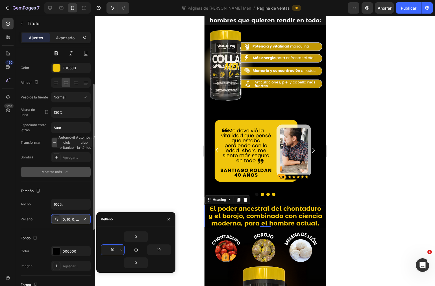
click at [115, 250] on input "10" at bounding box center [112, 249] width 23 height 10
type input "12"
click at [160, 247] on input "10" at bounding box center [159, 249] width 23 height 10
type input "12"
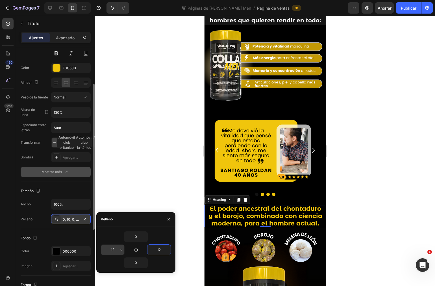
click at [116, 249] on input "12" at bounding box center [112, 249] width 23 height 10
type input "15"
click at [155, 247] on input "12" at bounding box center [159, 249] width 23 height 10
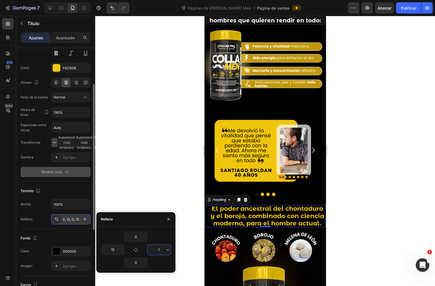
type input "15"
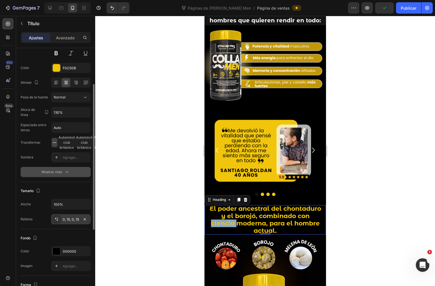
click at [289, 222] on strong "El poder ancestral del chontaduro y el borojó, combinado con ciencia moderna, p…" at bounding box center [265, 220] width 112 height 30
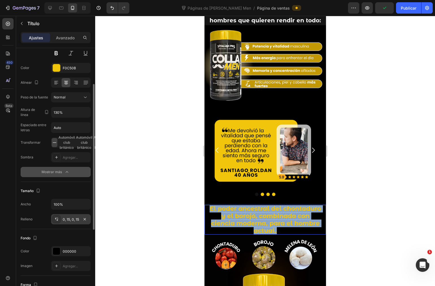
click at [289, 222] on strong "El poder ancestral del chontaduro y el borojó, combinado con ciencia moderna, p…" at bounding box center [265, 220] width 112 height 30
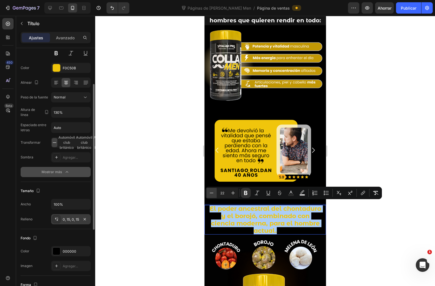
click at [207, 193] on button "Menos" at bounding box center [212, 193] width 10 height 10
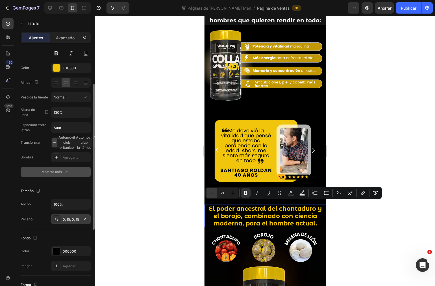
click at [207, 193] on button "Menos" at bounding box center [212, 193] width 10 height 10
click at [231, 193] on icon "Barra de herramientas contextual del editor" at bounding box center [233, 193] width 4 height 4
click at [215, 193] on button "Menos" at bounding box center [212, 193] width 10 height 10
type input "20"
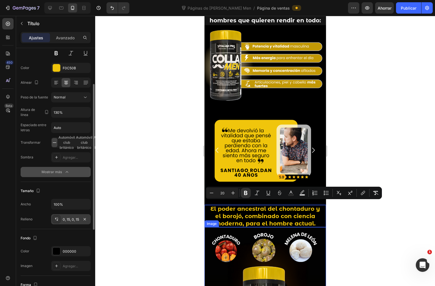
click at [361, 237] on div at bounding box center [265, 151] width 340 height 270
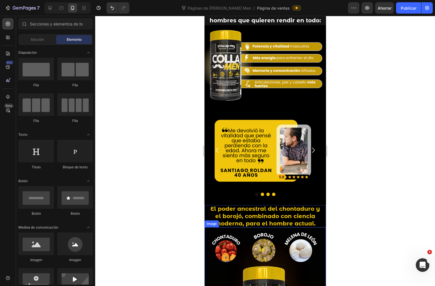
click at [361, 237] on div at bounding box center [265, 151] width 340 height 270
click at [380, 270] on div at bounding box center [265, 151] width 340 height 270
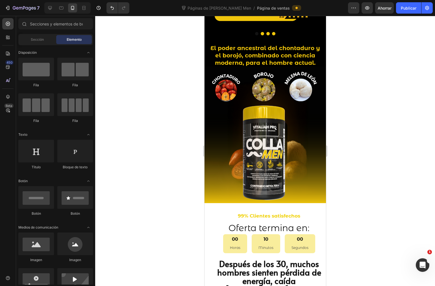
scroll to position [501, 0]
click at [406, 4] on button "Publicar" at bounding box center [408, 7] width 25 height 11
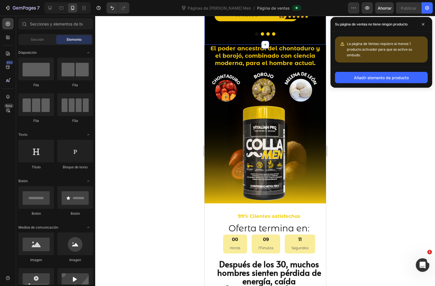
click at [277, 52] on strong "El poder ancestral del chontaduro y el borojó, combinado con ciencia moderna, p…" at bounding box center [265, 55] width 110 height 21
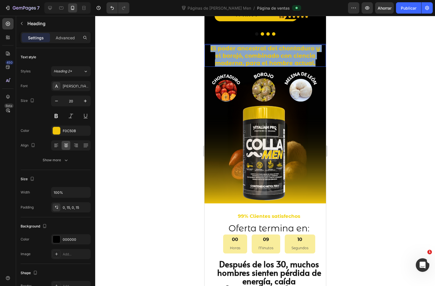
click at [277, 52] on strong "El poder ancestral del chontaduro y el borojó, combinado con ciencia moderna, p…" at bounding box center [265, 55] width 110 height 21
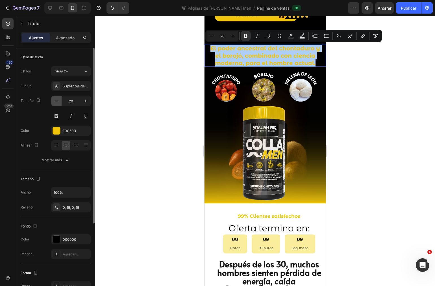
click at [57, 102] on icon "button" at bounding box center [57, 101] width 6 height 6
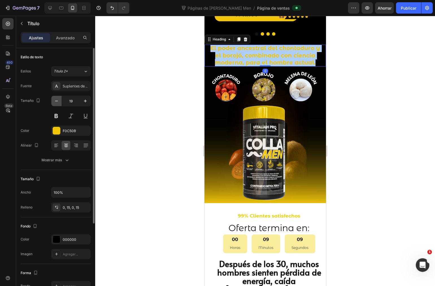
type input "18"
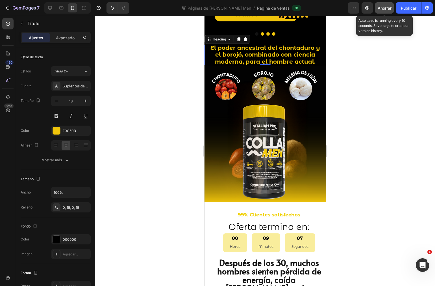
click at [386, 10] on font "Ahorrar" at bounding box center [385, 8] width 14 height 5
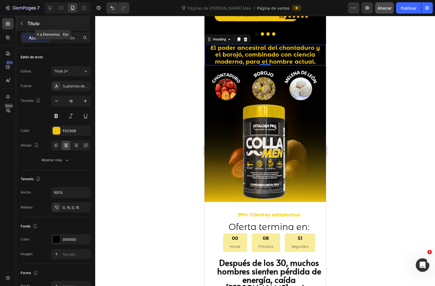
click at [20, 23] on icon "button" at bounding box center [21, 23] width 5 height 5
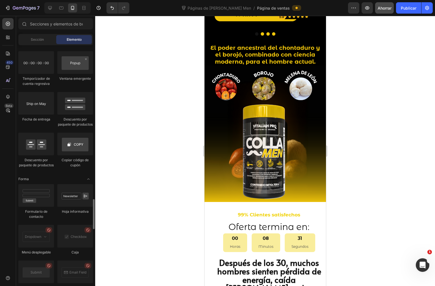
scroll to position [1190, 0]
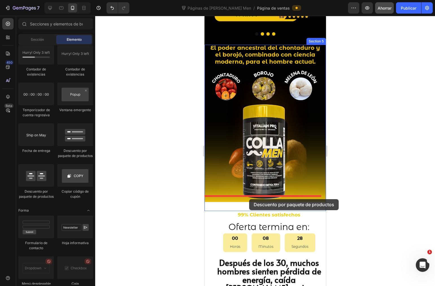
drag, startPoint x: 240, startPoint y: 193, endPoint x: 249, endPoint y: 199, distance: 10.7
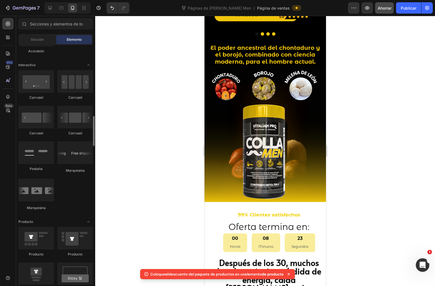
scroll to position [531, 0]
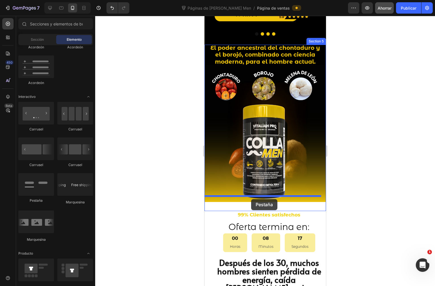
drag, startPoint x: 242, startPoint y: 198, endPoint x: 251, endPoint y: 199, distance: 8.8
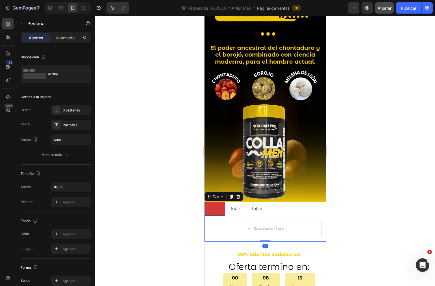
click at [283, 205] on ul "Tab 1 Tab 2 Tab 3" at bounding box center [265, 209] width 122 height 14
drag, startPoint x: 238, startPoint y: 192, endPoint x: 400, endPoint y: 208, distance: 162.7
click at [238, 194] on icon at bounding box center [238, 196] width 4 height 4
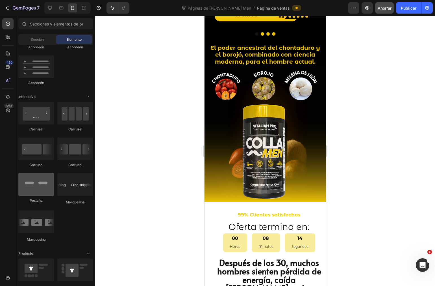
scroll to position [499, 0]
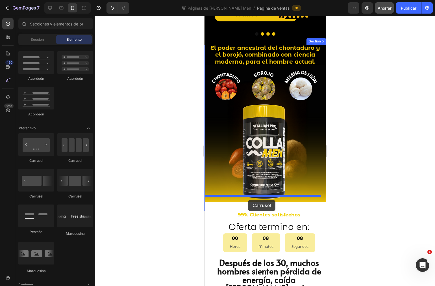
drag, startPoint x: 240, startPoint y: 162, endPoint x: 248, endPoint y: 200, distance: 38.7
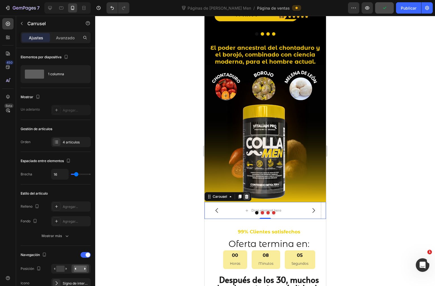
drag, startPoint x: 246, startPoint y: 190, endPoint x: 396, endPoint y: 209, distance: 152.1
click at [246, 194] on icon at bounding box center [246, 196] width 5 height 5
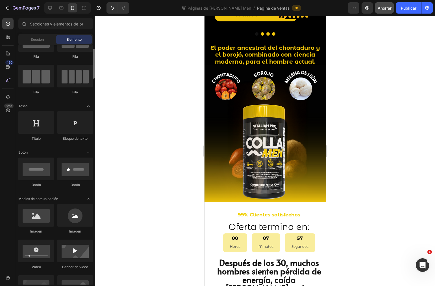
scroll to position [0, 0]
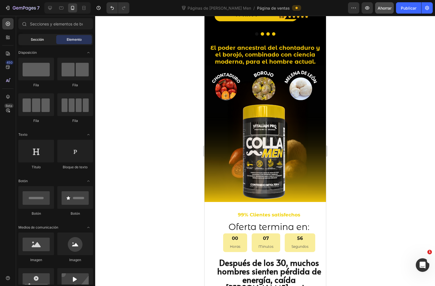
click at [39, 37] on font "Sección" at bounding box center [37, 39] width 13 height 4
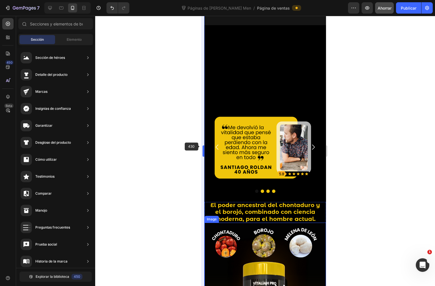
scroll to position [364, 0]
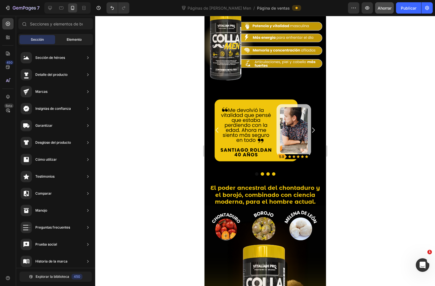
click at [65, 38] on div "Elemento" at bounding box center [74, 39] width 36 height 9
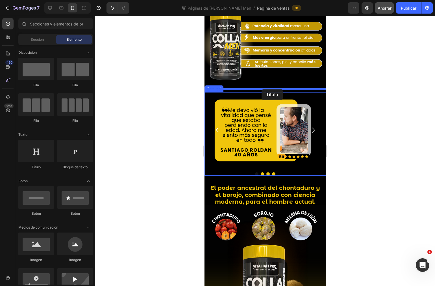
drag, startPoint x: 243, startPoint y: 176, endPoint x: 266, endPoint y: 88, distance: 91.6
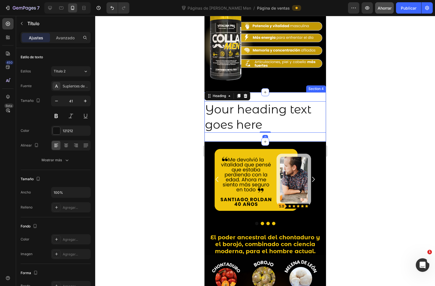
click at [264, 113] on h2 "Your heading text goes here" at bounding box center [265, 116] width 122 height 31
click at [264, 113] on p "Your heading text goes here" at bounding box center [265, 117] width 120 height 30
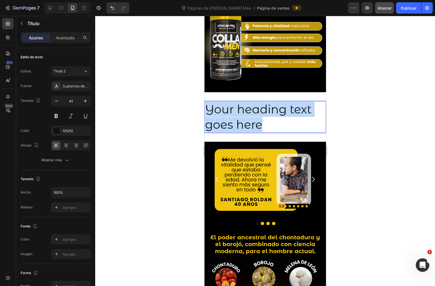
click at [264, 113] on p "Your heading text goes here" at bounding box center [265, 117] width 120 height 30
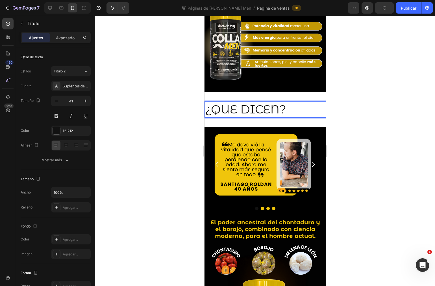
click at [263, 108] on p "¿QUE DICEN?" at bounding box center [265, 109] width 120 height 15
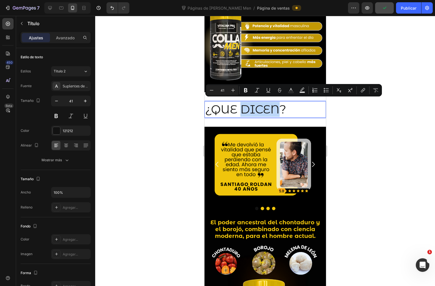
click at [263, 108] on p "¿QUE DICEN?" at bounding box center [265, 109] width 120 height 15
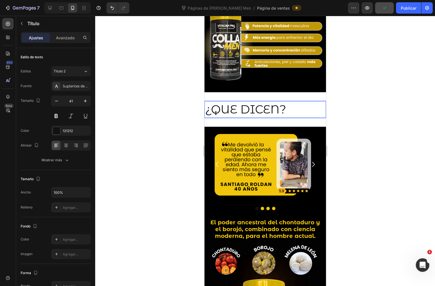
click at [240, 105] on p "¿QUE DICEN?" at bounding box center [265, 109] width 120 height 15
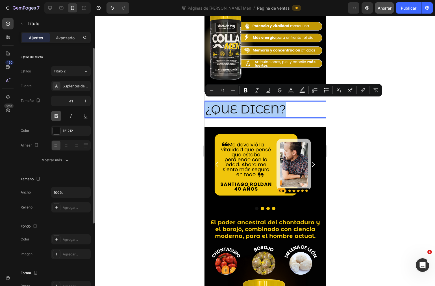
click at [58, 115] on button at bounding box center [56, 116] width 10 height 10
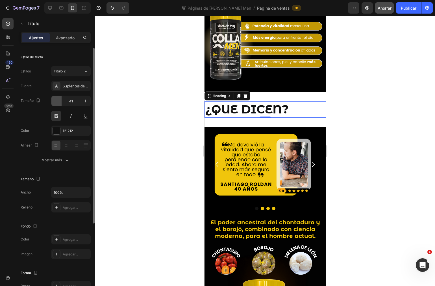
click at [60, 99] on button "button" at bounding box center [56, 101] width 10 height 10
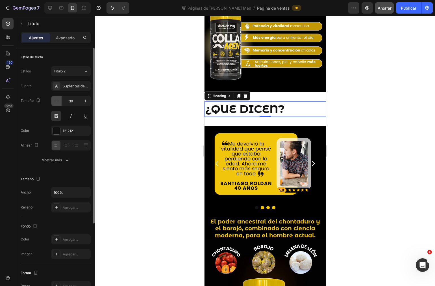
click at [60, 99] on button "button" at bounding box center [56, 101] width 10 height 10
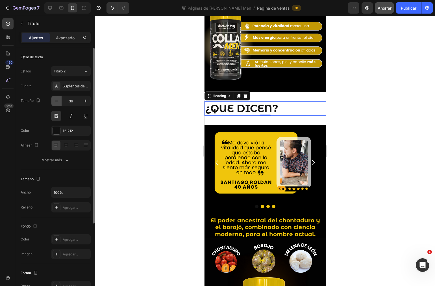
click at [60, 99] on button "button" at bounding box center [56, 101] width 10 height 10
type input "33"
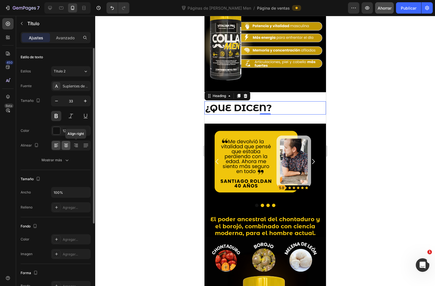
click at [66, 144] on icon at bounding box center [66, 144] width 4 height 1
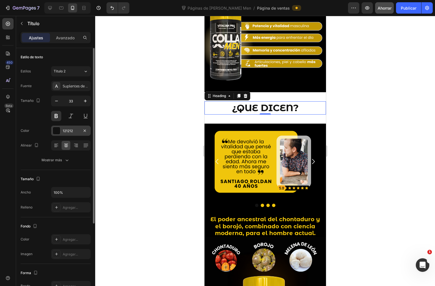
click at [56, 129] on div at bounding box center [56, 130] width 7 height 7
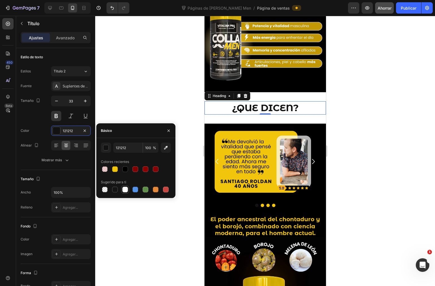
click at [124, 189] on div at bounding box center [125, 189] width 6 height 6
type input "FFFFFF"
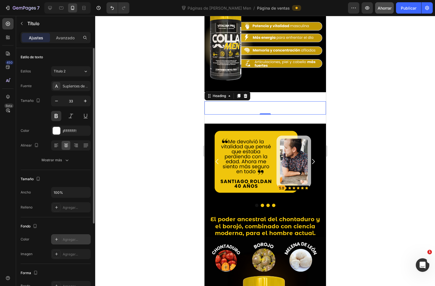
click at [58, 237] on icon at bounding box center [56, 239] width 5 height 5
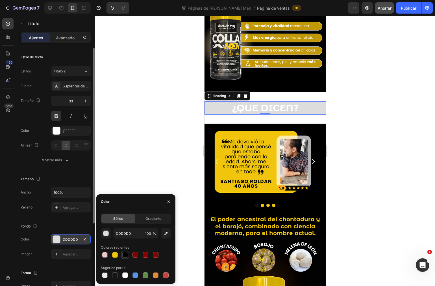
click at [125, 255] on div at bounding box center [125, 255] width 6 height 6
type input "000000"
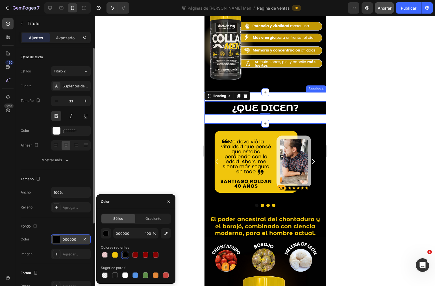
click at [267, 96] on div "¿QUE DICEN? Heading 0 Section 4" at bounding box center [265, 107] width 122 height 31
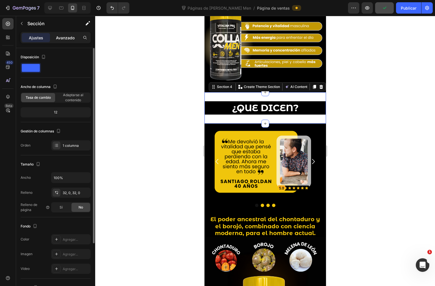
click at [62, 36] on font "Avanzado" at bounding box center [65, 37] width 19 height 5
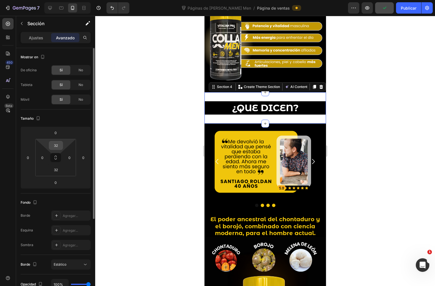
click at [58, 143] on input "32" at bounding box center [55, 145] width 11 height 8
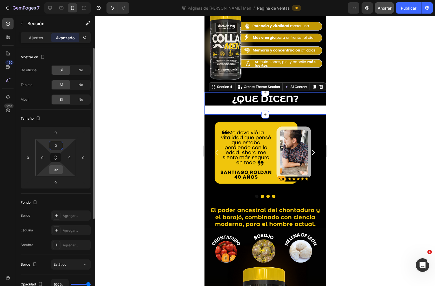
type input "0"
click at [57, 169] on input "32" at bounding box center [55, 169] width 11 height 8
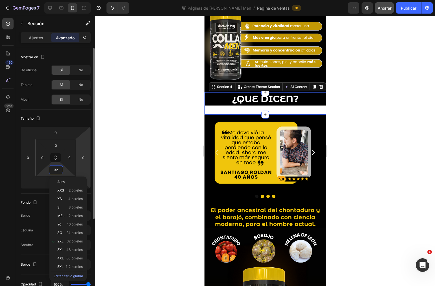
type input "0"
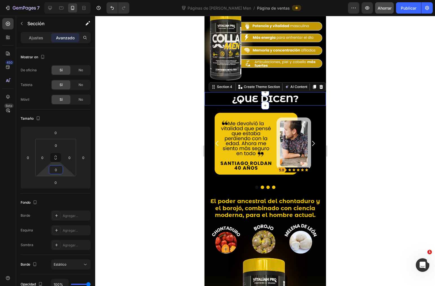
click at [380, 105] on div at bounding box center [265, 151] width 340 height 270
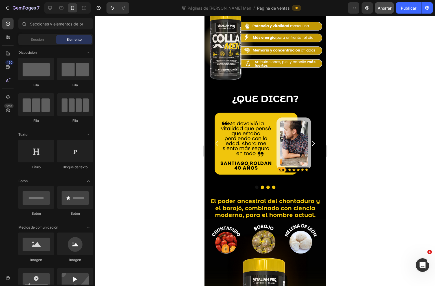
click at [380, 105] on div at bounding box center [265, 151] width 340 height 270
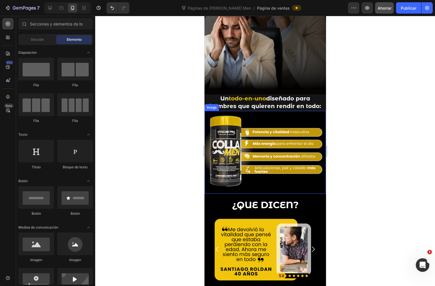
scroll to position [259, 0]
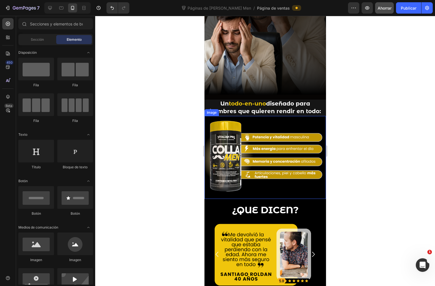
click at [259, 183] on img at bounding box center [265, 157] width 122 height 83
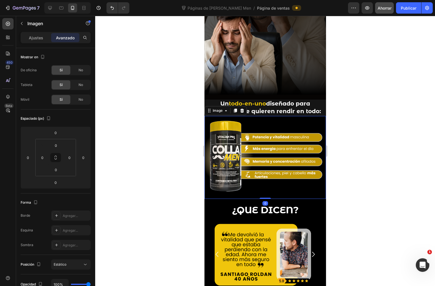
click at [261, 186] on div "Image 0" at bounding box center [265, 157] width 122 height 83
click at [251, 191] on div "Image 0 Row" at bounding box center [265, 159] width 122 height 87
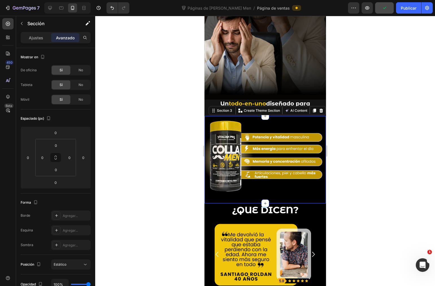
click at [249, 190] on div "Image Row" at bounding box center [265, 159] width 122 height 87
click at [405, 4] on button "Publicar" at bounding box center [408, 7] width 25 height 11
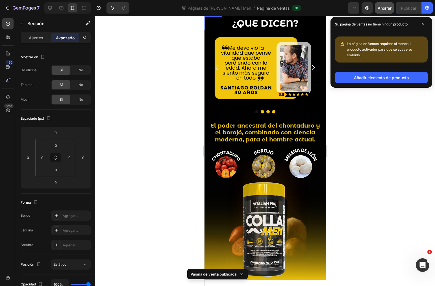
scroll to position [510, 0]
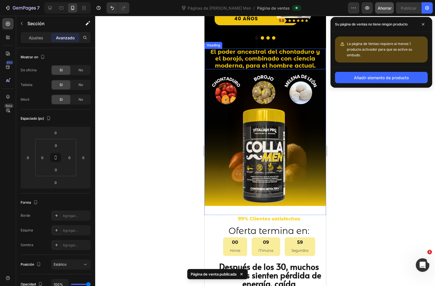
click at [278, 66] on strong "El poder ancestral del chontaduro y el borojó, combinado con ciencia moderna, p…" at bounding box center [265, 58] width 110 height 21
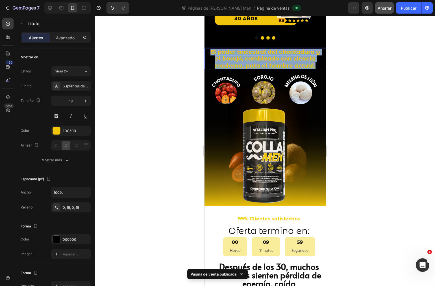
click at [278, 66] on strong "El poder ancestral del chontaduro y el borojó, combinado con ciencia moderna, p…" at bounding box center [265, 58] width 110 height 21
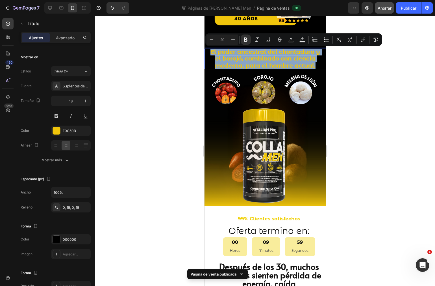
click at [278, 66] on strong "El poder ancestral del chontaduro y el borojó, combinado con ciencia moderna, p…" at bounding box center [265, 58] width 110 height 21
click at [275, 65] on strong "El poder ancestral del chontaduro y el borojó, combinado con ciencia moderna, p…" at bounding box center [265, 58] width 110 height 21
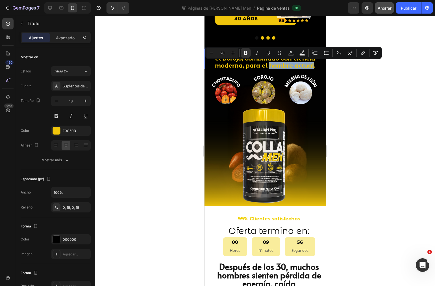
drag, startPoint x: 266, startPoint y: 64, endPoint x: 311, endPoint y: 64, distance: 44.9
click at [311, 64] on strong "El poder ancestral del chontaduro y el borojó, combinado con ciencia moderna, p…" at bounding box center [265, 58] width 110 height 21
click at [295, 53] on button "Text Color" at bounding box center [291, 53] width 10 height 10
type input "F0C50B"
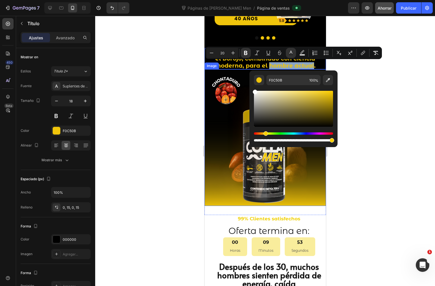
type input "FFFFFF"
drag, startPoint x: 471, startPoint y: 134, endPoint x: 244, endPoint y: 73, distance: 234.8
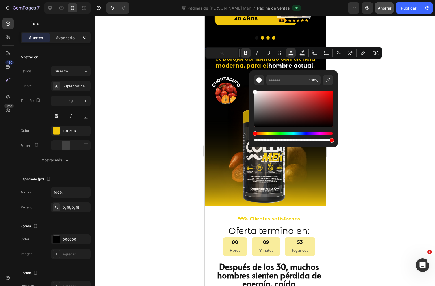
click at [363, 81] on div at bounding box center [265, 151] width 340 height 270
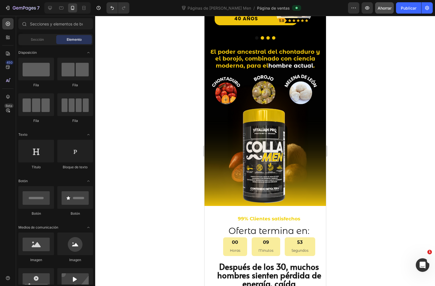
click at [363, 81] on div at bounding box center [265, 151] width 340 height 270
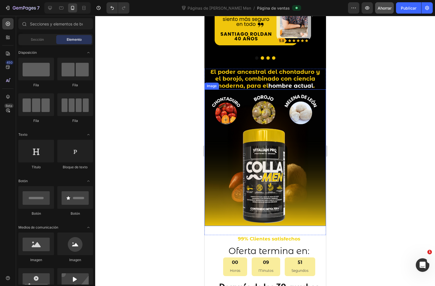
scroll to position [479, 0]
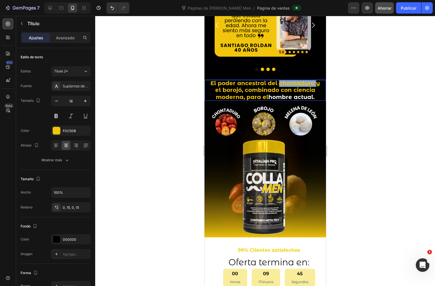
click at [300, 83] on strong "El poder ancestral del chontaduro y el borojó, combinado con ciencia moderna, p…" at bounding box center [265, 90] width 110 height 21
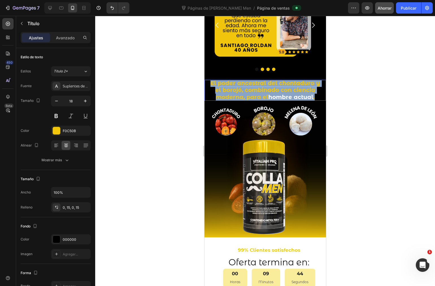
click at [300, 83] on strong "El poder ancestral del chontaduro y el borojó, combinado con ciencia moderna, p…" at bounding box center [265, 90] width 110 height 21
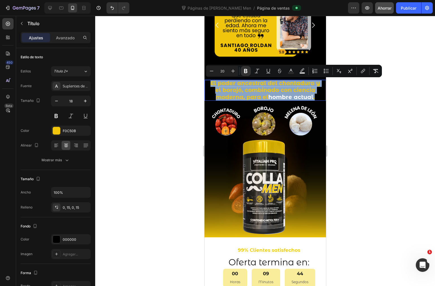
click at [295, 83] on strong "El poder ancestral del chontaduro y el borojó, combinado con ciencia moderna, p…" at bounding box center [265, 90] width 110 height 21
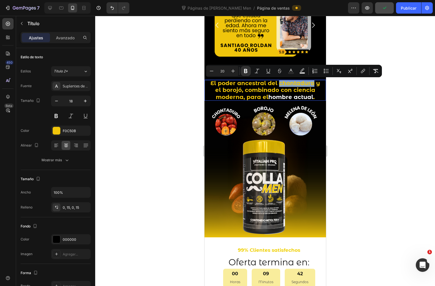
drag, startPoint x: 277, startPoint y: 83, endPoint x: 310, endPoint y: 85, distance: 32.8
click at [310, 85] on strong "El poder ancestral del chontaduro y el borojó, combinado con ciencia moderna, p…" at bounding box center [265, 90] width 110 height 21
click at [293, 72] on icon "Editor contextual toolbar" at bounding box center [291, 71] width 6 height 6
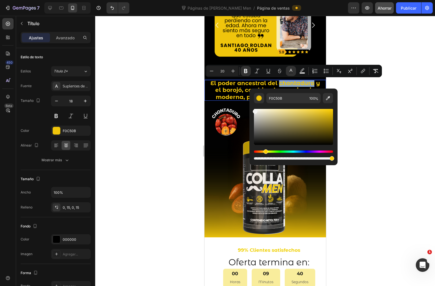
type input "FFFFFF"
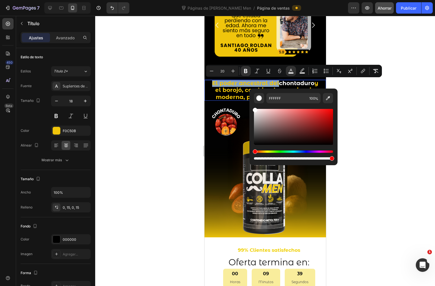
drag, startPoint x: 467, startPoint y: 135, endPoint x: 240, endPoint y: 93, distance: 229.9
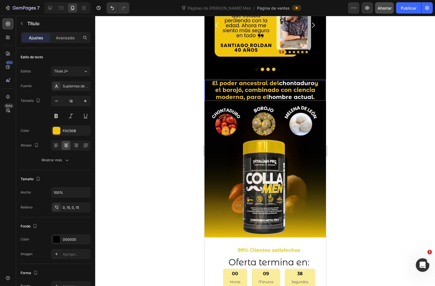
click at [226, 89] on strong "y el borojó, combinado con ciencia moderna, para el" at bounding box center [266, 90] width 103 height 21
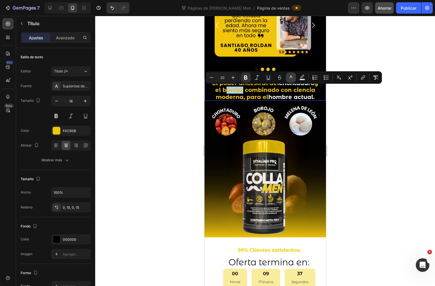
click at [289, 75] on icon "Barra de herramientas contextual del editor" at bounding box center [291, 78] width 6 height 6
type input "F0C50B"
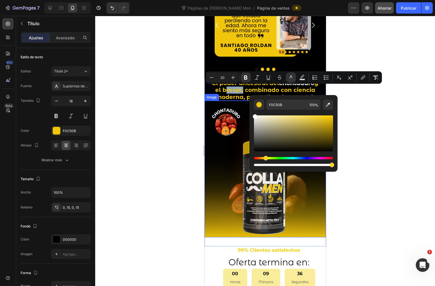
type input "FFFFFF"
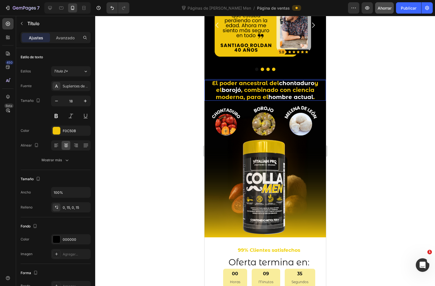
click at [302, 89] on strong ", combinado con ciencia moderna, para el" at bounding box center [265, 93] width 99 height 14
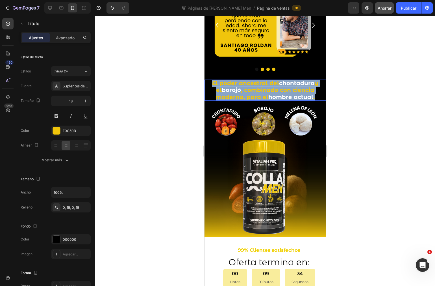
click at [302, 89] on strong ", combinado con ciencia moderna, para el" at bounding box center [265, 93] width 99 height 14
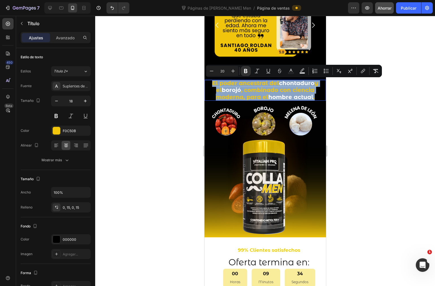
click at [303, 91] on strong ", combinado con ciencia moderna, para el" at bounding box center [265, 93] width 99 height 14
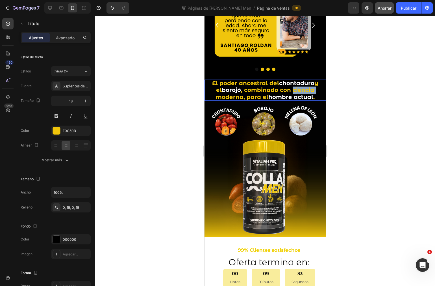
click at [302, 91] on strong ", combinado con ciencia moderna, para el" at bounding box center [265, 93] width 99 height 14
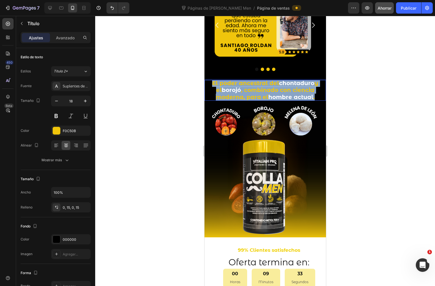
click at [302, 91] on strong ", combinado con ciencia moderna, para el" at bounding box center [265, 93] width 99 height 14
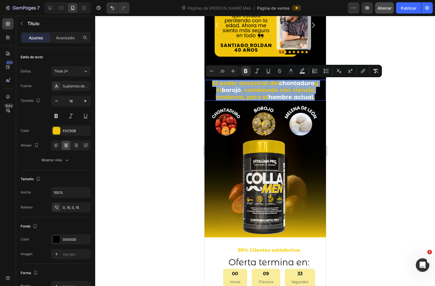
click at [302, 91] on strong ", combinado con ciencia moderna, para el" at bounding box center [265, 93] width 99 height 14
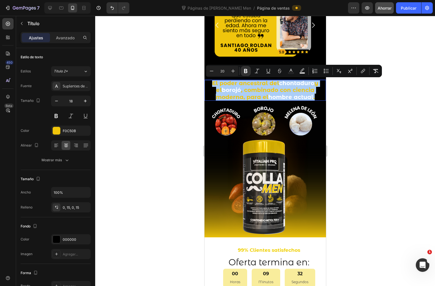
click at [339, 93] on div at bounding box center [265, 151] width 340 height 270
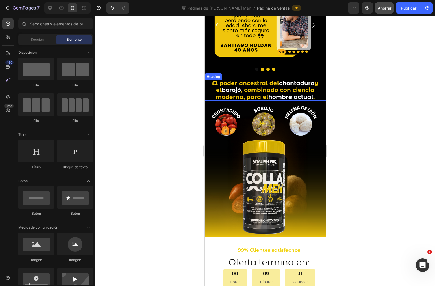
click at [304, 89] on strong ", combinado con ciencia moderna, para el" at bounding box center [265, 93] width 99 height 14
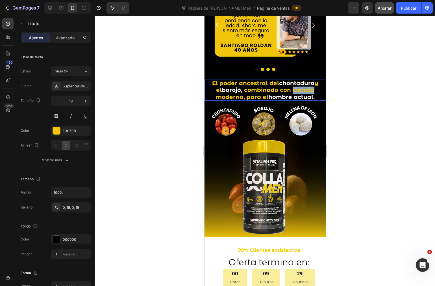
drag, startPoint x: 313, startPoint y: 89, endPoint x: 291, endPoint y: 90, distance: 21.5
click at [291, 90] on p "El poder ancestral del chontaduro y el borojó , combinado con ciencia moderna, …" at bounding box center [265, 90] width 113 height 21
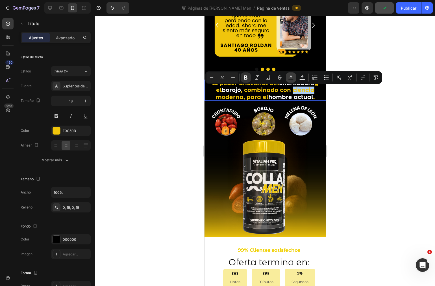
click at [291, 77] on icon "Editor contextual toolbar" at bounding box center [291, 78] width 6 height 6
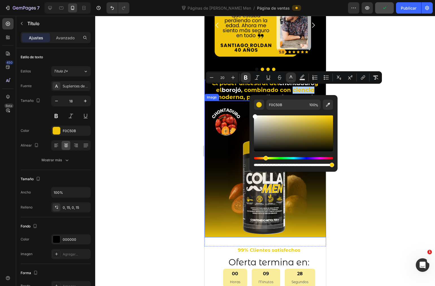
drag, startPoint x: 454, startPoint y: 128, endPoint x: 246, endPoint y: 103, distance: 209.5
type input "FFFFFF"
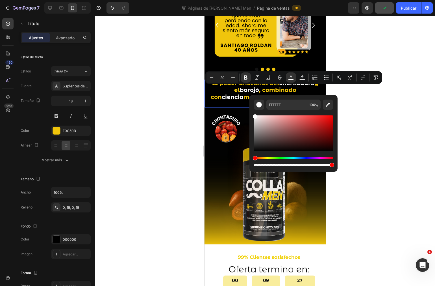
click at [372, 115] on div at bounding box center [265, 151] width 340 height 270
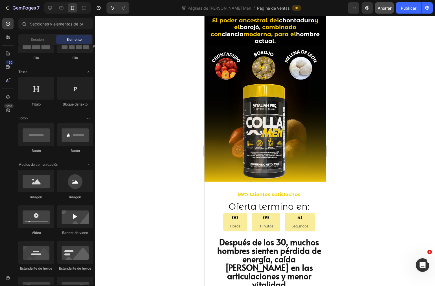
scroll to position [0, 0]
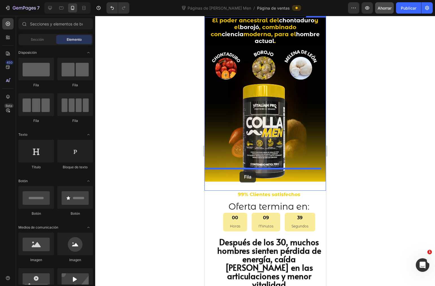
drag, startPoint x: 272, startPoint y: 82, endPoint x: 240, endPoint y: 171, distance: 94.8
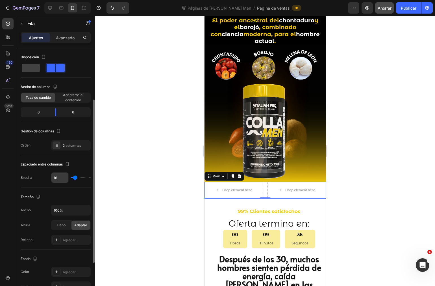
scroll to position [63, 0]
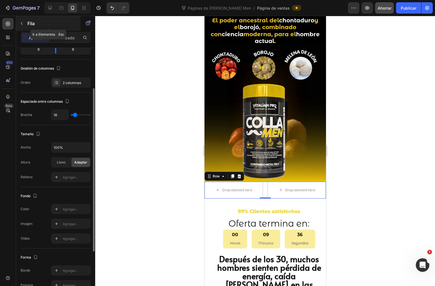
click at [22, 23] on icon "button" at bounding box center [21, 23] width 5 height 5
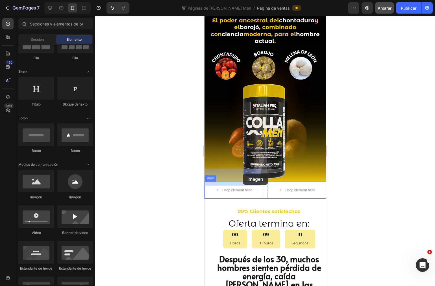
drag, startPoint x: 253, startPoint y: 197, endPoint x: 300, endPoint y: 190, distance: 47.1
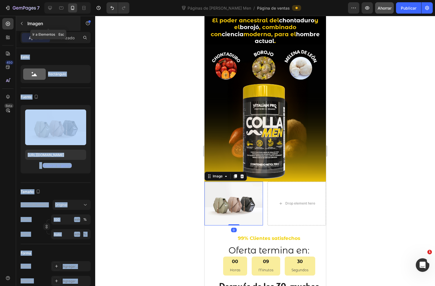
click at [23, 21] on icon "button" at bounding box center [21, 23] width 5 height 5
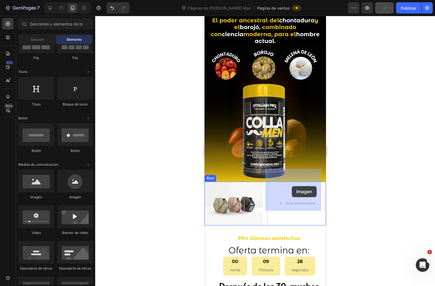
drag, startPoint x: 243, startPoint y: 195, endPoint x: 532, endPoint y: 203, distance: 289.4
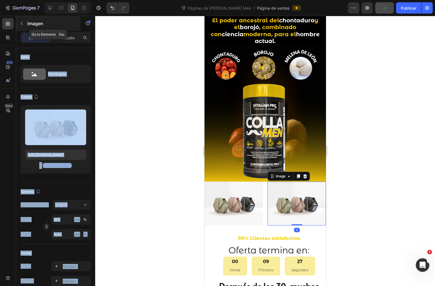
click at [20, 24] on icon "button" at bounding box center [21, 23] width 5 height 5
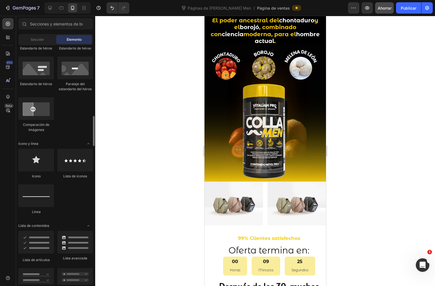
scroll to position [314, 0]
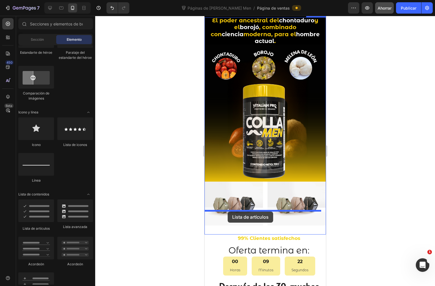
drag, startPoint x: 244, startPoint y: 237, endPoint x: 228, endPoint y: 211, distance: 29.9
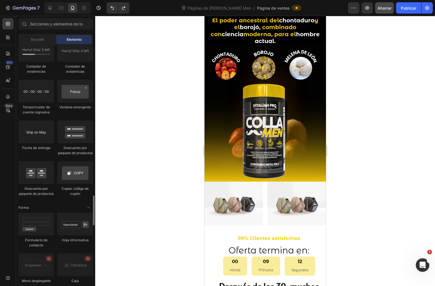
scroll to position [1224, 0]
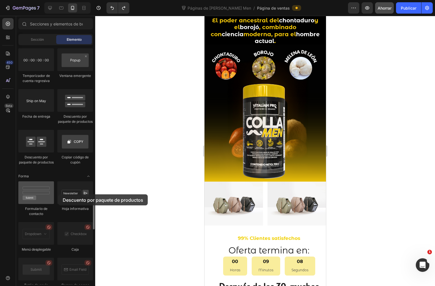
drag, startPoint x: 30, startPoint y: 146, endPoint x: 52, endPoint y: 194, distance: 52.1
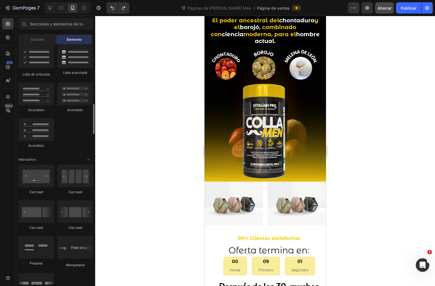
scroll to position [562, 0]
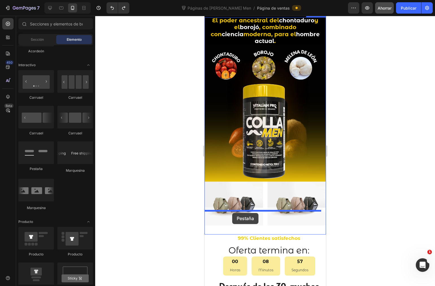
drag, startPoint x: 243, startPoint y: 168, endPoint x: 232, endPoint y: 212, distance: 46.3
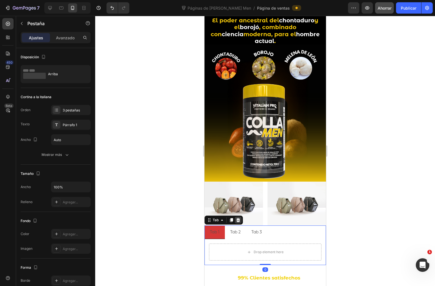
click at [237, 218] on icon at bounding box center [238, 220] width 4 height 4
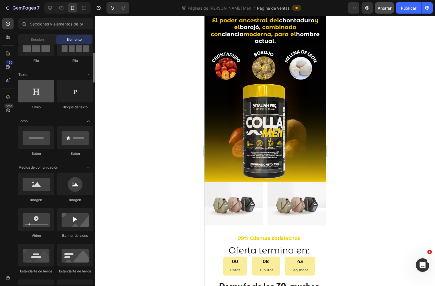
scroll to position [0, 0]
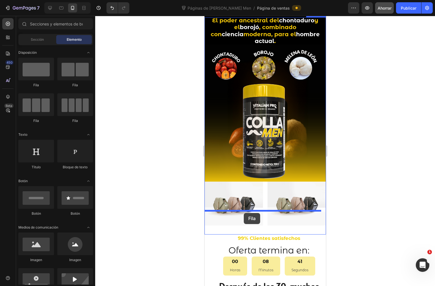
drag, startPoint x: 276, startPoint y: 91, endPoint x: 408, endPoint y: 244, distance: 202.3
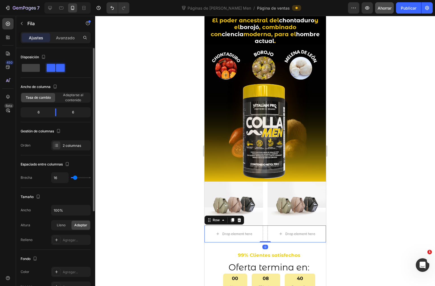
scroll to position [125, 0]
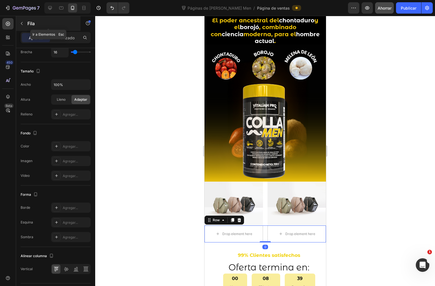
click at [25, 26] on button "button" at bounding box center [21, 23] width 9 height 9
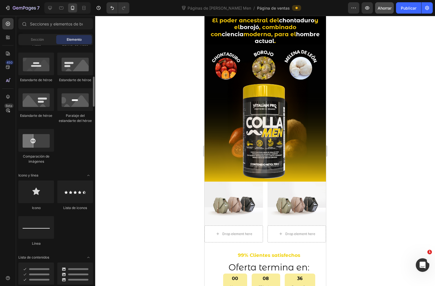
scroll to position [345, 0]
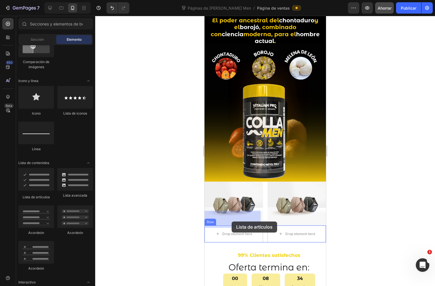
drag, startPoint x: 239, startPoint y: 202, endPoint x: 360, endPoint y: 225, distance: 123.2
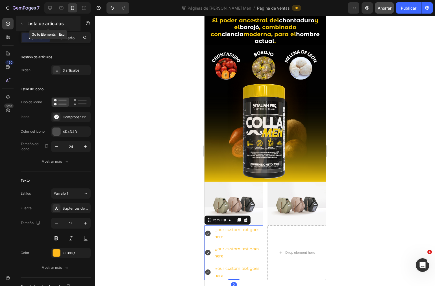
click at [22, 25] on icon "button" at bounding box center [22, 23] width 2 height 3
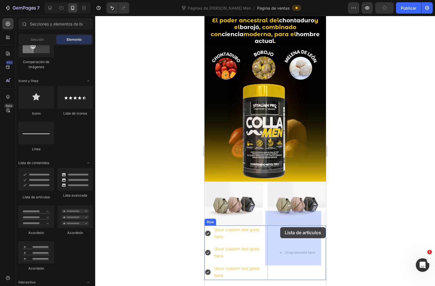
drag, startPoint x: 241, startPoint y: 194, endPoint x: 562, endPoint y: 236, distance: 323.4
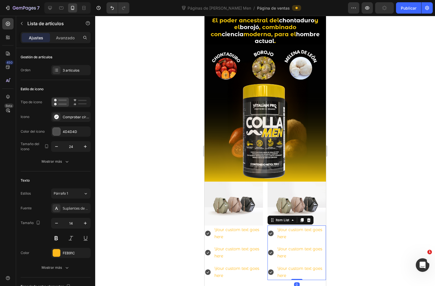
click at [370, 216] on div at bounding box center [265, 151] width 340 height 270
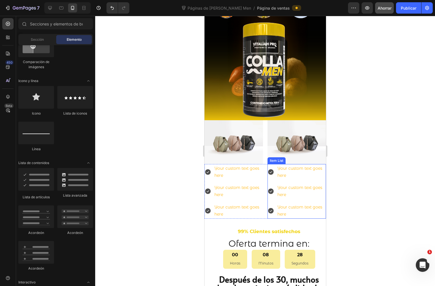
scroll to position [604, 0]
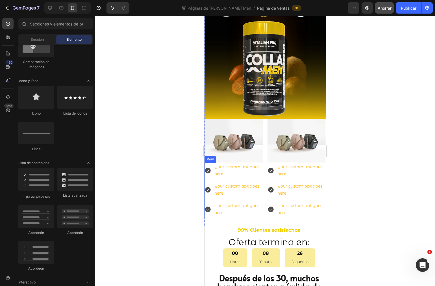
click at [262, 162] on div "Your custom text goes here Your custom text goes here Your custom text goes her…" at bounding box center [265, 189] width 122 height 55
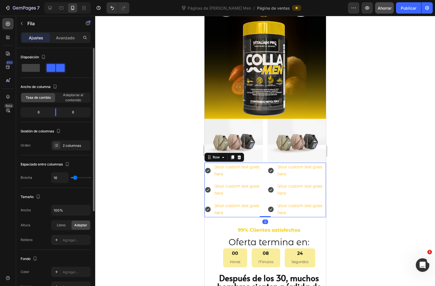
scroll to position [31, 0]
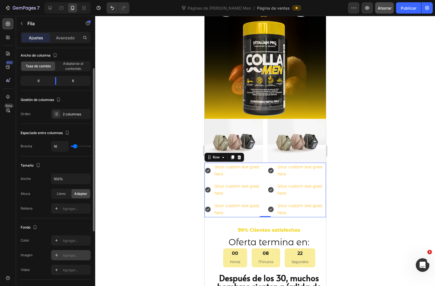
click at [56, 254] on icon at bounding box center [56, 255] width 5 height 5
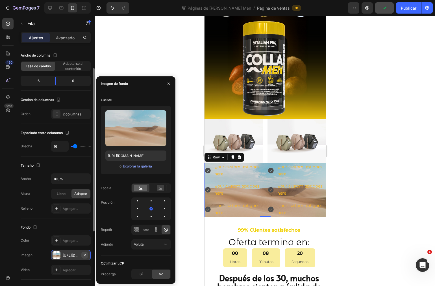
click at [86, 253] on icon "button" at bounding box center [85, 255] width 5 height 5
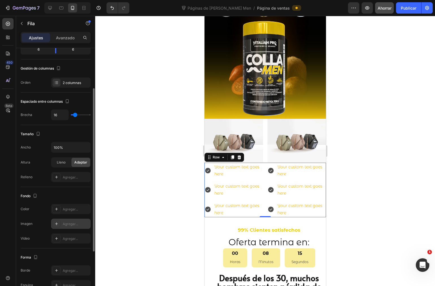
scroll to position [94, 0]
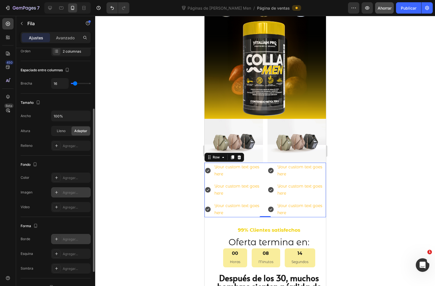
click at [56, 241] on icon at bounding box center [56, 239] width 5 height 5
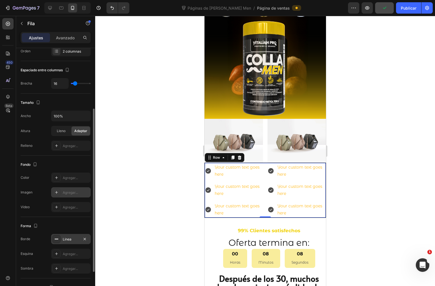
click at [159, 196] on div at bounding box center [265, 151] width 340 height 270
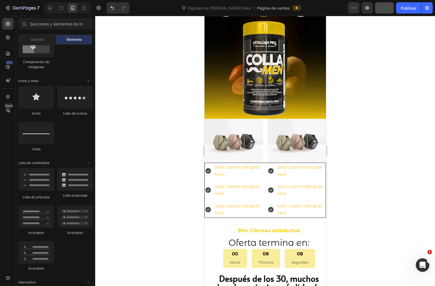
click at [159, 196] on div at bounding box center [265, 151] width 340 height 270
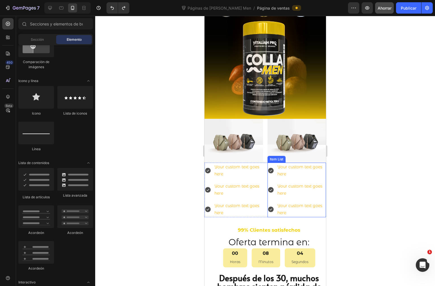
click at [346, 148] on div at bounding box center [265, 151] width 340 height 270
click at [234, 129] on img at bounding box center [233, 141] width 58 height 44
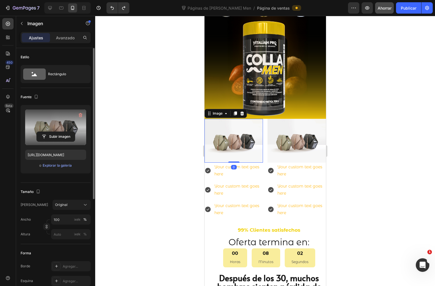
click at [69, 131] on label at bounding box center [55, 127] width 61 height 36
click at [69, 132] on input "file" at bounding box center [56, 137] width 38 height 10
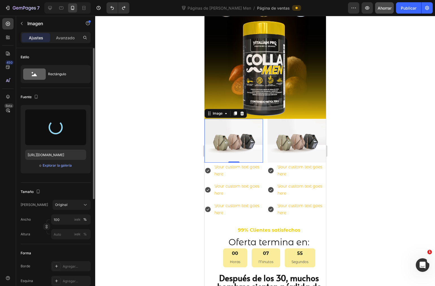
type input "[URL][DOMAIN_NAME]"
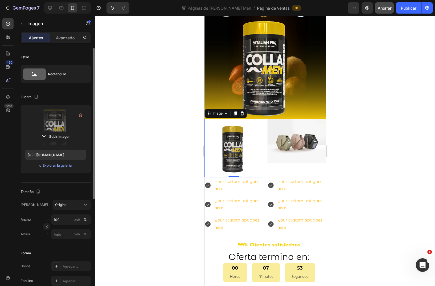
click at [362, 178] on div at bounding box center [265, 151] width 340 height 270
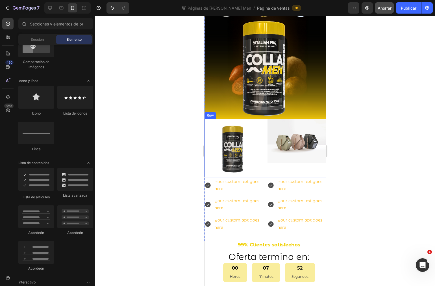
click at [261, 119] on div "Image Image Row" at bounding box center [265, 148] width 122 height 58
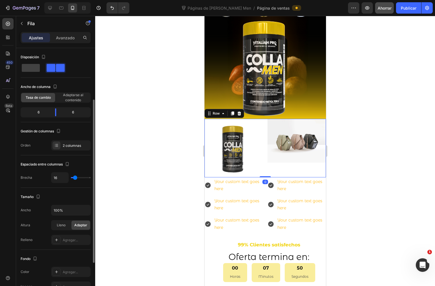
scroll to position [31, 0]
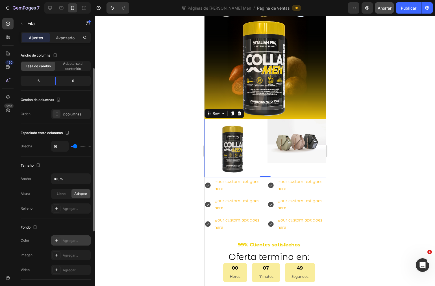
click at [54, 238] on icon at bounding box center [56, 240] width 5 height 5
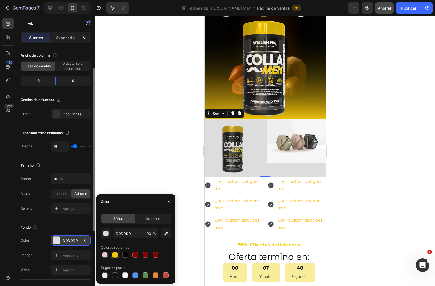
click at [114, 255] on div at bounding box center [115, 255] width 6 height 6
type input "F0C50B"
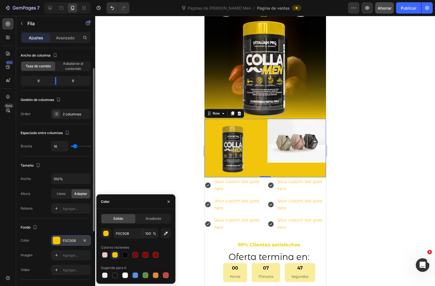
click at [390, 138] on div at bounding box center [265, 151] width 340 height 270
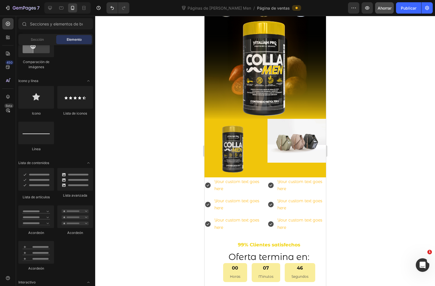
click at [390, 138] on div at bounding box center [265, 151] width 340 height 270
click at [262, 119] on div "Image Image Row" at bounding box center [265, 148] width 122 height 58
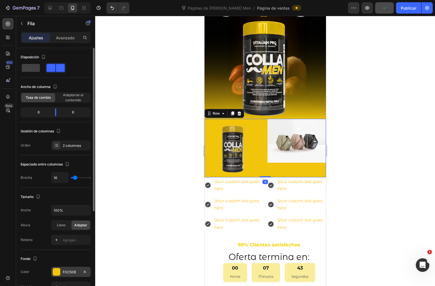
click at [55, 270] on div at bounding box center [56, 271] width 7 height 7
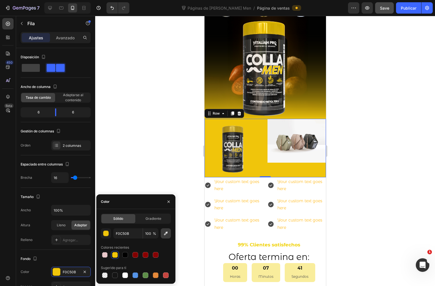
click at [168, 234] on icon "button" at bounding box center [166, 233] width 6 height 6
type input "E8BF0B"
click at [363, 121] on div at bounding box center [265, 151] width 340 height 270
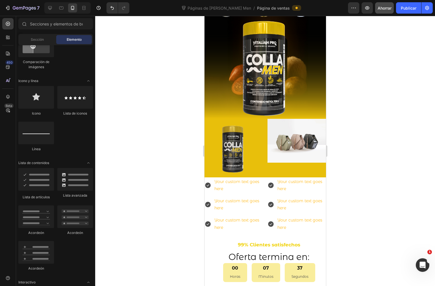
click at [363, 121] on div at bounding box center [265, 151] width 340 height 270
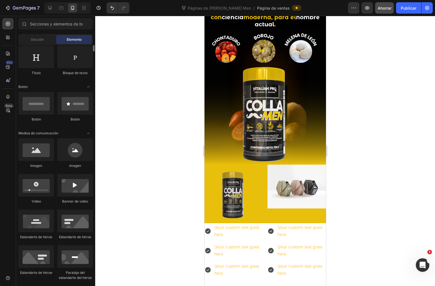
scroll to position [63, 0]
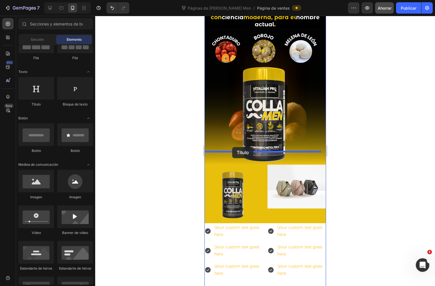
drag, startPoint x: 250, startPoint y: 109, endPoint x: 232, endPoint y: 147, distance: 42.5
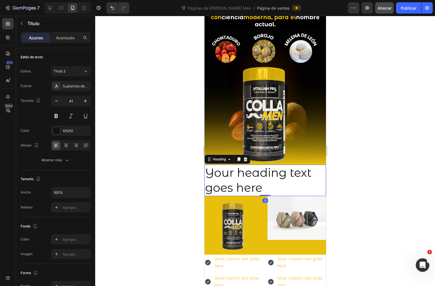
click at [269, 166] on h2 "Your heading text goes here" at bounding box center [265, 179] width 122 height 31
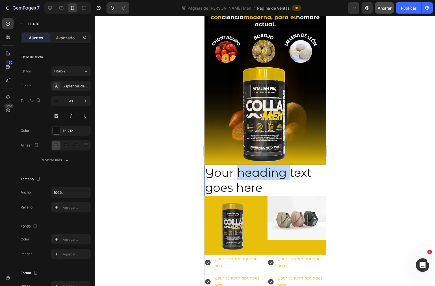
click at [269, 166] on p "Your heading text goes here" at bounding box center [265, 180] width 120 height 30
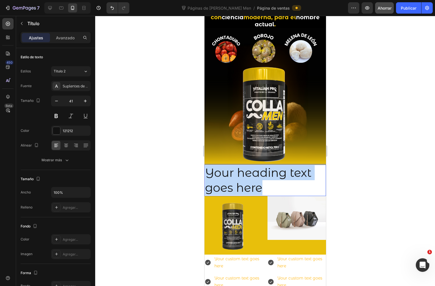
click at [269, 166] on p "Your heading text goes here" at bounding box center [265, 180] width 120 height 30
drag, startPoint x: 273, startPoint y: 177, endPoint x: 203, endPoint y: 159, distance: 72.1
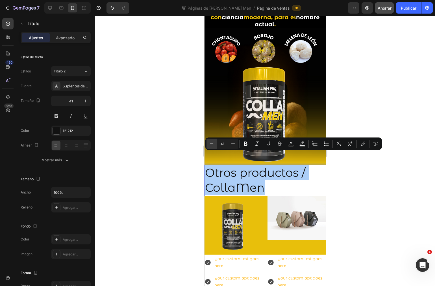
click at [212, 143] on icon "Barra de herramientas contextual del editor" at bounding box center [212, 144] width 6 height 6
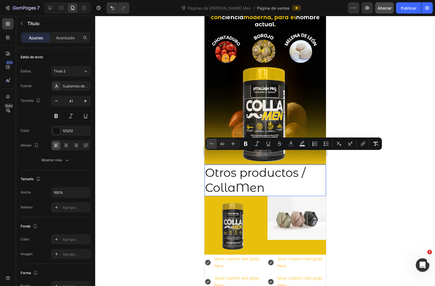
click at [212, 143] on icon "Barra de herramientas contextual del editor" at bounding box center [212, 144] width 6 height 6
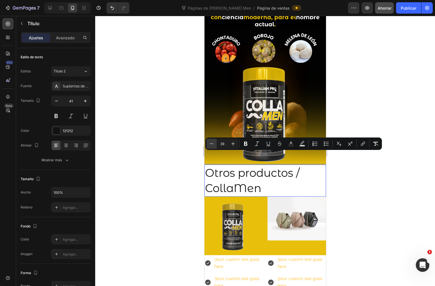
click at [212, 143] on icon "Barra de herramientas contextual del editor" at bounding box center [212, 144] width 6 height 6
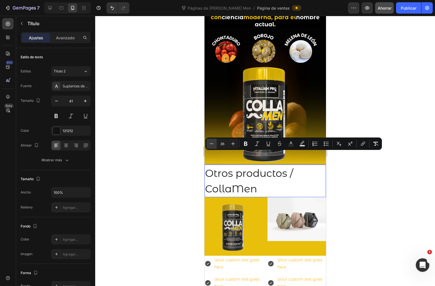
click at [212, 143] on icon "Barra de herramientas contextual del editor" at bounding box center [212, 144] width 6 height 6
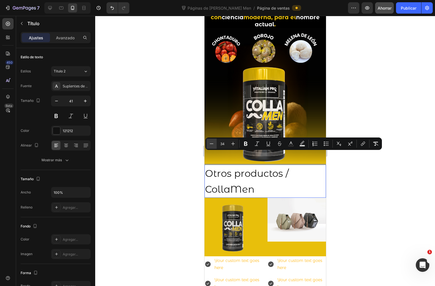
click at [212, 143] on icon "Barra de herramientas contextual del editor" at bounding box center [212, 144] width 6 height 6
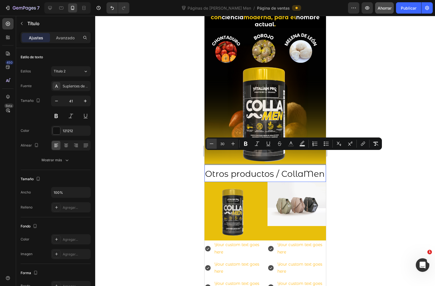
click at [212, 143] on icon "Barra de herramientas contextual del editor" at bounding box center [212, 144] width 6 height 6
type input "28"
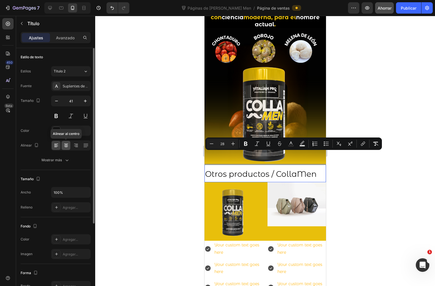
click at [66, 146] on icon at bounding box center [66, 146] width 4 height 1
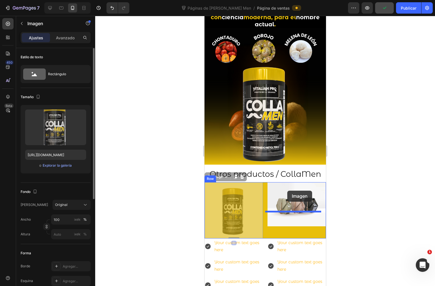
drag, startPoint x: 233, startPoint y: 195, endPoint x: 287, endPoint y: 190, distance: 54.2
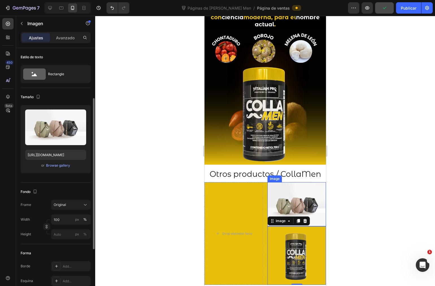
scroll to position [31, 0]
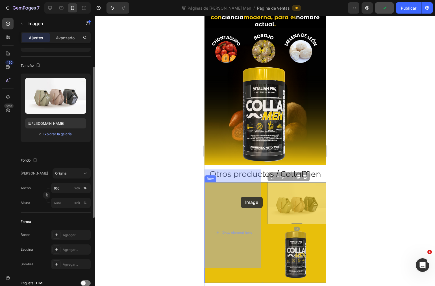
drag, startPoint x: 273, startPoint y: 194, endPoint x: 244, endPoint y: 196, distance: 28.9
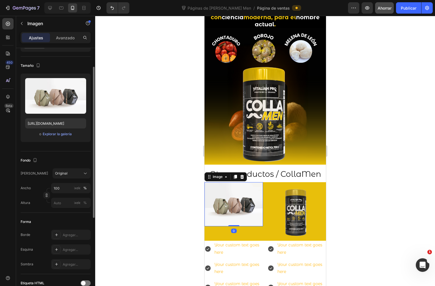
click at [355, 196] on div at bounding box center [265, 151] width 340 height 270
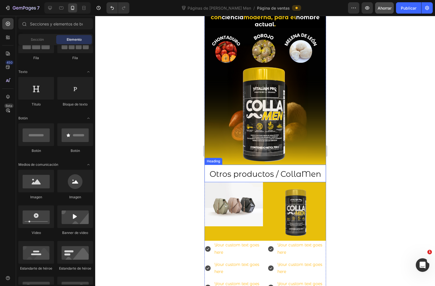
click at [294, 169] on span "Otros productos / CollaMen" at bounding box center [265, 174] width 112 height 10
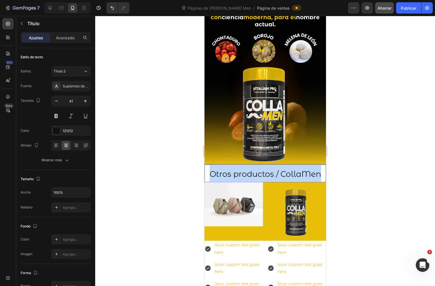
click at [294, 169] on span "Otros productos / CollaMen" at bounding box center [265, 174] width 112 height 10
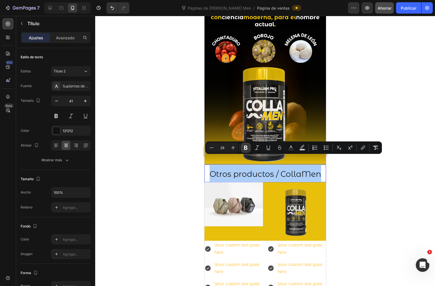
click at [246, 151] on button "Atrevido" at bounding box center [246, 147] width 10 height 10
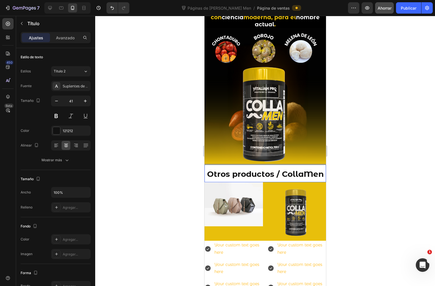
click at [268, 167] on p "Otros productos / CollaMen" at bounding box center [265, 173] width 120 height 16
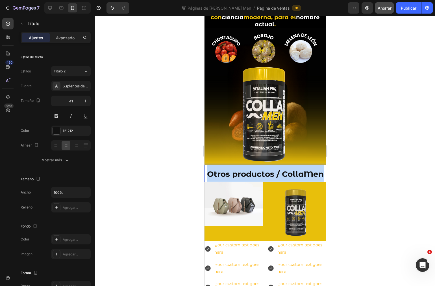
click at [268, 167] on p "Otros productos / CollaMen" at bounding box center [265, 173] width 120 height 16
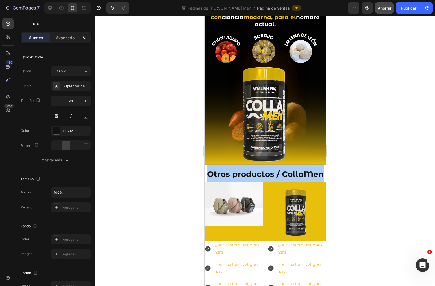
click at [355, 191] on div at bounding box center [265, 151] width 340 height 270
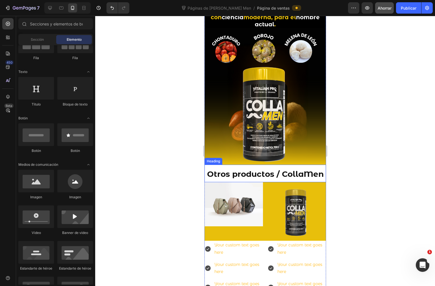
click at [263, 170] on p "⁠⁠⁠⁠⁠⁠⁠ Otros productos / CollaMen" at bounding box center [265, 173] width 120 height 16
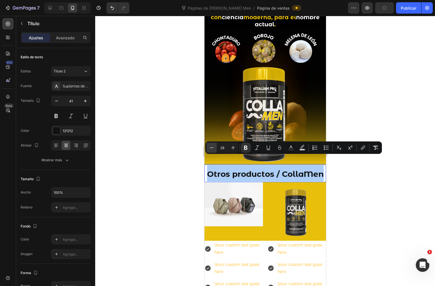
click at [212, 148] on icon "Editor contextual toolbar" at bounding box center [212, 148] width 6 height 6
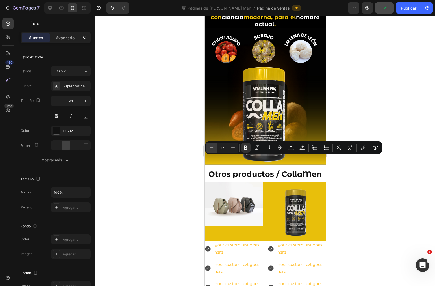
click at [211, 148] on icon "Editor contextual toolbar" at bounding box center [212, 148] width 6 height 6
type input "26"
click at [194, 162] on div at bounding box center [265, 151] width 340 height 270
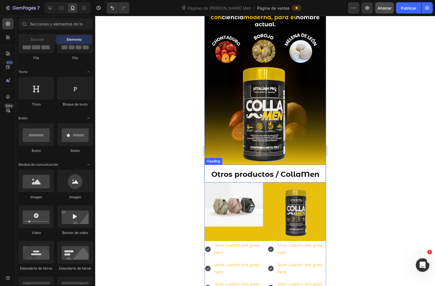
click at [207, 165] on p "⁠⁠⁠⁠⁠⁠⁠ Otros productos / CollaMen" at bounding box center [265, 173] width 120 height 17
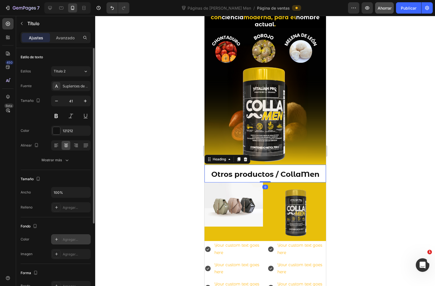
click at [57, 236] on div at bounding box center [57, 239] width 8 height 8
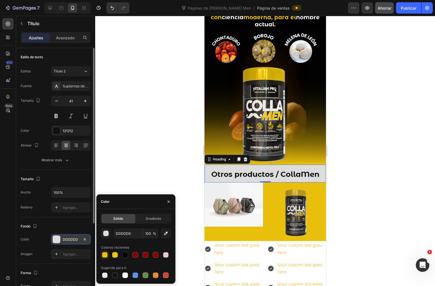
click at [103, 255] on div at bounding box center [105, 255] width 6 height 6
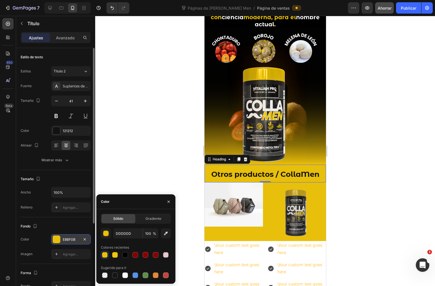
type input "E8BF0B"
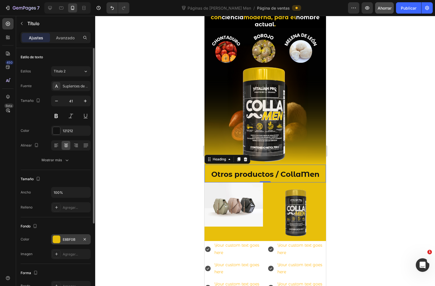
click at [371, 189] on div at bounding box center [265, 151] width 340 height 270
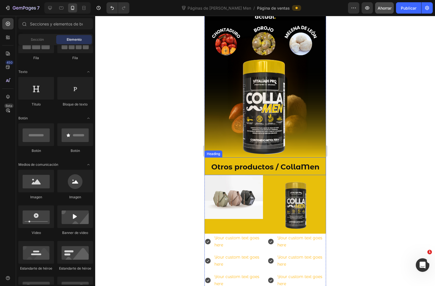
scroll to position [604, 0]
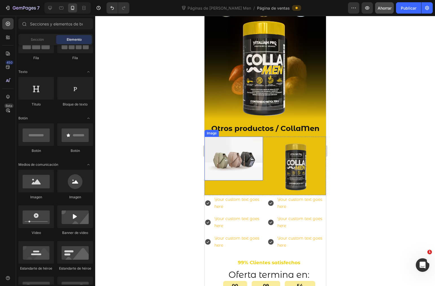
click at [234, 139] on img at bounding box center [233, 158] width 58 height 44
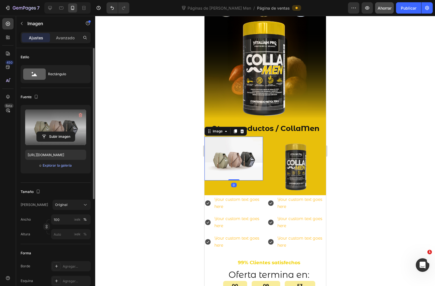
click at [62, 118] on label at bounding box center [55, 127] width 61 height 36
click at [62, 132] on input "file" at bounding box center [56, 137] width 38 height 10
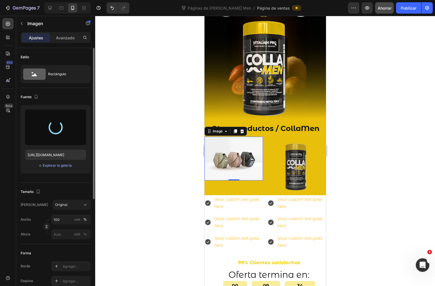
type input "[URL][DOMAIN_NAME]"
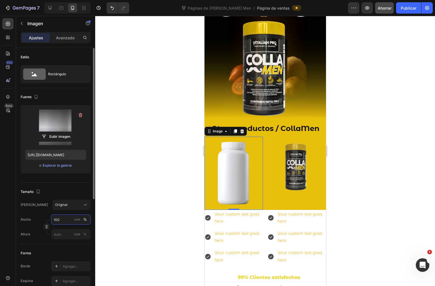
click at [64, 218] on input "100" at bounding box center [71, 219] width 40 height 10
click at [73, 208] on button "Original" at bounding box center [72, 204] width 38 height 10
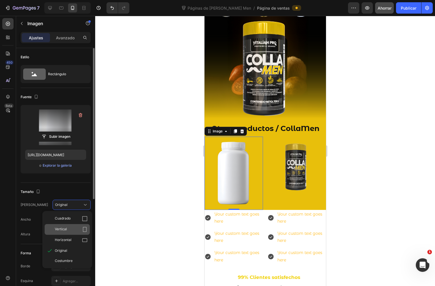
click at [78, 230] on div "Vertical" at bounding box center [71, 229] width 33 height 6
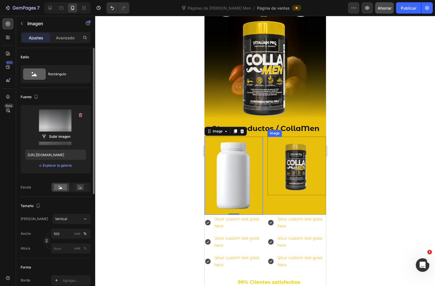
click at [302, 168] on img at bounding box center [296, 165] width 58 height 58
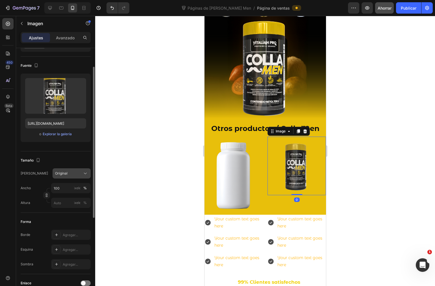
click at [75, 173] on div "Original" at bounding box center [68, 173] width 26 height 5
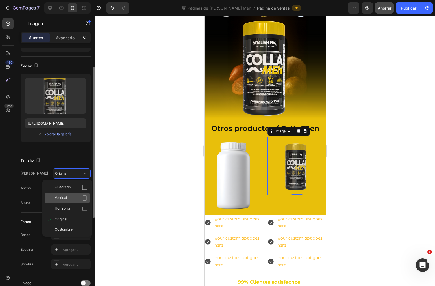
click at [83, 199] on icon at bounding box center [85, 198] width 6 height 6
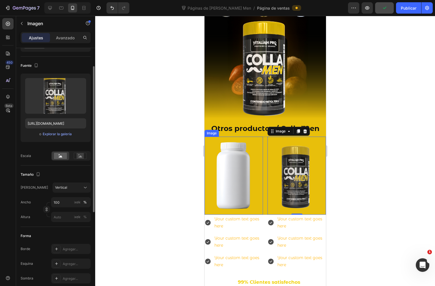
click at [236, 162] on img at bounding box center [233, 175] width 58 height 78
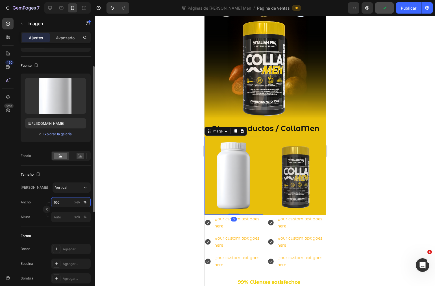
click at [61, 201] on input "100" at bounding box center [71, 202] width 40 height 10
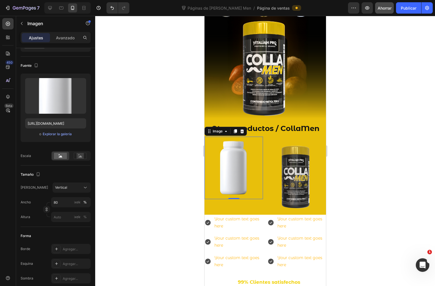
click at [251, 136] on img at bounding box center [233, 167] width 47 height 62
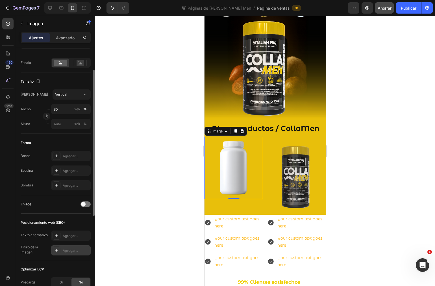
scroll to position [93, 0]
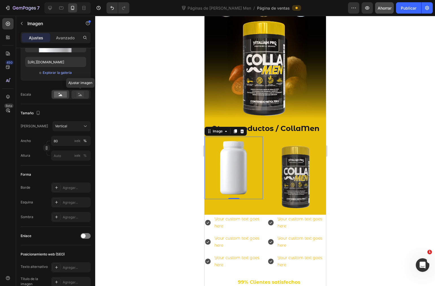
click at [77, 92] on rect at bounding box center [80, 95] width 7 height 6
type input "100"
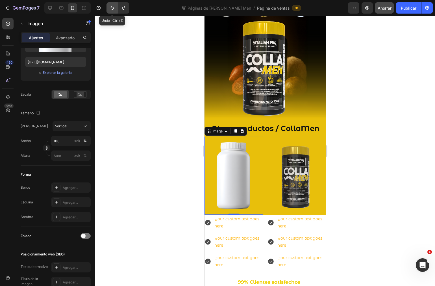
click at [109, 9] on button "Deshacer/Rehacer" at bounding box center [112, 7] width 11 height 11
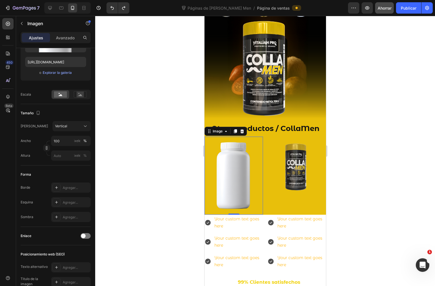
click at [249, 146] on img at bounding box center [233, 175] width 58 height 78
click at [79, 92] on rect at bounding box center [80, 95] width 7 height 6
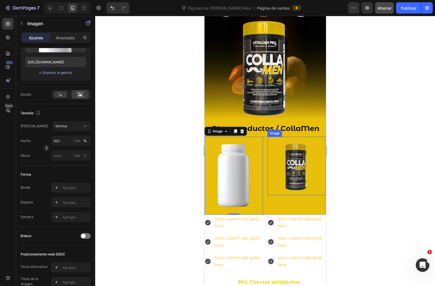
click at [299, 165] on img at bounding box center [296, 165] width 58 height 58
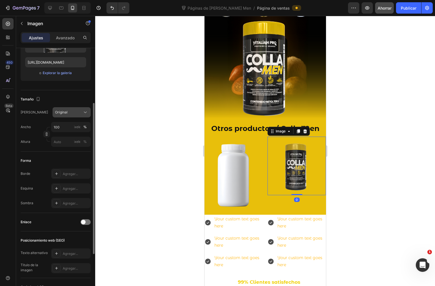
click at [78, 112] on div "Original" at bounding box center [68, 112] width 26 height 5
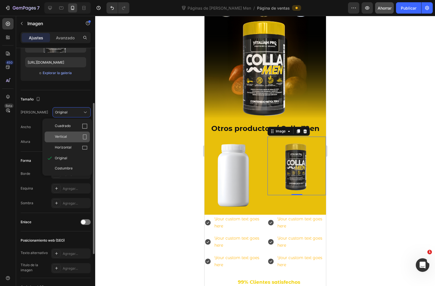
click at [83, 134] on icon at bounding box center [85, 136] width 4 height 5
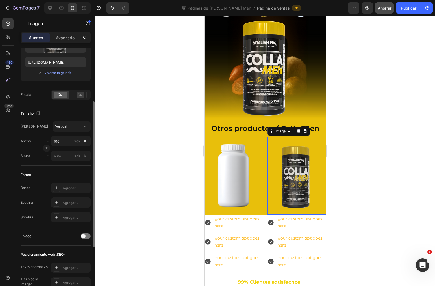
click at [376, 142] on div at bounding box center [265, 151] width 340 height 270
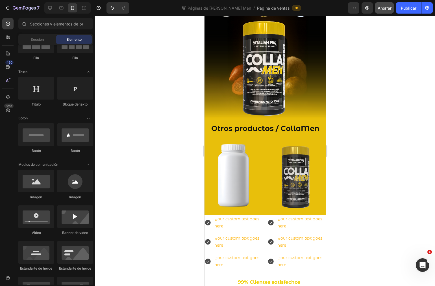
click at [376, 142] on div at bounding box center [265, 151] width 340 height 270
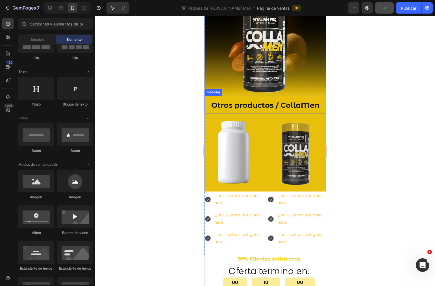
scroll to position [541, 0]
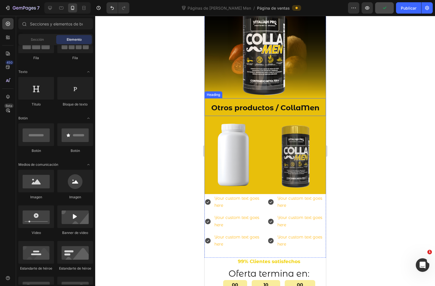
click at [263, 103] on strong "Otros productos / CollaMen" at bounding box center [265, 107] width 108 height 9
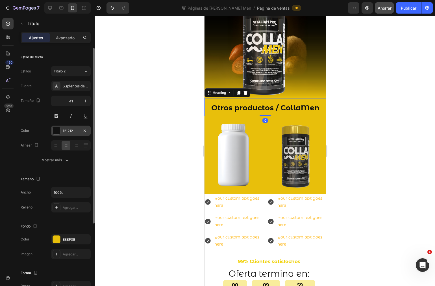
click at [53, 131] on div at bounding box center [56, 130] width 7 height 7
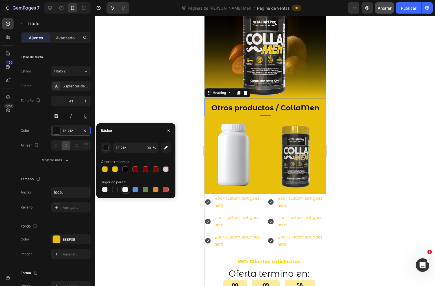
click at [125, 187] on div at bounding box center [125, 189] width 6 height 6
type input "FFFFFF"
click at [363, 119] on div at bounding box center [265, 151] width 340 height 270
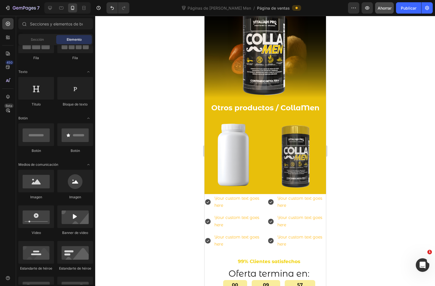
click at [363, 119] on div at bounding box center [265, 151] width 340 height 270
click at [289, 103] on strong "Otros productos / CollaMen" at bounding box center [265, 107] width 108 height 9
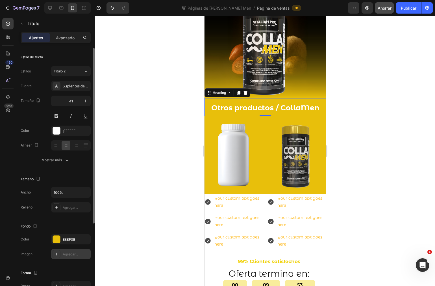
scroll to position [31, 0]
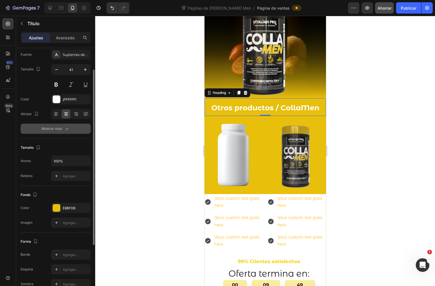
click at [66, 129] on icon "button" at bounding box center [67, 129] width 6 height 6
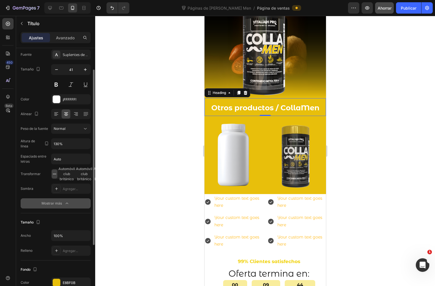
scroll to position [0, 0]
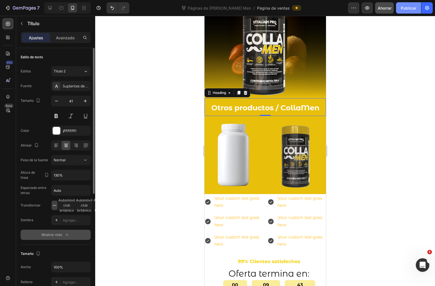
click at [403, 13] on button "Publicar" at bounding box center [408, 7] width 25 height 11
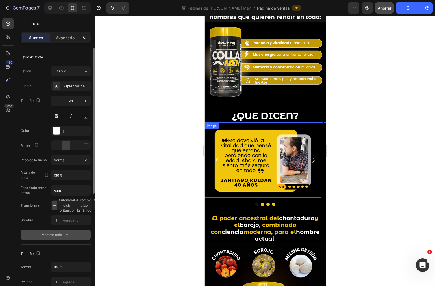
scroll to position [342, 0]
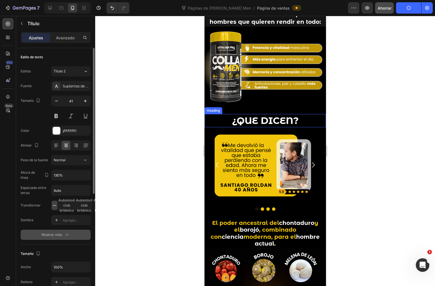
click at [272, 119] on h2 "¿QUE DICEN?" at bounding box center [265, 120] width 122 height 13
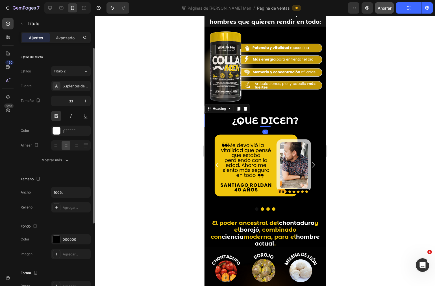
click at [290, 117] on h2 "¿QUE DICEN?" at bounding box center [265, 120] width 122 height 13
click at [290, 117] on p "¿QUE DICEN?" at bounding box center [265, 120] width 120 height 12
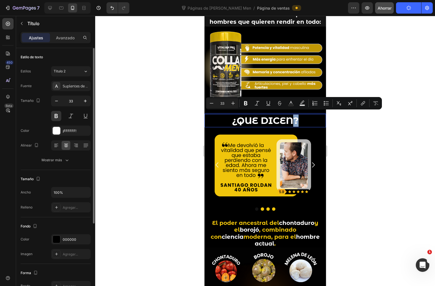
click at [290, 117] on p "¿QUE DICEN?" at bounding box center [265, 120] width 120 height 12
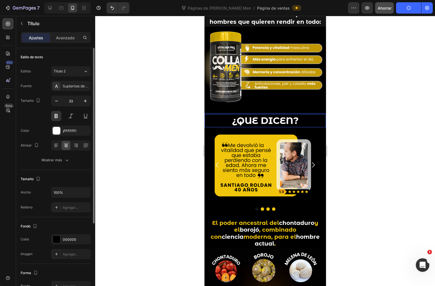
click at [252, 117] on p "¿QUE DICEN?" at bounding box center [265, 120] width 120 height 12
click at [204, 16] on lt-strong "É" at bounding box center [204, 16] width 0 height 0
click at [289, 117] on p "¿QUÉ DICEN?" at bounding box center [265, 120] width 120 height 12
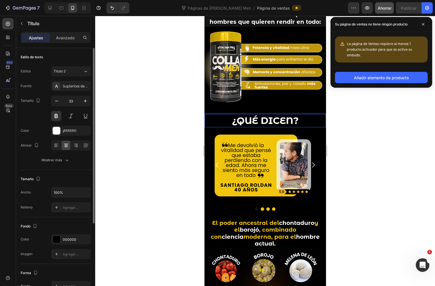
click at [260, 118] on p "¿QUÉ DICEN?" at bounding box center [265, 120] width 120 height 12
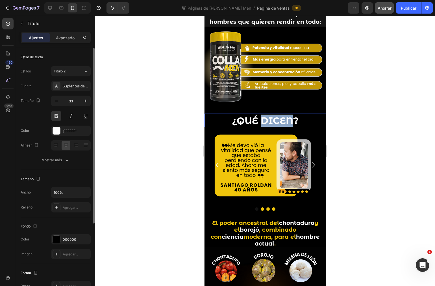
click at [260, 118] on p "¿QUÉ DICEN?" at bounding box center [265, 120] width 120 height 12
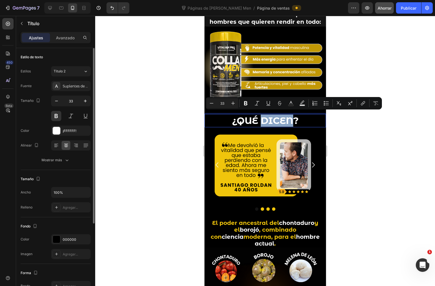
click at [276, 116] on p "¿QUÉ DICEN?" at bounding box center [265, 120] width 120 height 12
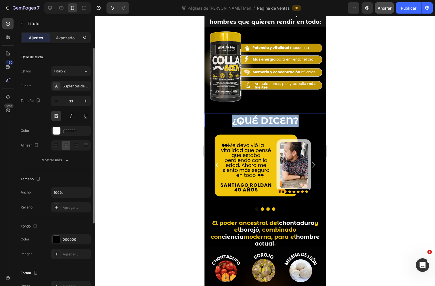
drag, startPoint x: 302, startPoint y: 118, endPoint x: 224, endPoint y: 116, distance: 77.7
click at [224, 116] on p "¿QUÉ DICEN?" at bounding box center [265, 120] width 120 height 12
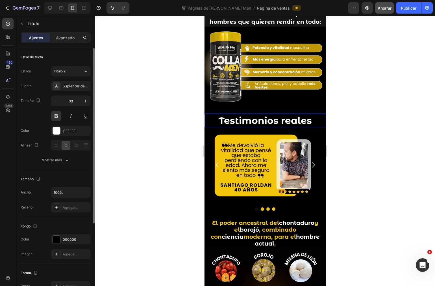
click at [346, 115] on div at bounding box center [265, 151] width 340 height 270
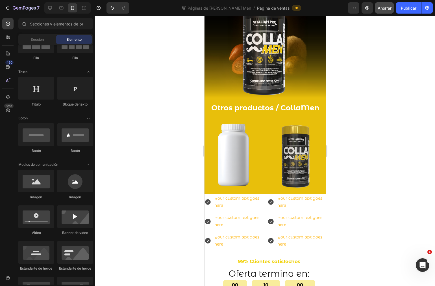
scroll to position [436, 0]
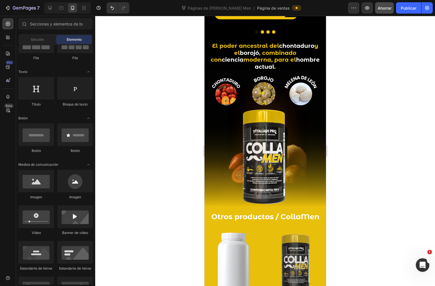
click at [374, 165] on div at bounding box center [265, 151] width 340 height 270
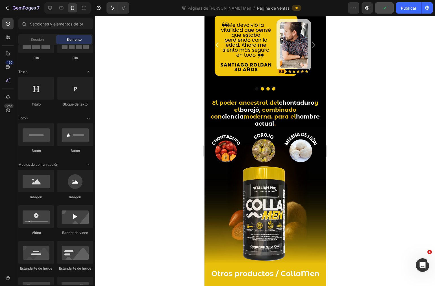
scroll to position [374, 0]
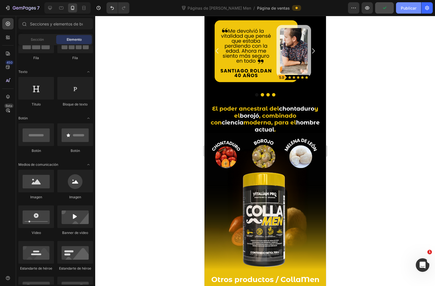
click at [406, 13] on button "Publicar" at bounding box center [408, 7] width 25 height 11
